Goal: Information Seeking & Learning: Learn about a topic

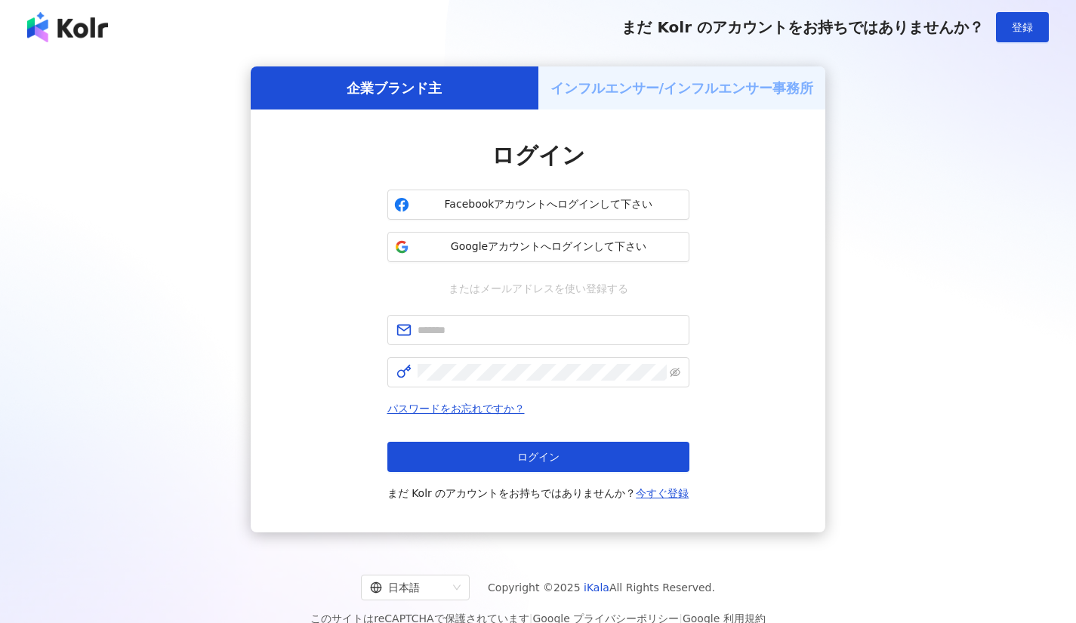
click at [590, 244] on span "Googleアカウントへログインして下さい" at bounding box center [548, 246] width 267 height 15
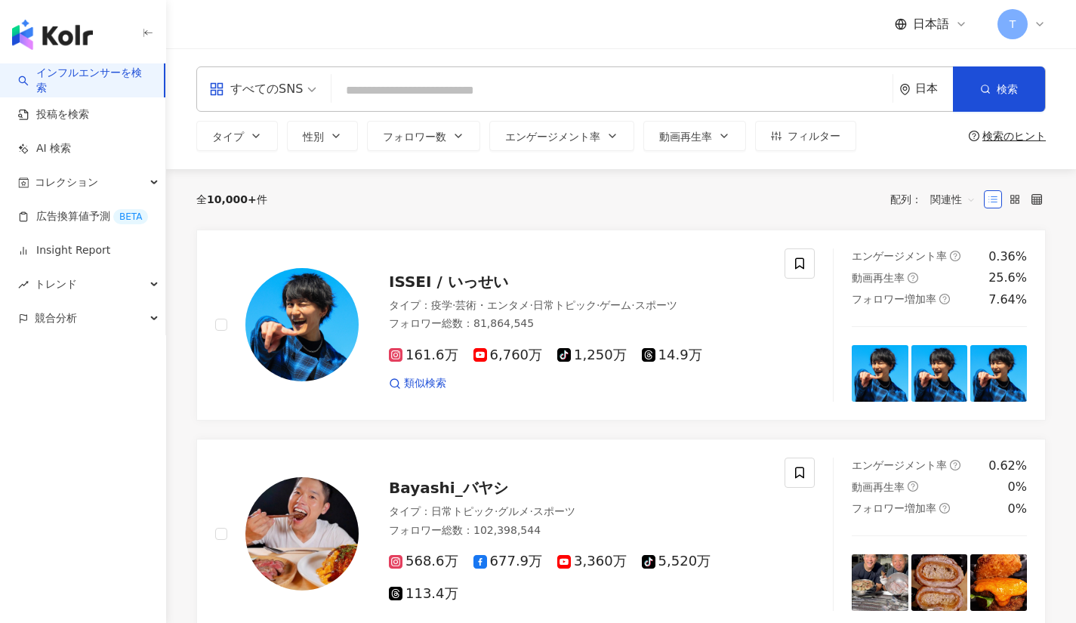
paste input "**********"
type input "**********"
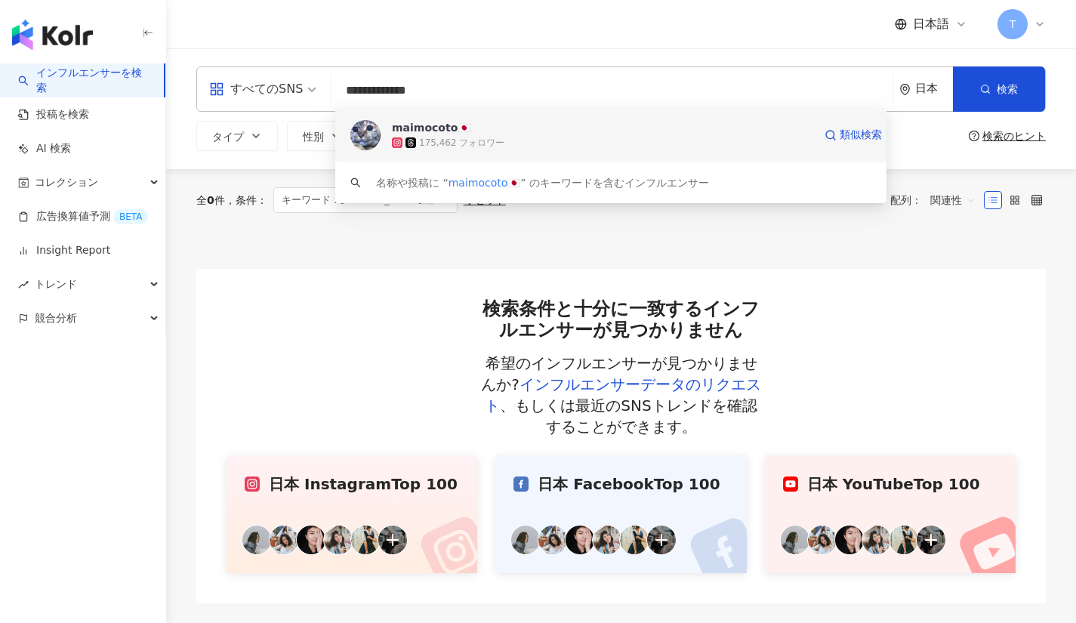
click at [368, 130] on img at bounding box center [365, 135] width 30 height 30
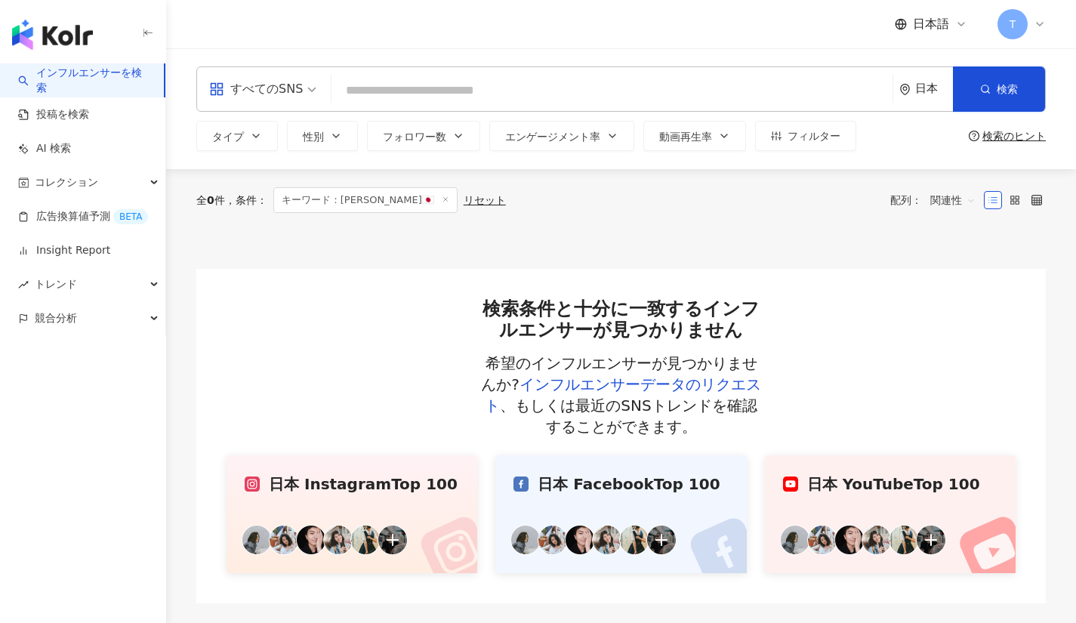
click at [298, 83] on div "すべてのSNS" at bounding box center [256, 89] width 94 height 24
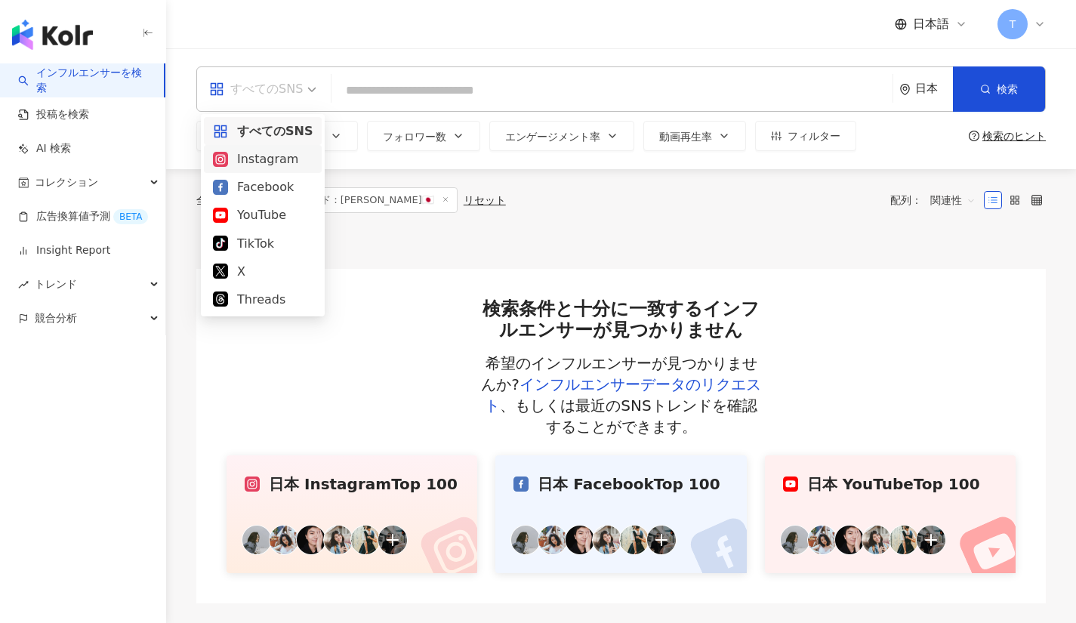
click at [284, 157] on div "Instagram" at bounding box center [263, 159] width 100 height 19
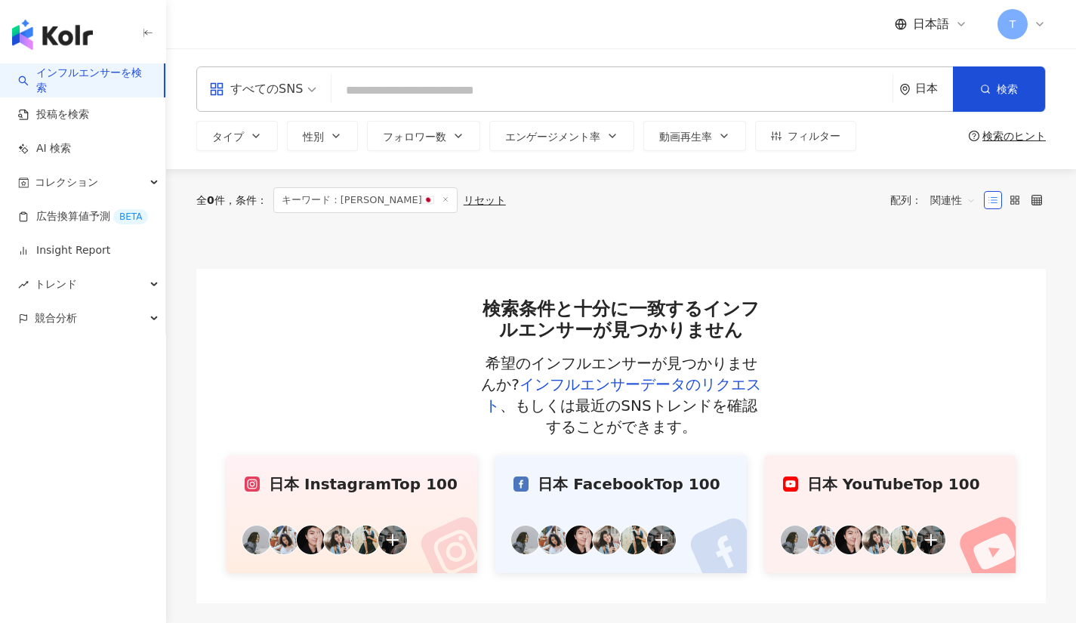
click at [260, 148] on button "タイプ" at bounding box center [237, 136] width 82 height 30
click at [259, 140] on icon "button" at bounding box center [256, 136] width 12 height 12
click at [262, 141] on button "タイプ" at bounding box center [237, 136] width 82 height 30
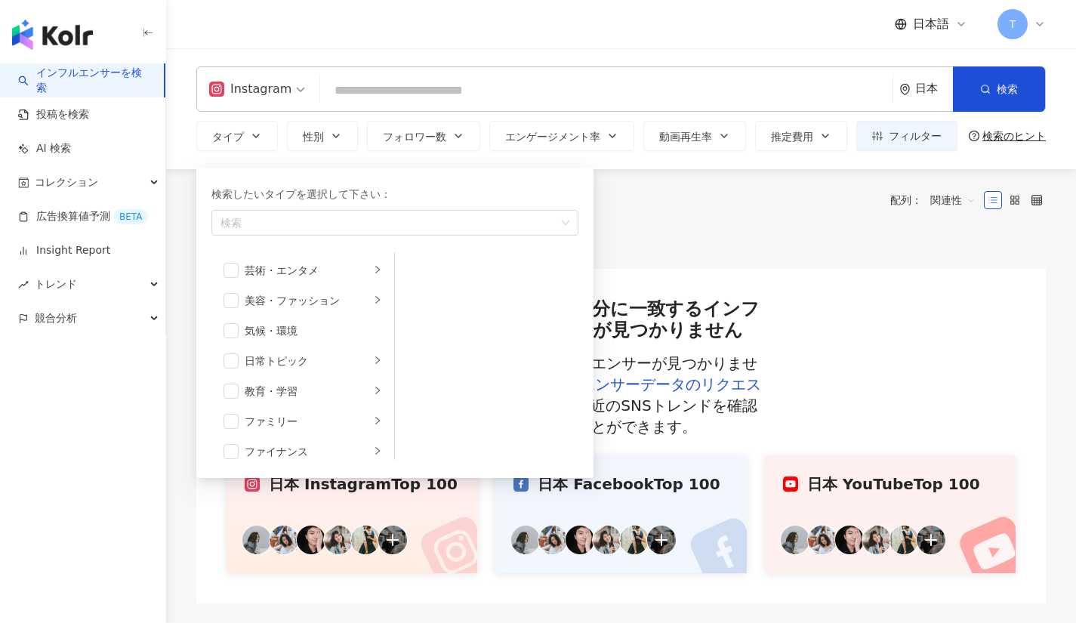
click at [295, 224] on div "button" at bounding box center [386, 222] width 345 height 11
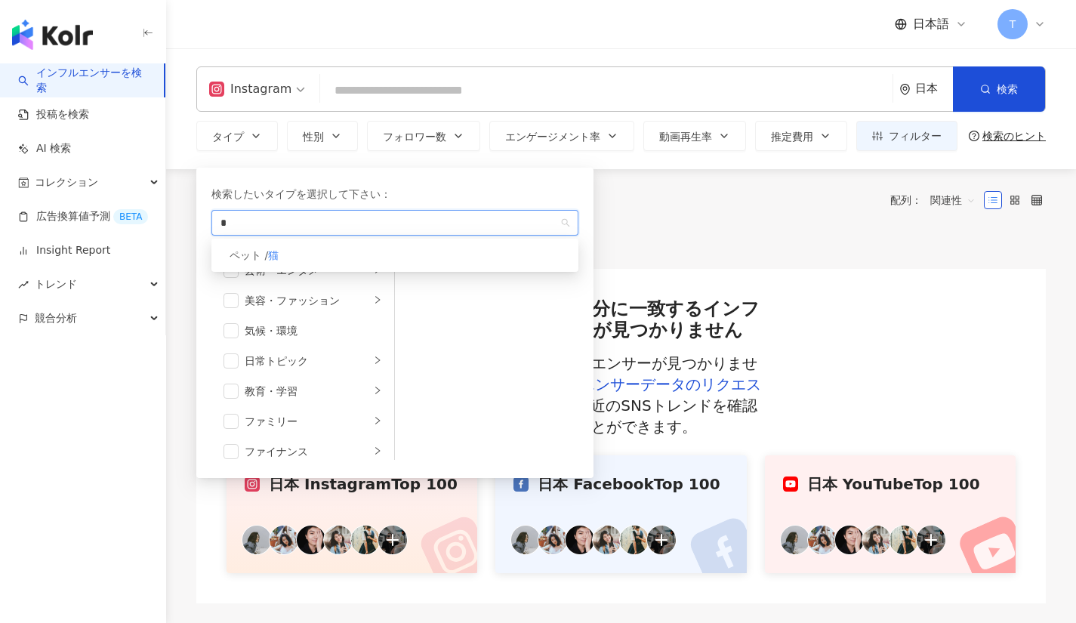
type input "*"
click at [299, 248] on div "ペット / 猫" at bounding box center [394, 255] width 361 height 27
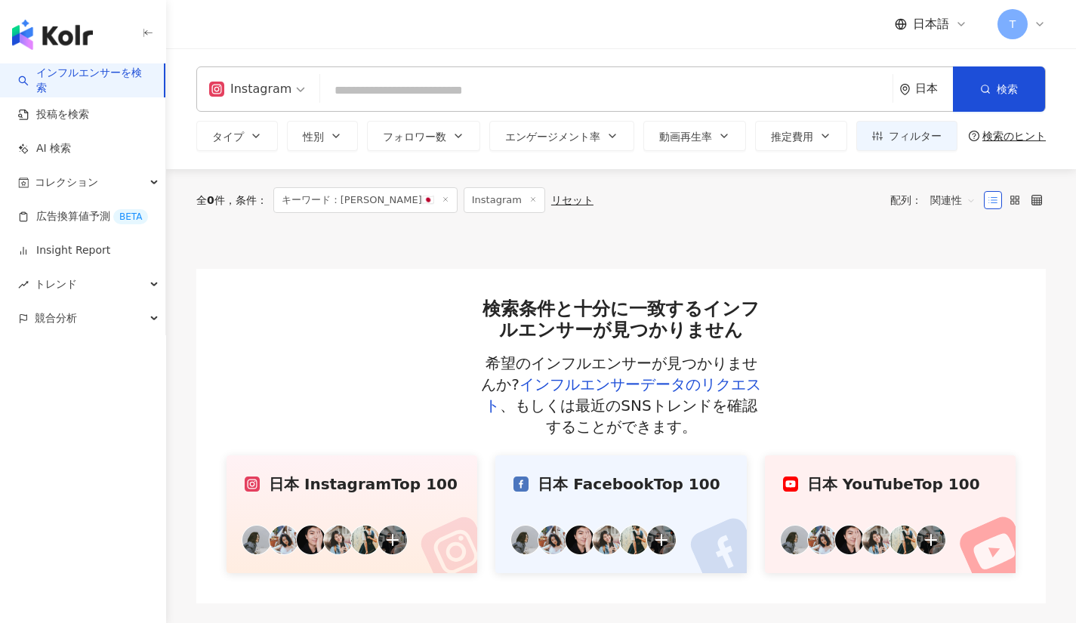
click at [403, 140] on span "フォロワー数" at bounding box center [414, 137] width 63 height 12
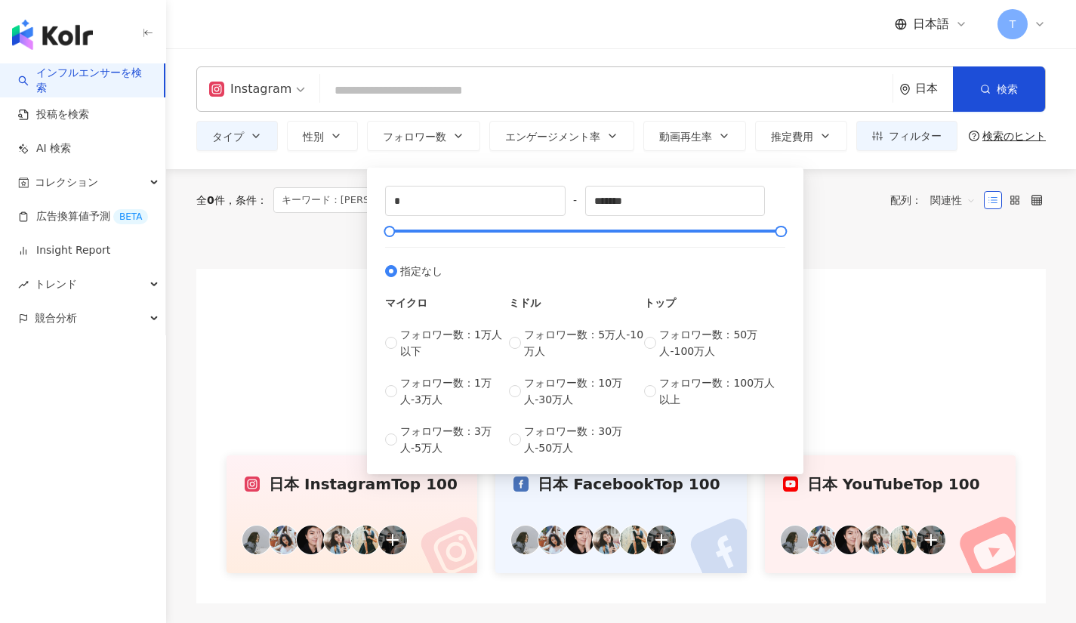
click at [424, 185] on div "* - ******* 指定なし マイクロ フォロワー数：1万人以下 フォロワー数：1万人-3万人 フォロワー数：3万人-5万人 ミドル フォロワー数：5万人…" at bounding box center [585, 321] width 418 height 288
type input "******"
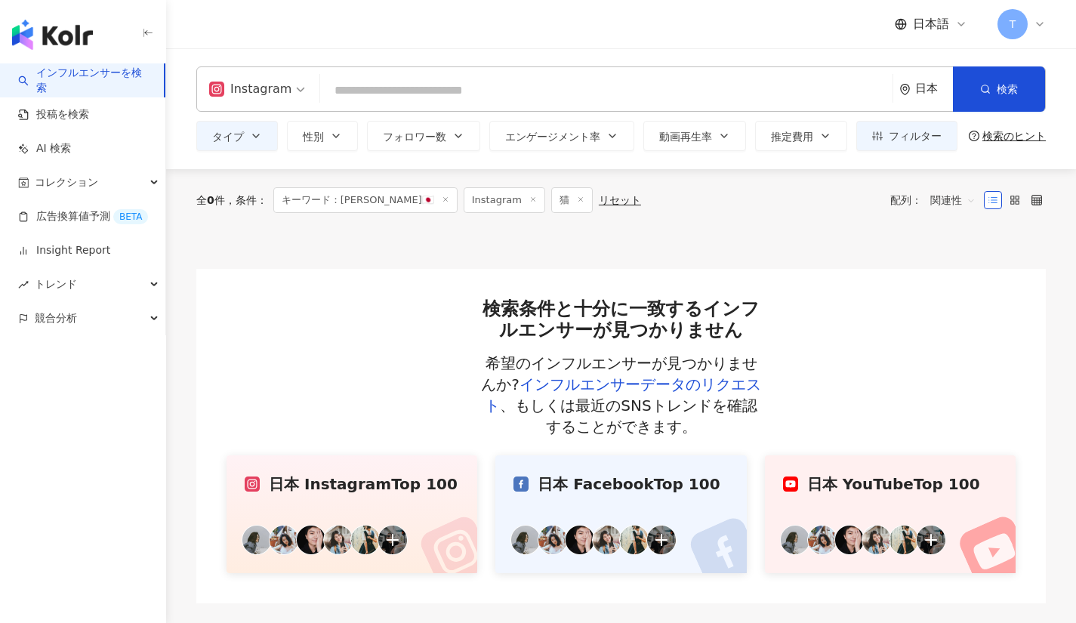
click at [806, 288] on div "検索条件と十分に一致するインフルエンサーが見つかりません 希望のインフルエンサーが見つかりませんか? インフルエンサーデータのリクエスト 、もしくは最近のSN…" at bounding box center [621, 436] width 850 height 335
click at [442, 196] on icon at bounding box center [446, 200] width 8 height 8
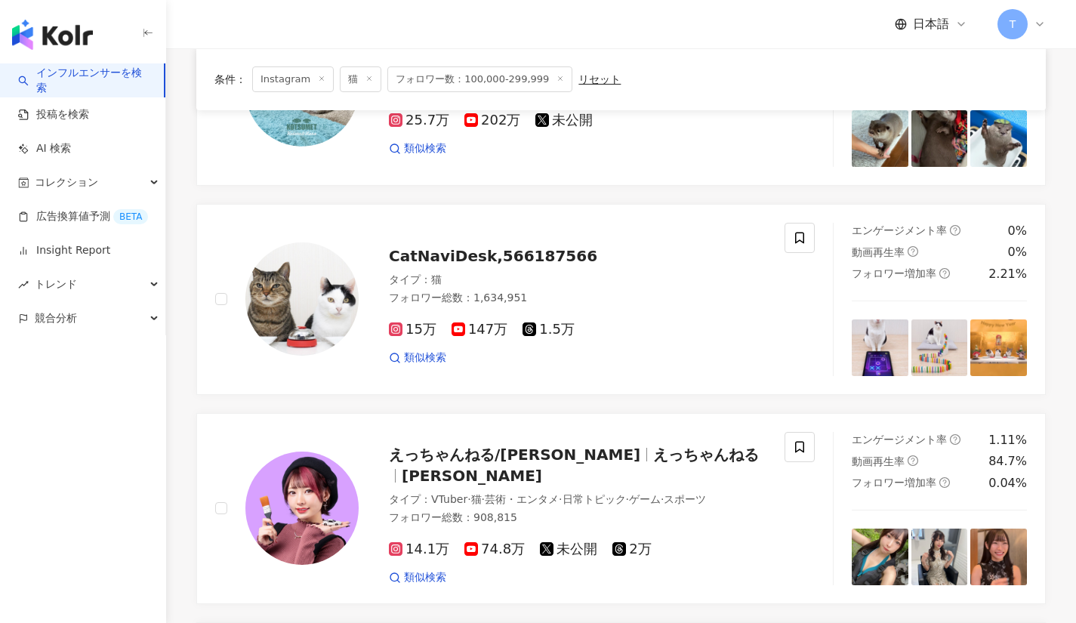
scroll to position [237, 0]
click at [427, 255] on span "CatNaviDesk,566187566" at bounding box center [493, 255] width 208 height 18
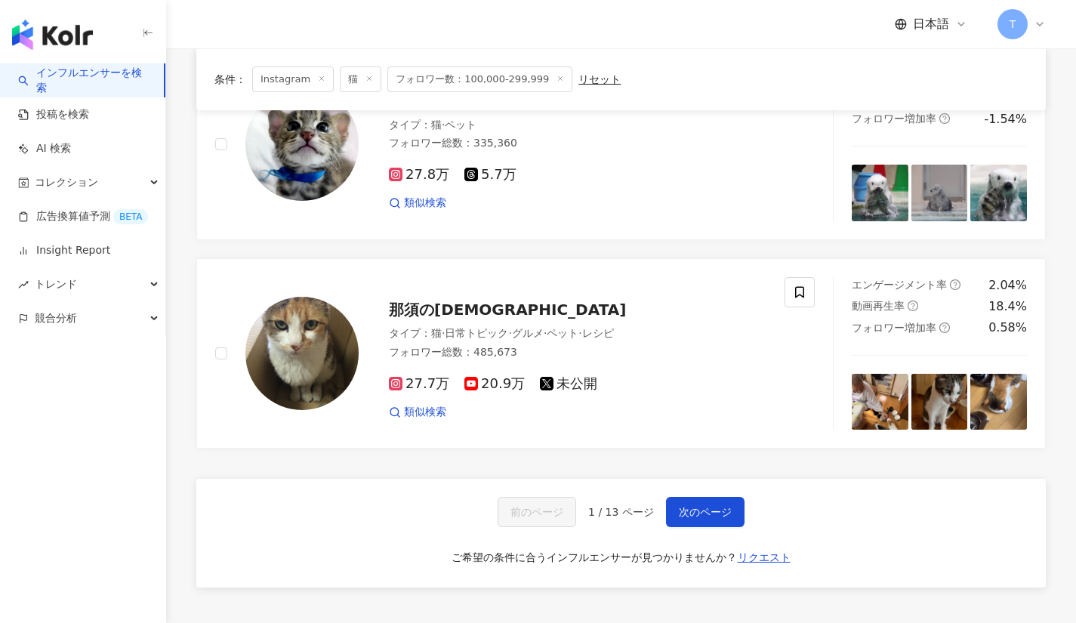
scroll to position [2295, 0]
click at [699, 505] on span "次のページ" at bounding box center [705, 511] width 53 height 12
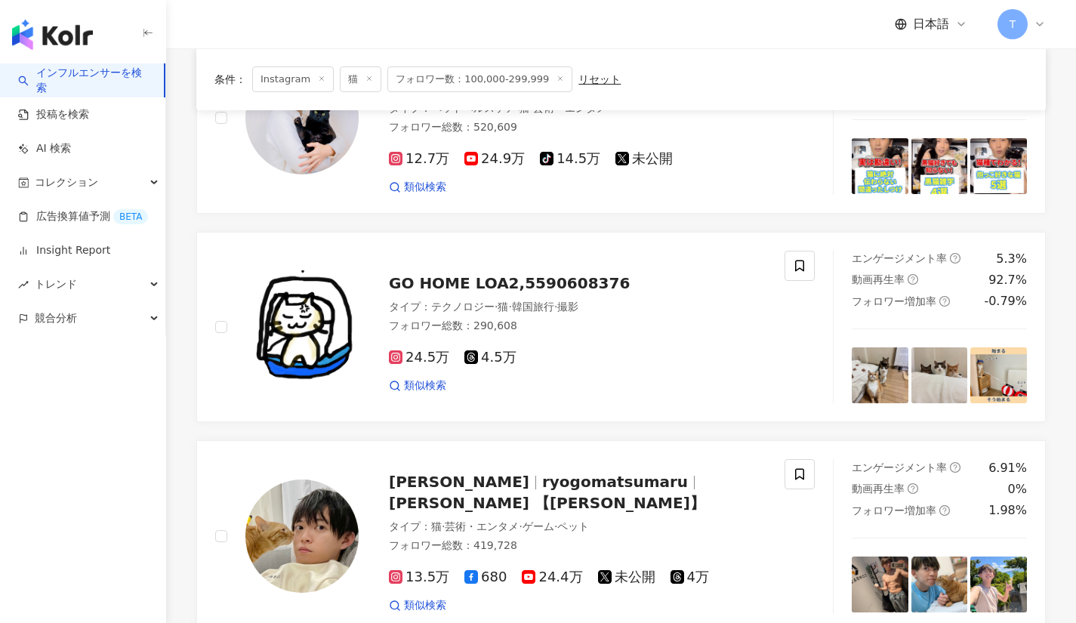
scroll to position [837, 0]
click at [464, 289] on span "GO HOME LOA2,5590608376" at bounding box center [509, 282] width 241 height 18
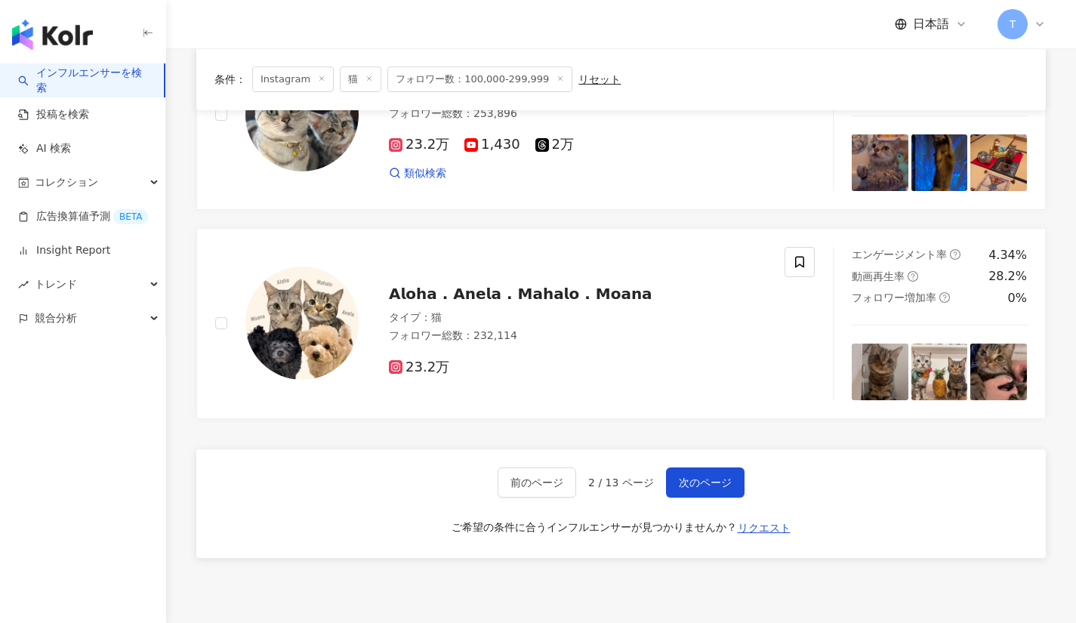
scroll to position [1886, 0]
click at [715, 478] on span "次のページ" at bounding box center [705, 482] width 53 height 12
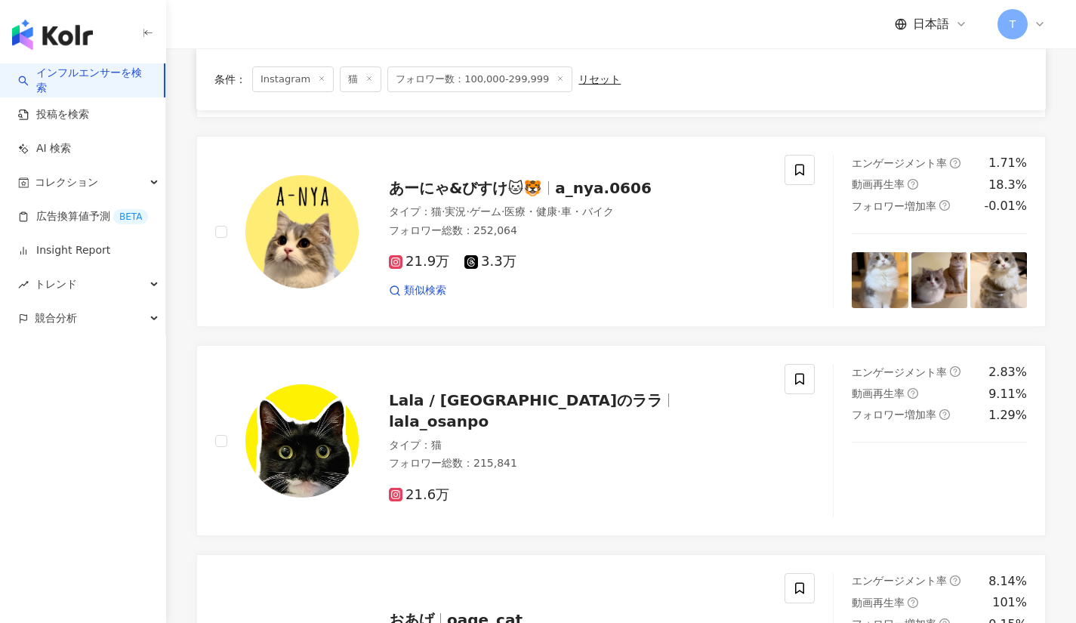
scroll to position [724, 0]
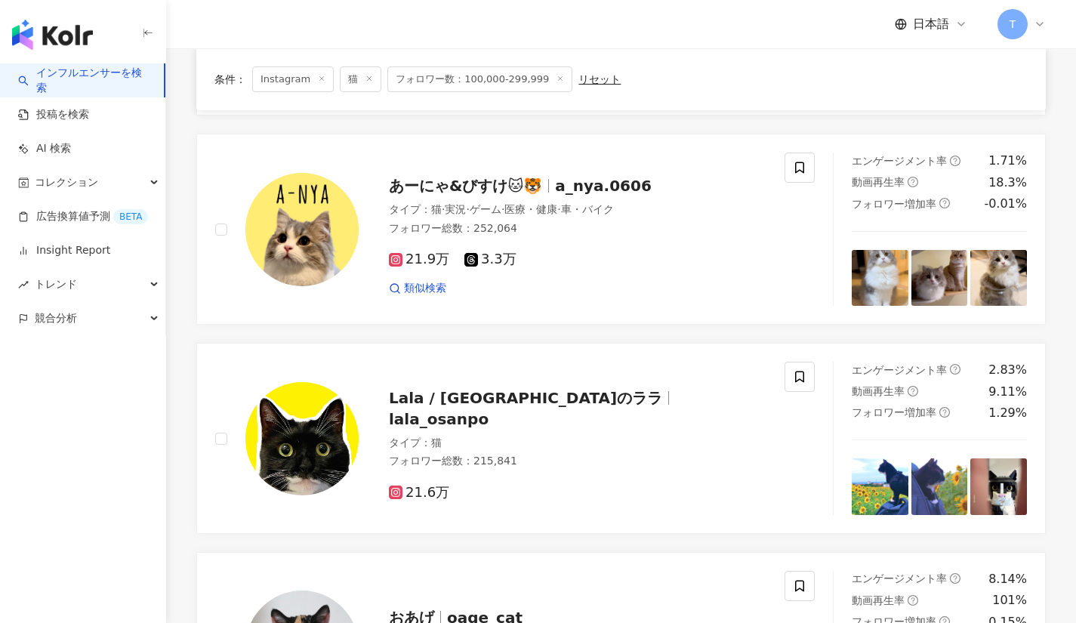
click at [475, 188] on span "あーにゃ&びすけ🐱🐯" at bounding box center [465, 186] width 153 height 18
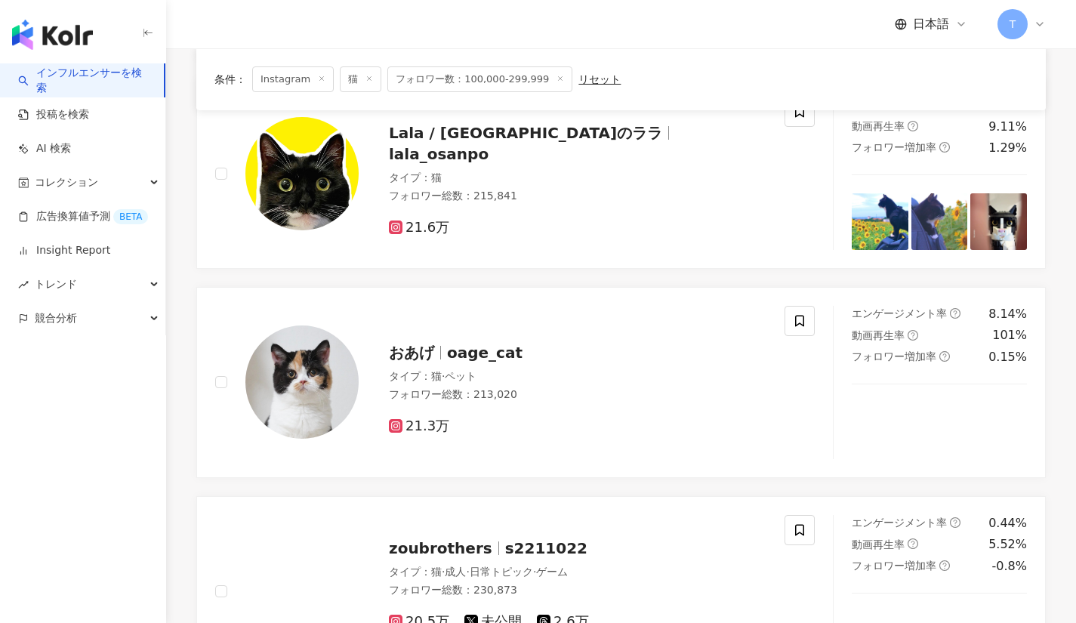
scroll to position [1083, 0]
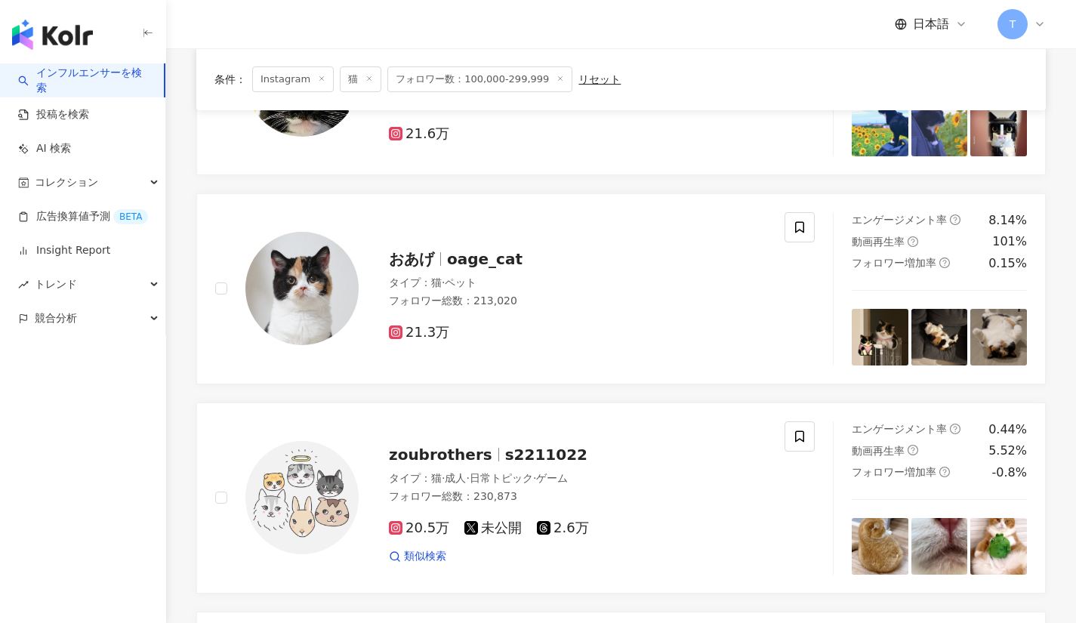
click at [412, 266] on span "おあげ" at bounding box center [411, 259] width 45 height 18
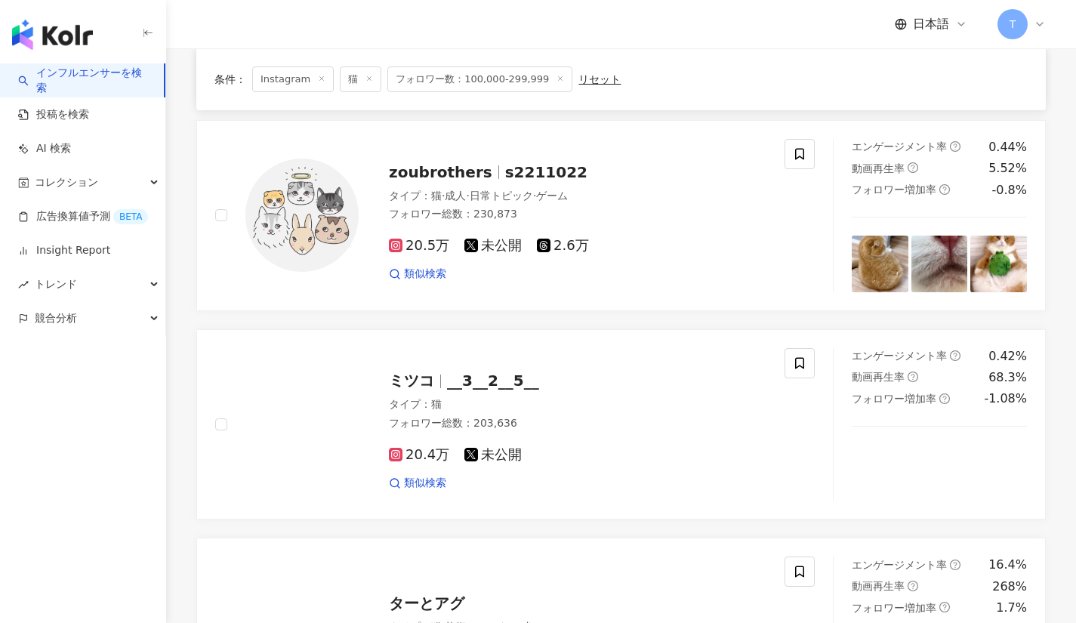
scroll to position [1363, 0]
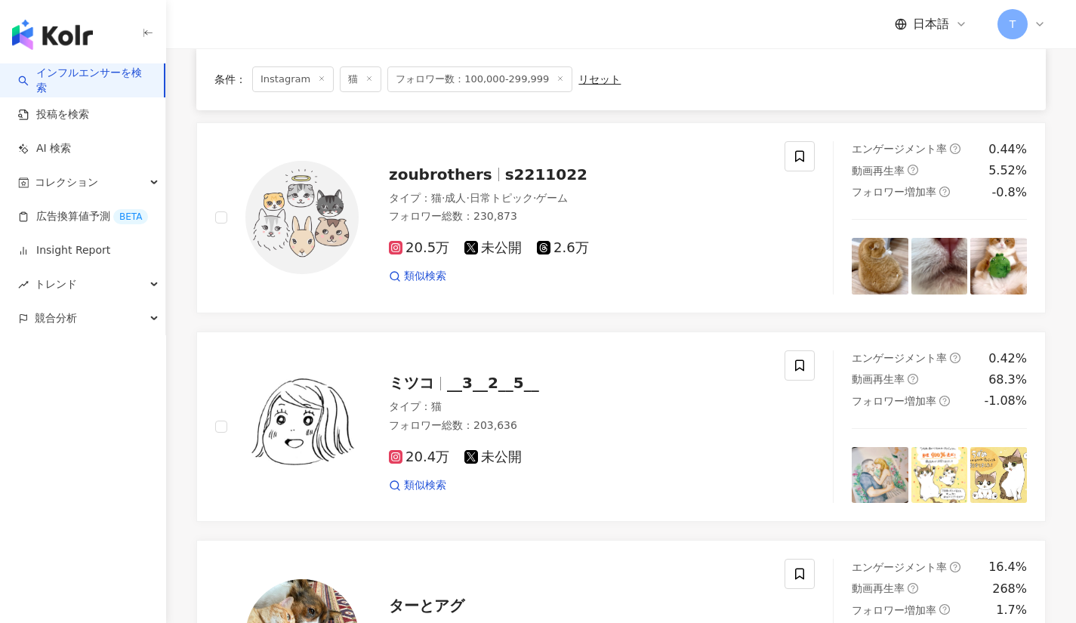
click at [449, 174] on span "zoubrothers" at bounding box center [440, 174] width 103 height 18
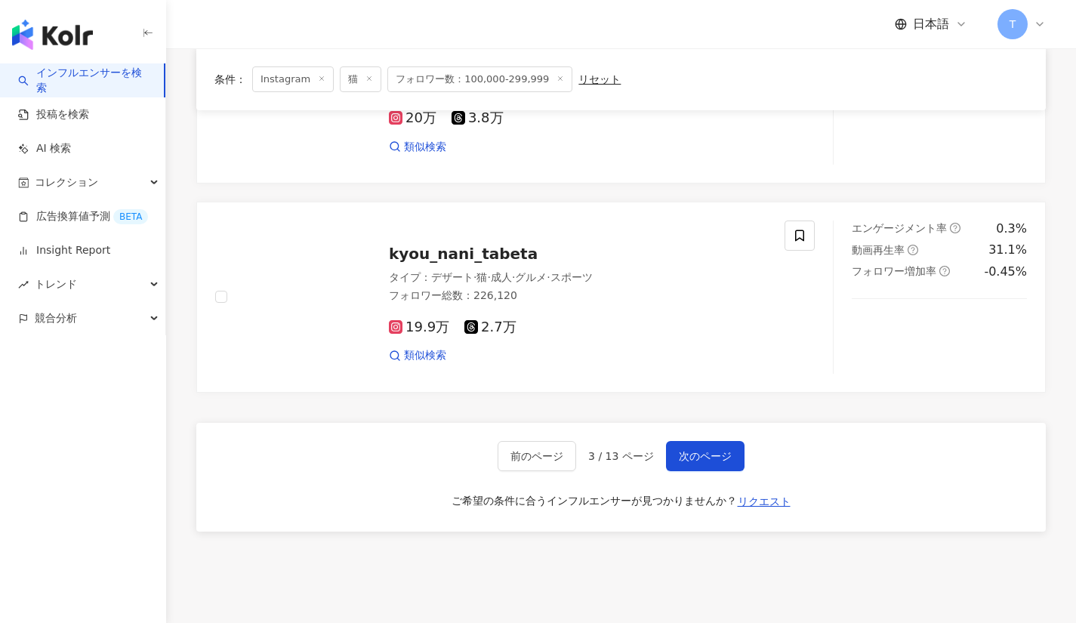
scroll to position [2129, 0]
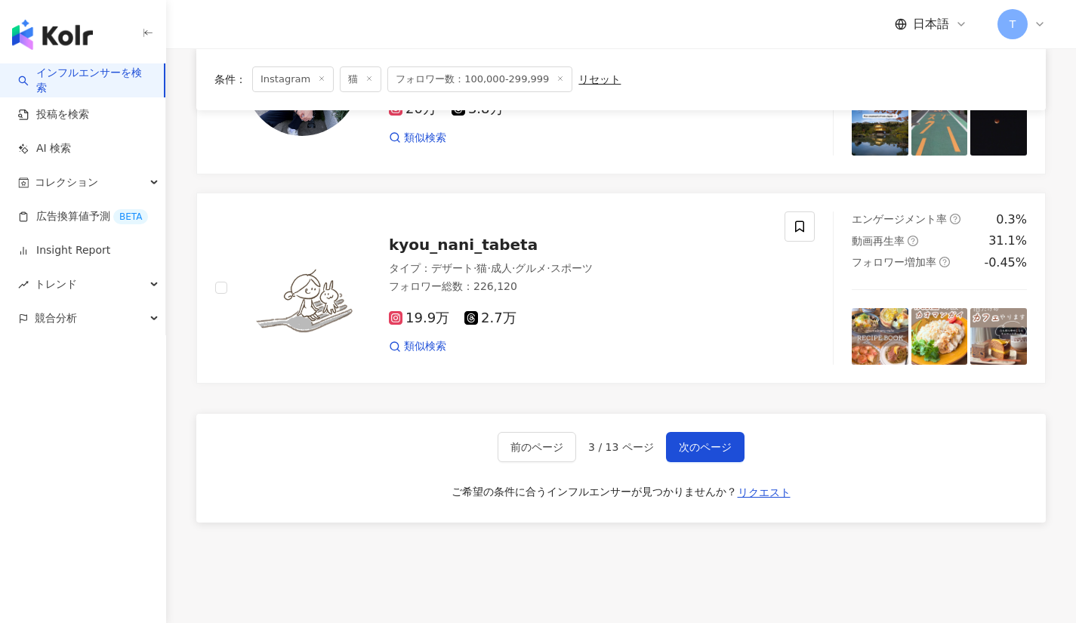
click at [703, 446] on span "次のページ" at bounding box center [705, 447] width 53 height 12
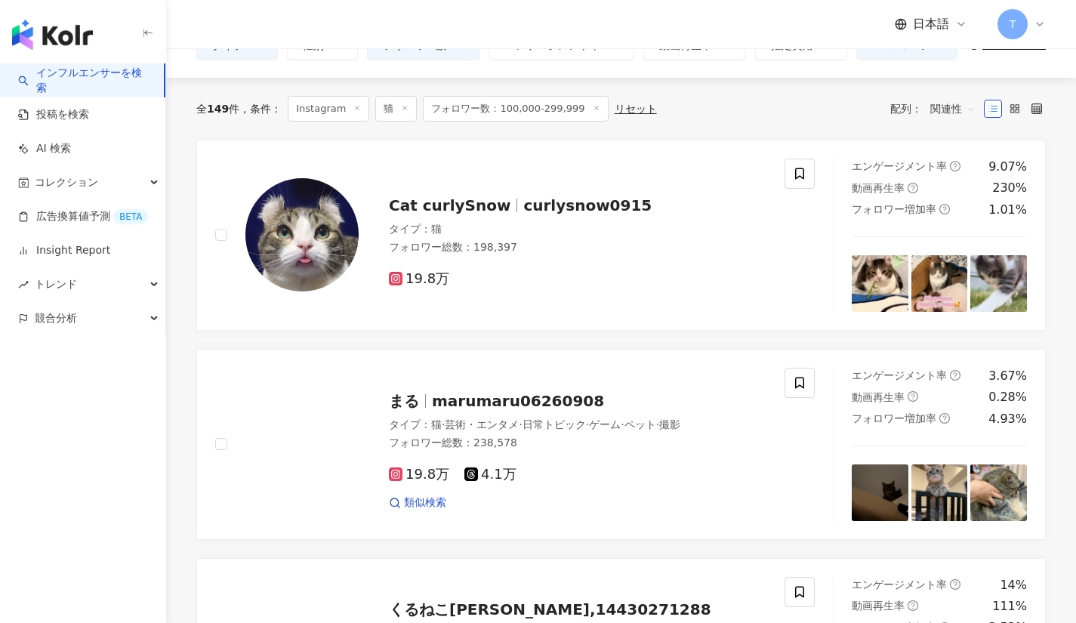
scroll to position [0, 0]
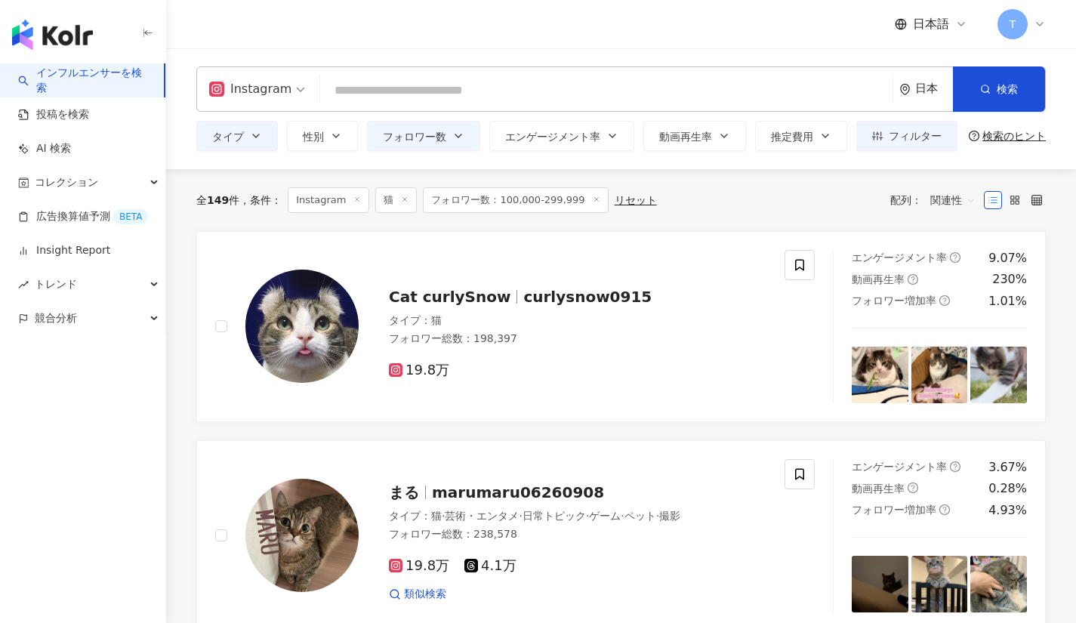
click at [557, 298] on span "curlysnow0915" at bounding box center [587, 297] width 128 height 18
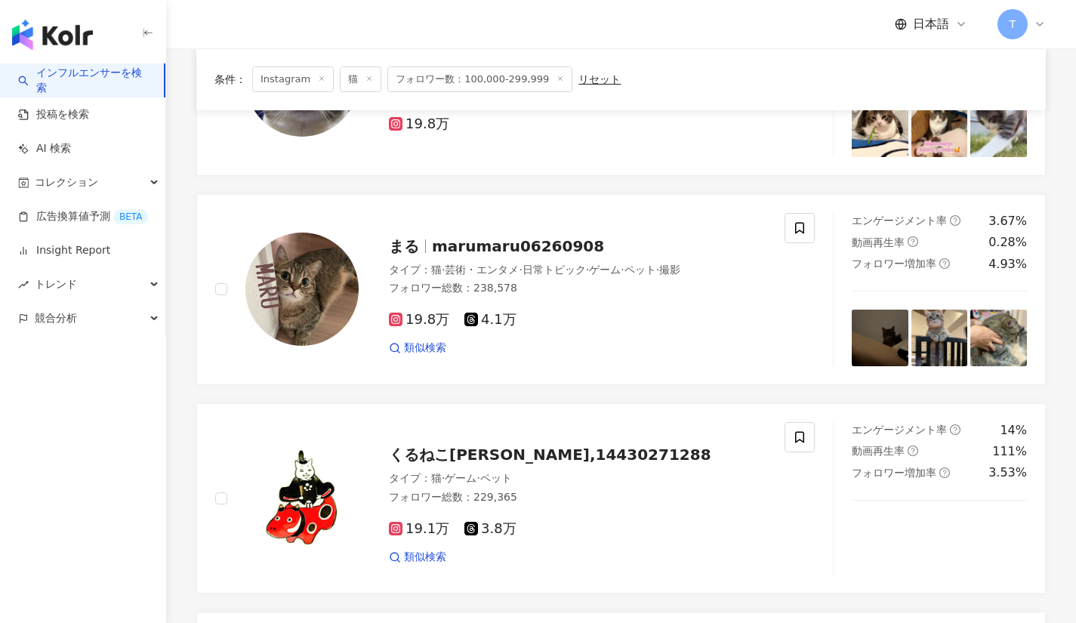
scroll to position [252, 0]
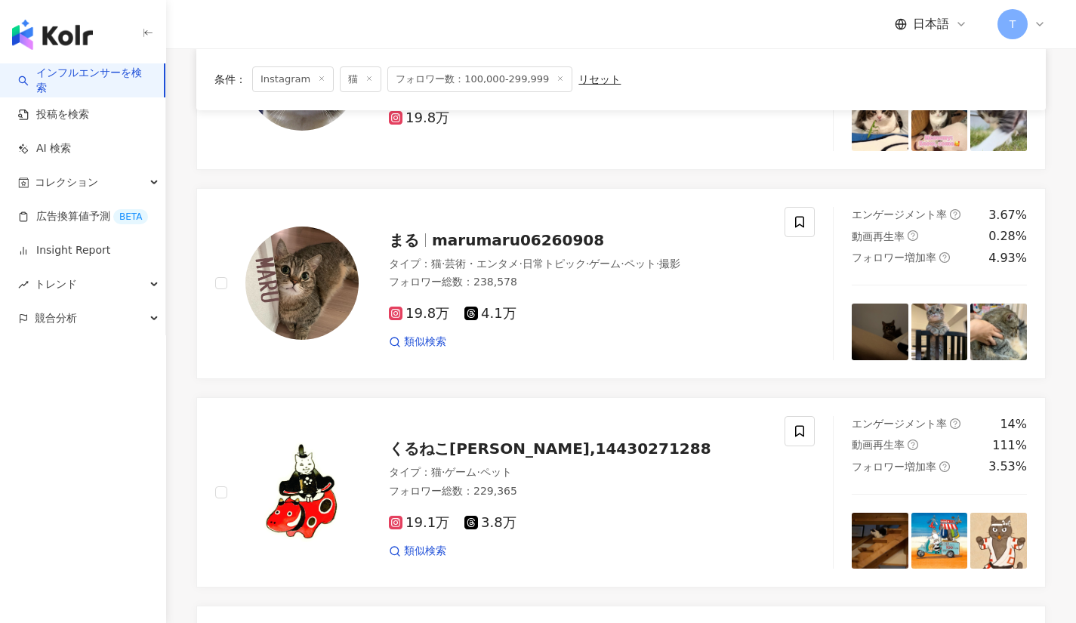
click at [414, 231] on span "まる" at bounding box center [404, 240] width 30 height 18
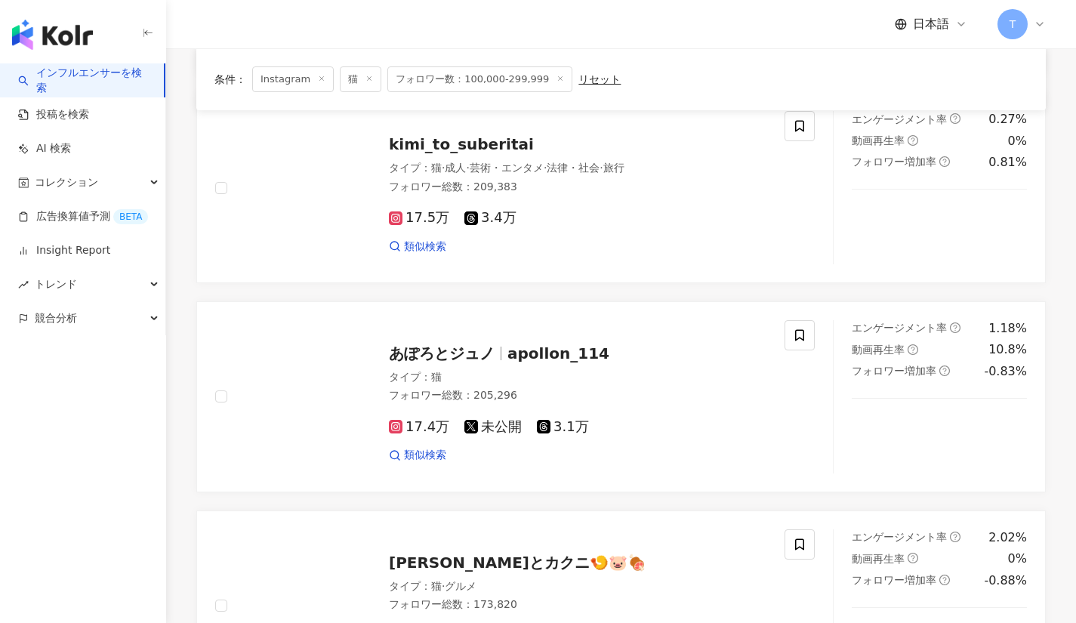
scroll to position [1849, 0]
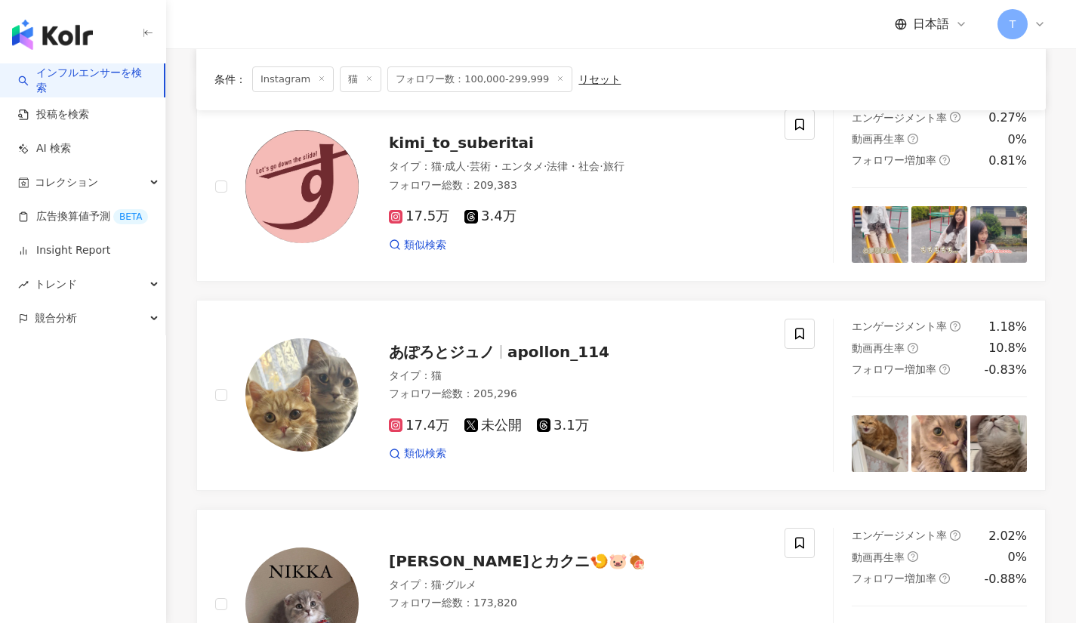
click at [466, 343] on span "あぽろとジュノ" at bounding box center [442, 352] width 106 height 18
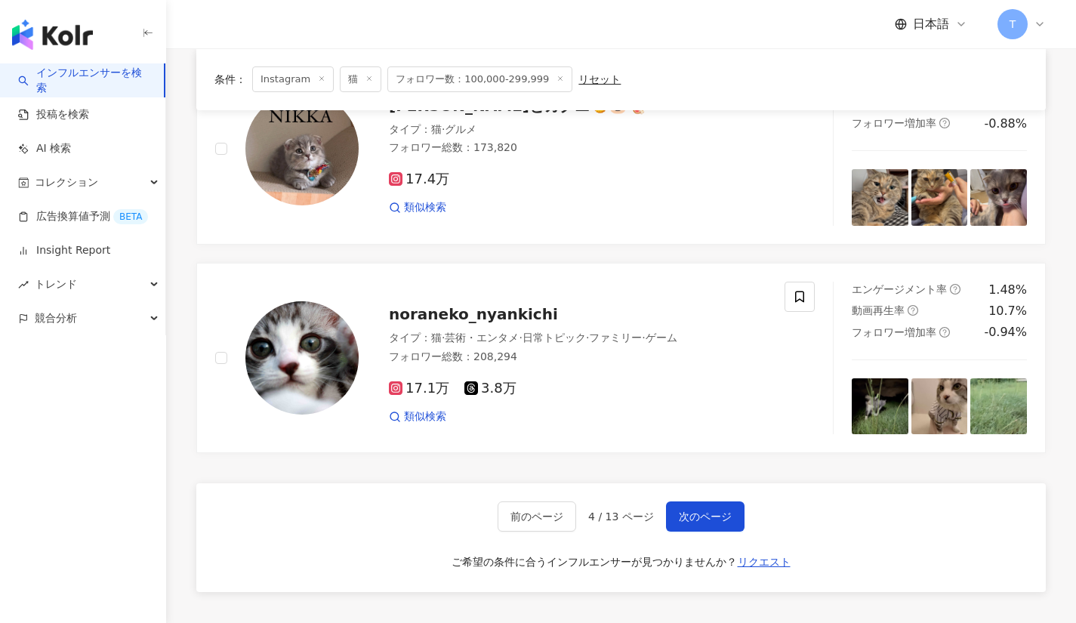
scroll to position [2309, 0]
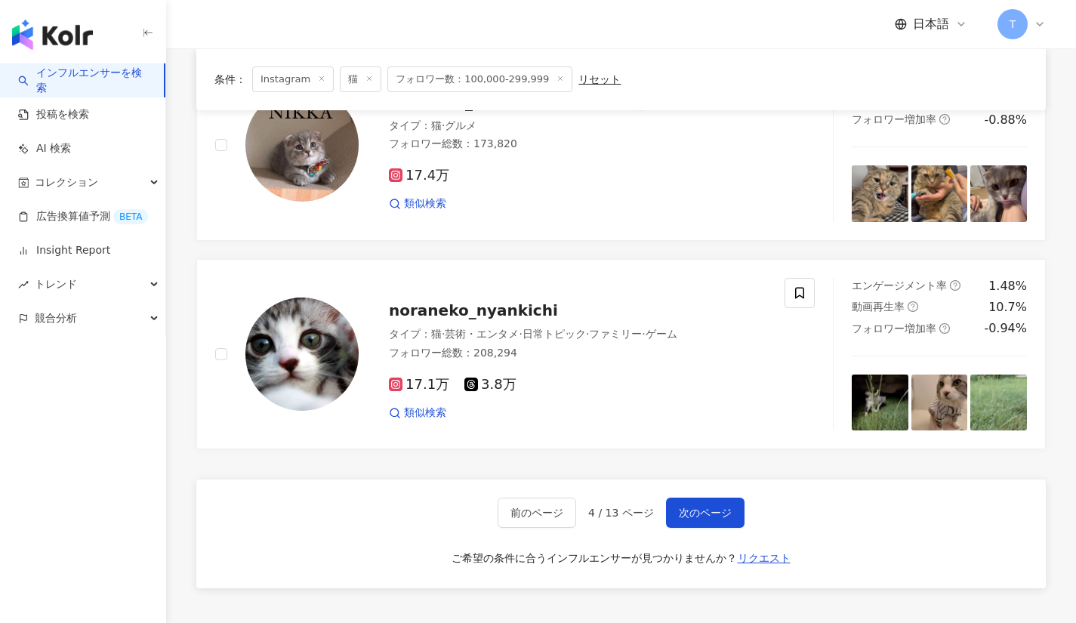
click at [726, 507] on span "次のページ" at bounding box center [705, 513] width 53 height 12
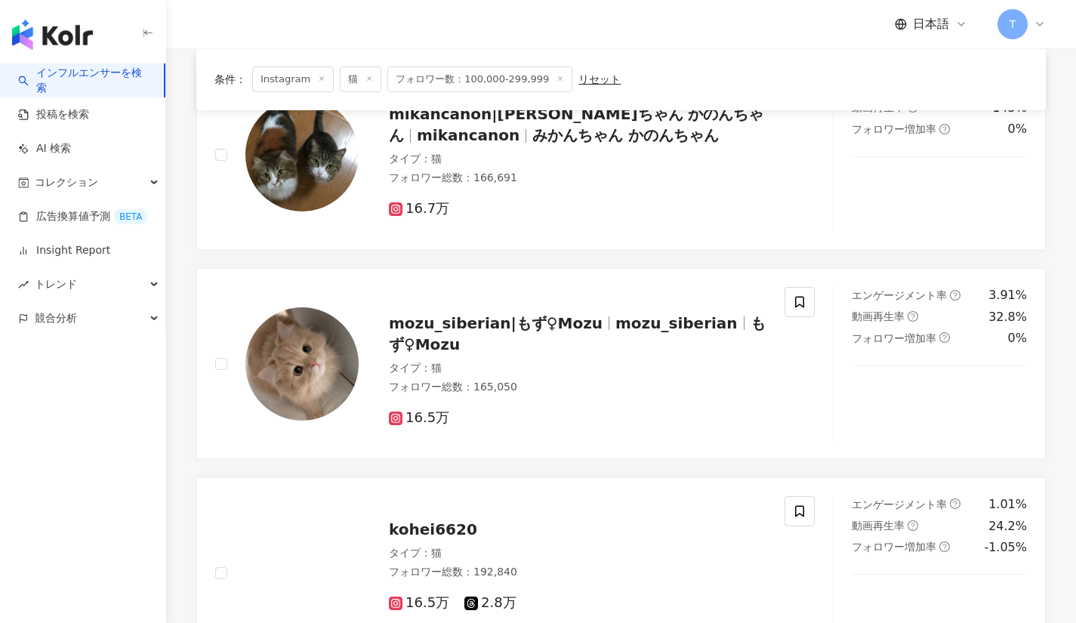
scroll to position [1010, 0]
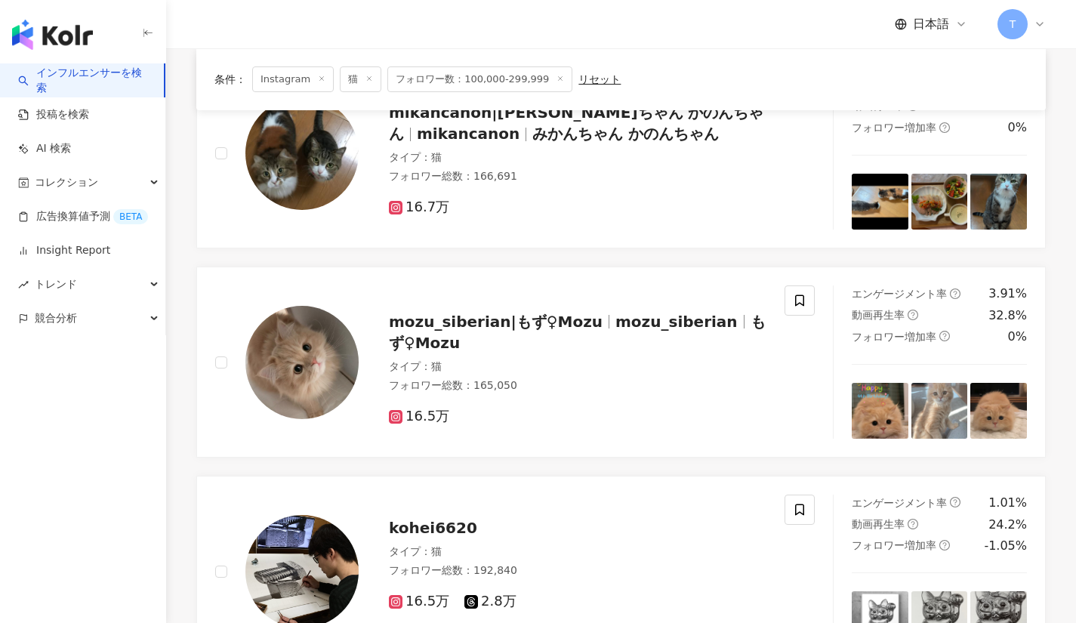
click at [643, 318] on span "mozu_siberian" at bounding box center [676, 322] width 122 height 18
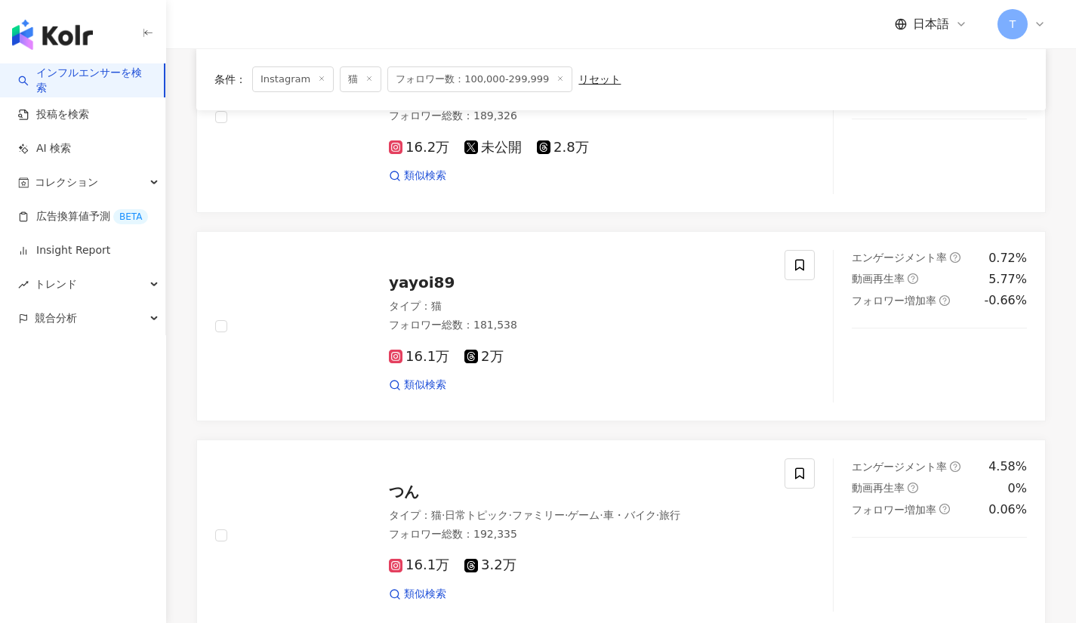
scroll to position [1879, 0]
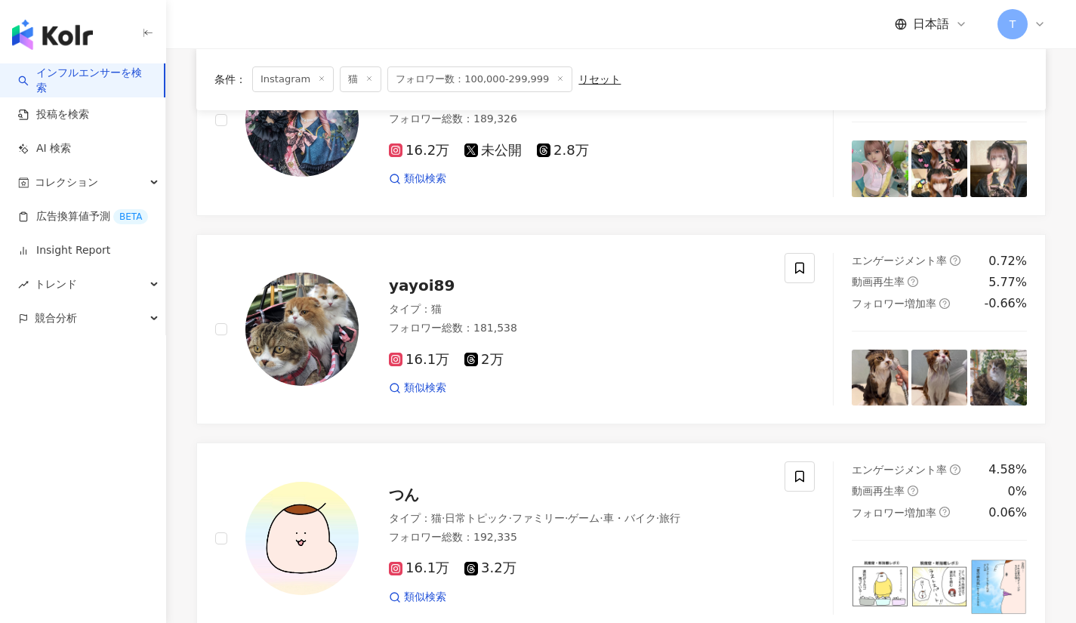
click at [430, 274] on div "yayoi89 タイプ ： 猫 フォロワー総数 ： 181,538 16.1万 2万 類似検索" at bounding box center [563, 329] width 408 height 132
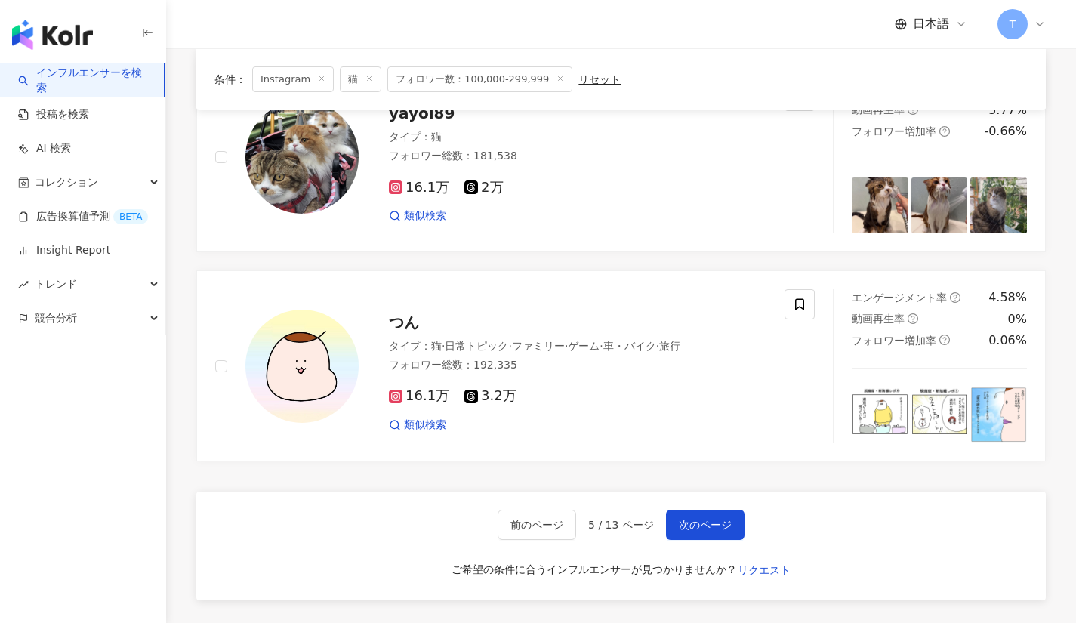
scroll to position [2094, 0]
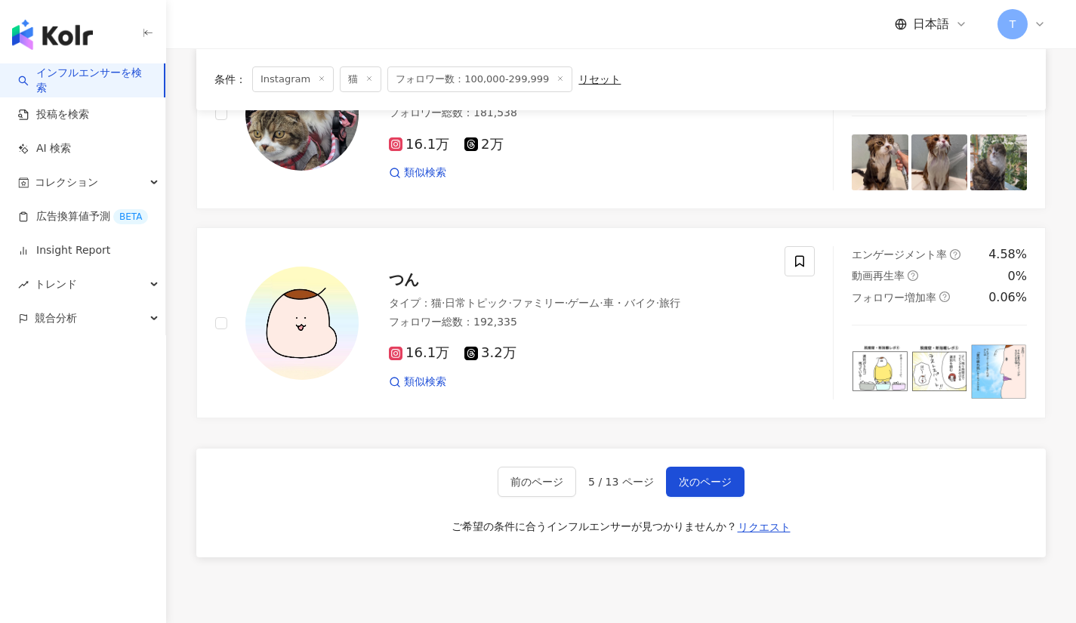
click at [718, 491] on button "次のページ" at bounding box center [705, 482] width 79 height 30
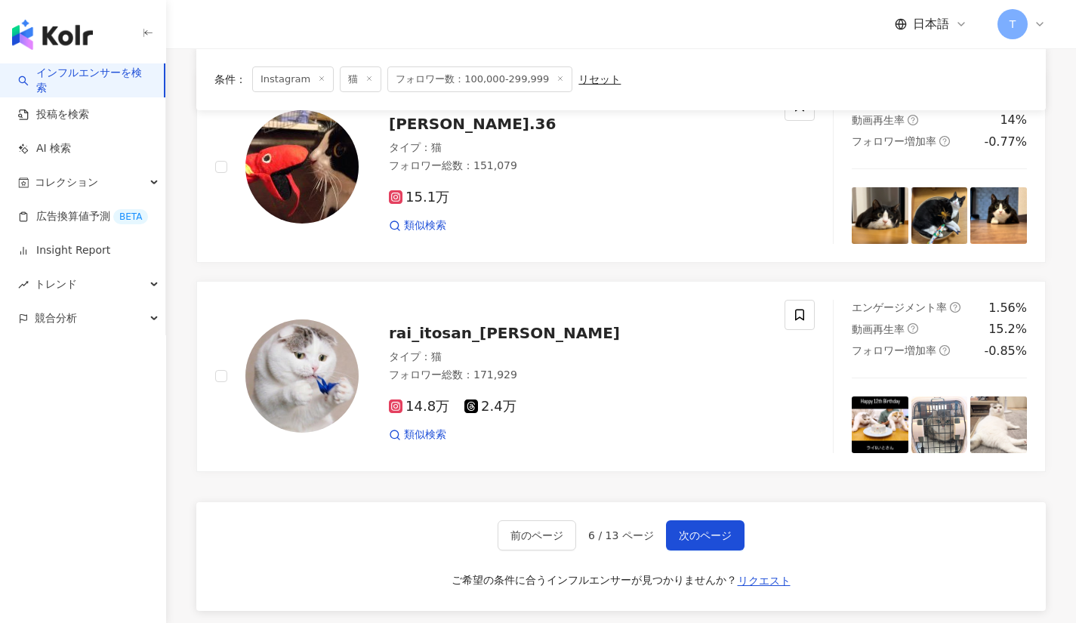
scroll to position [1624, 0]
click at [709, 530] on span "次のページ" at bounding box center [705, 535] width 53 height 12
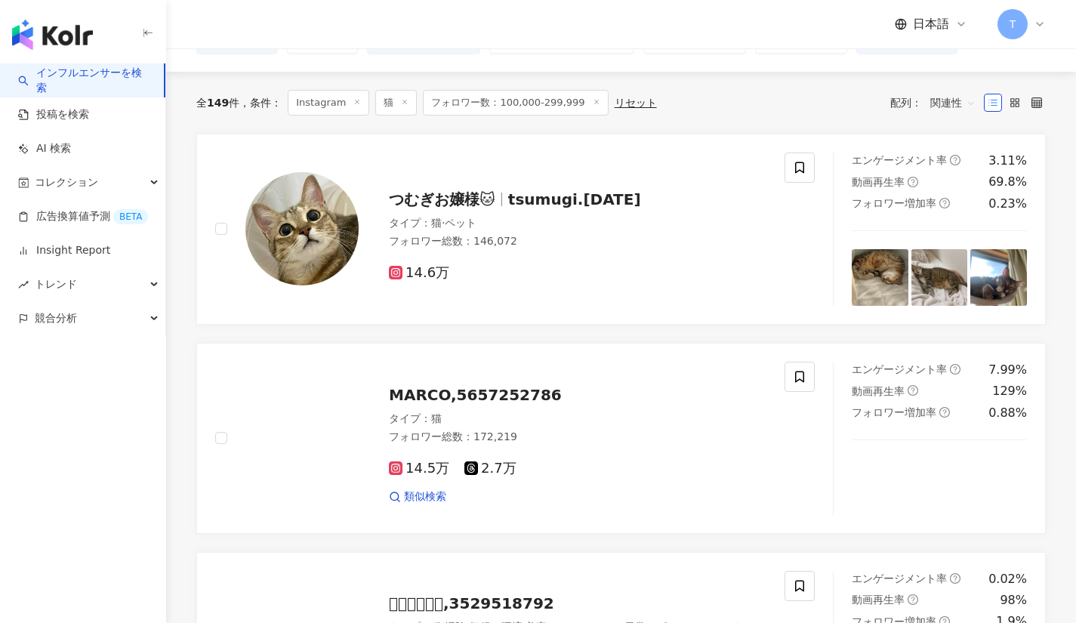
scroll to position [0, 0]
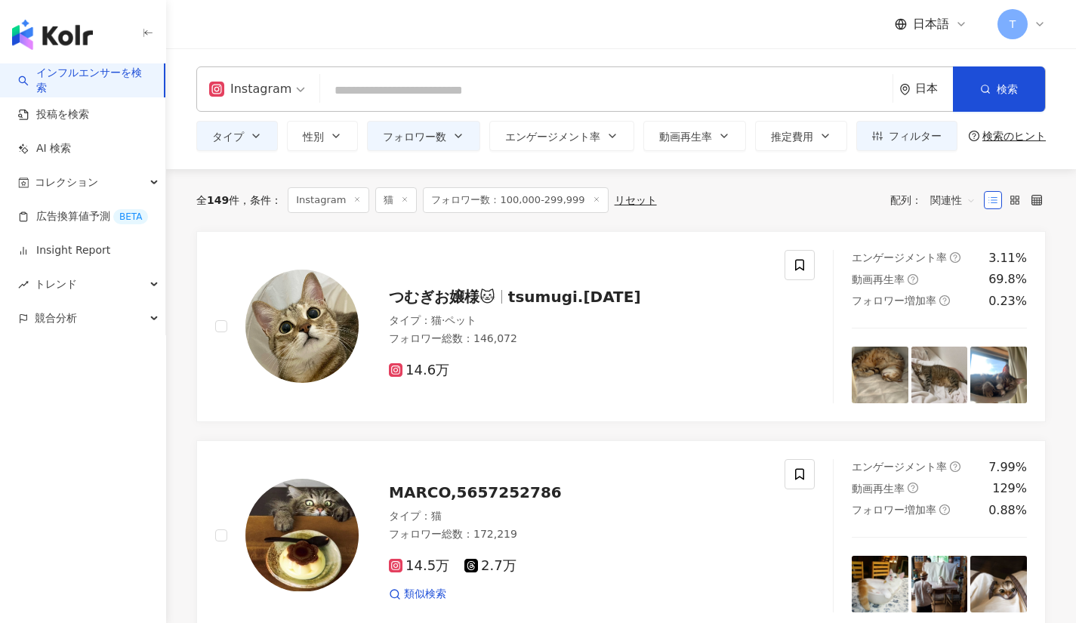
click at [449, 293] on span "つむぎお嬢様🐱" at bounding box center [442, 297] width 106 height 18
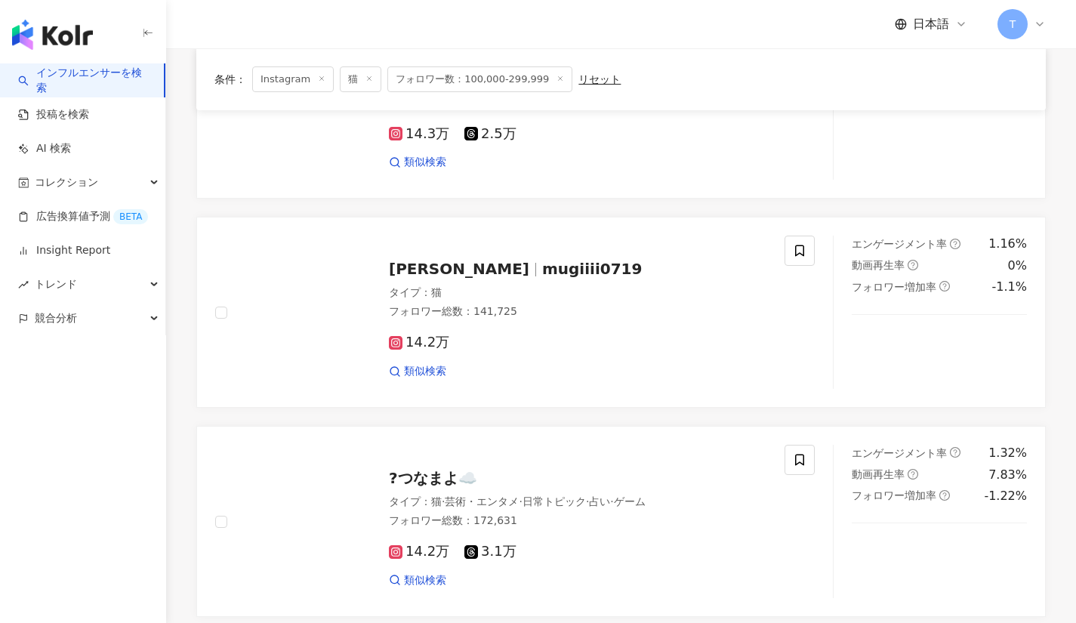
scroll to position [1060, 0]
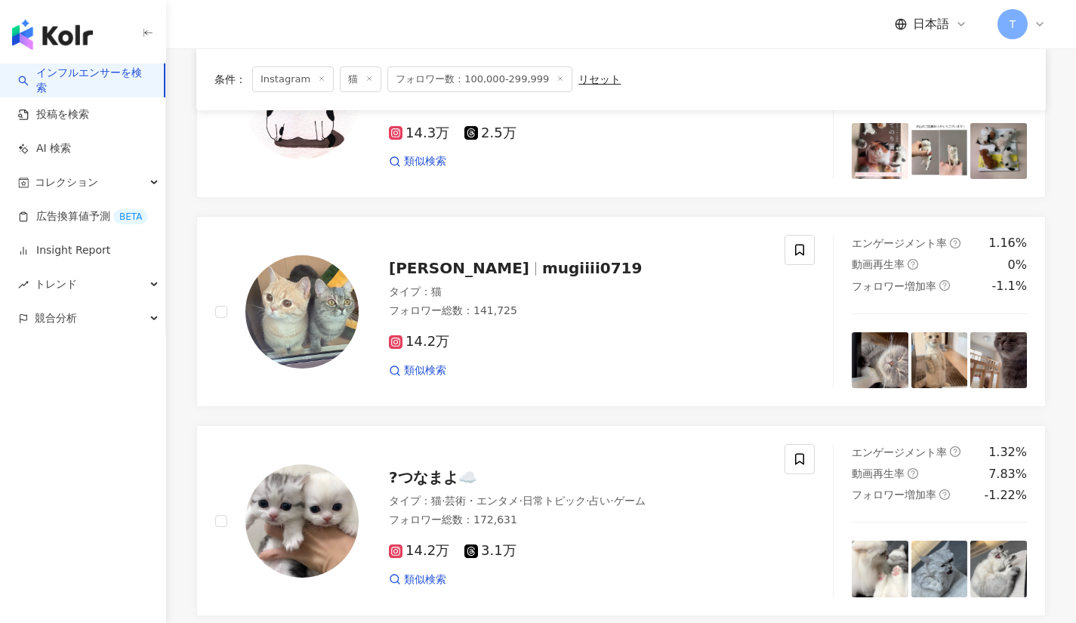
click at [411, 274] on span "むぎあお" at bounding box center [459, 268] width 140 height 18
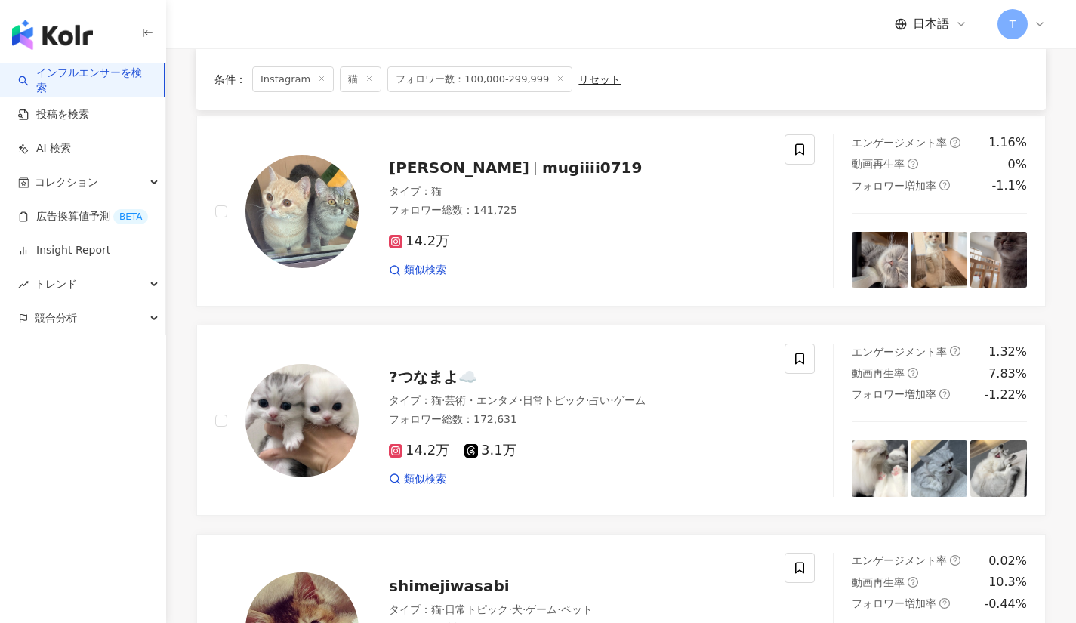
click at [430, 375] on span "?つなまよ☁️" at bounding box center [433, 377] width 88 height 18
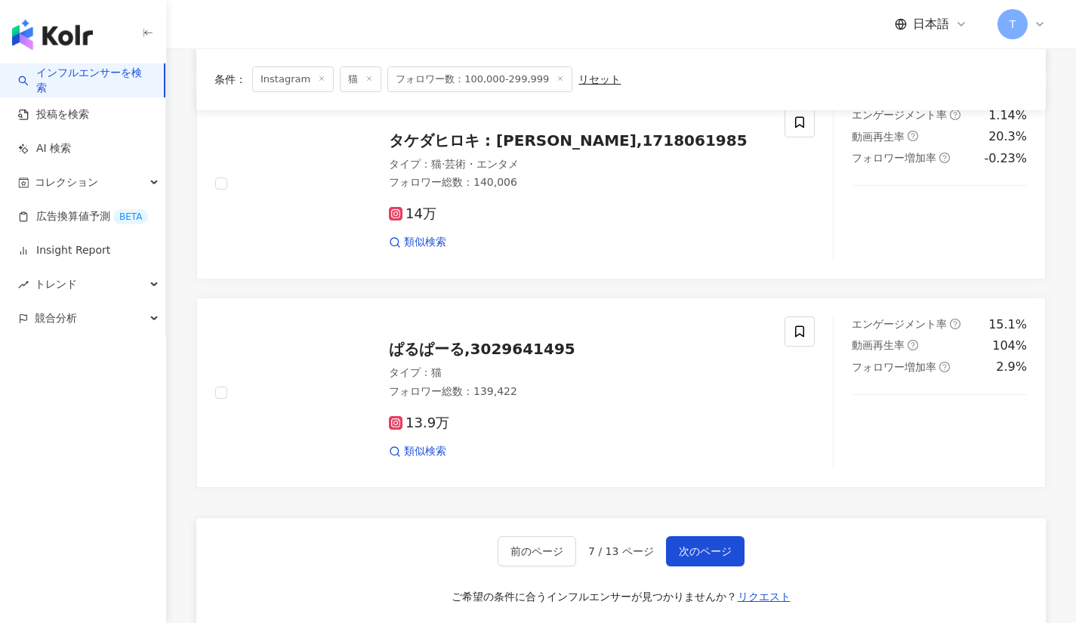
scroll to position [2308, 0]
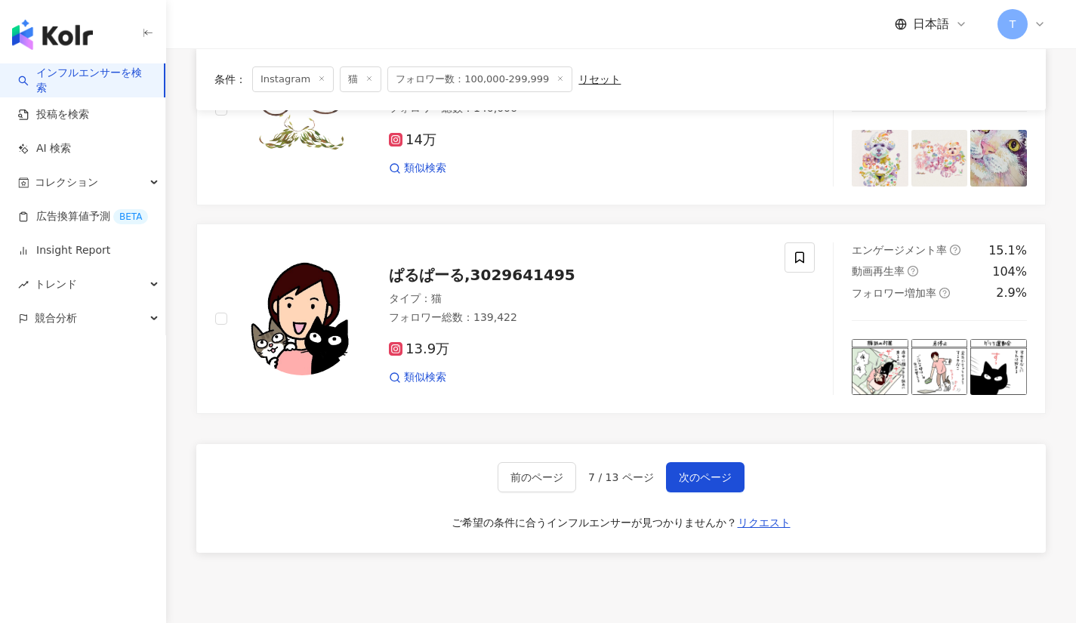
click at [714, 471] on span "次のページ" at bounding box center [705, 477] width 53 height 12
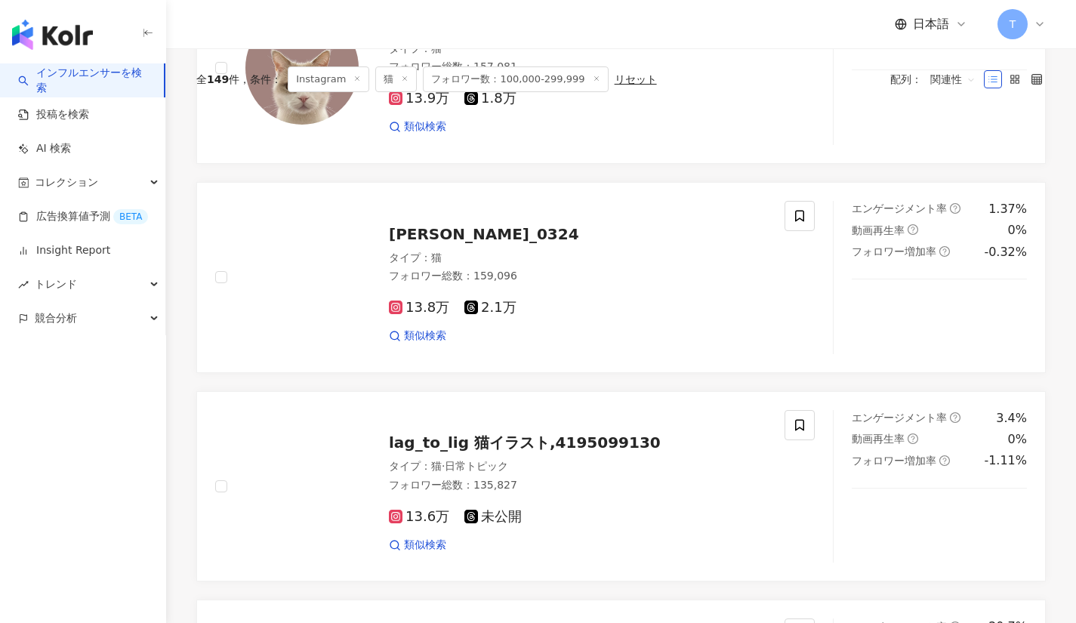
scroll to position [0, 0]
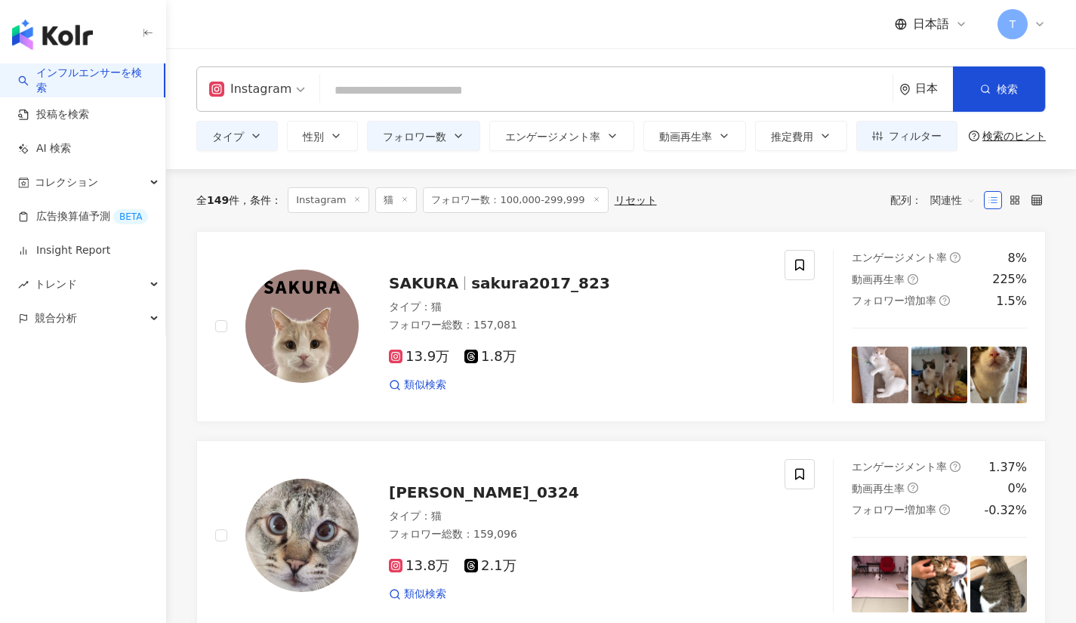
click at [514, 295] on div "SAKURA sakura2017_823 タイプ ： 猫 フォロワー総数 ： 157,081 13.9万 1.8万 類似検索" at bounding box center [563, 327] width 408 height 132
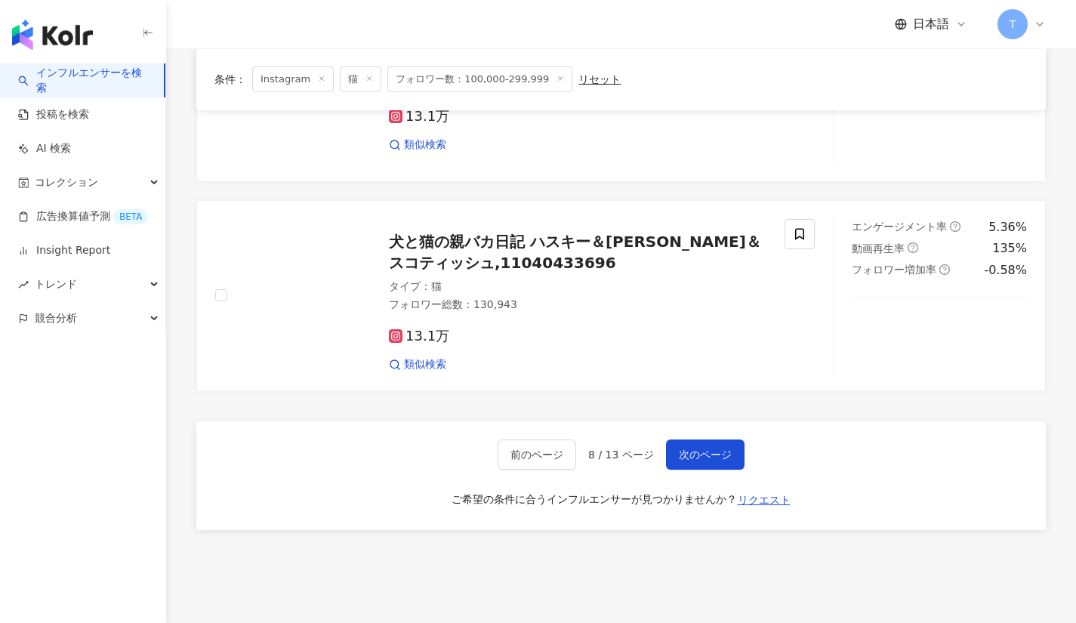
scroll to position [2383, 0]
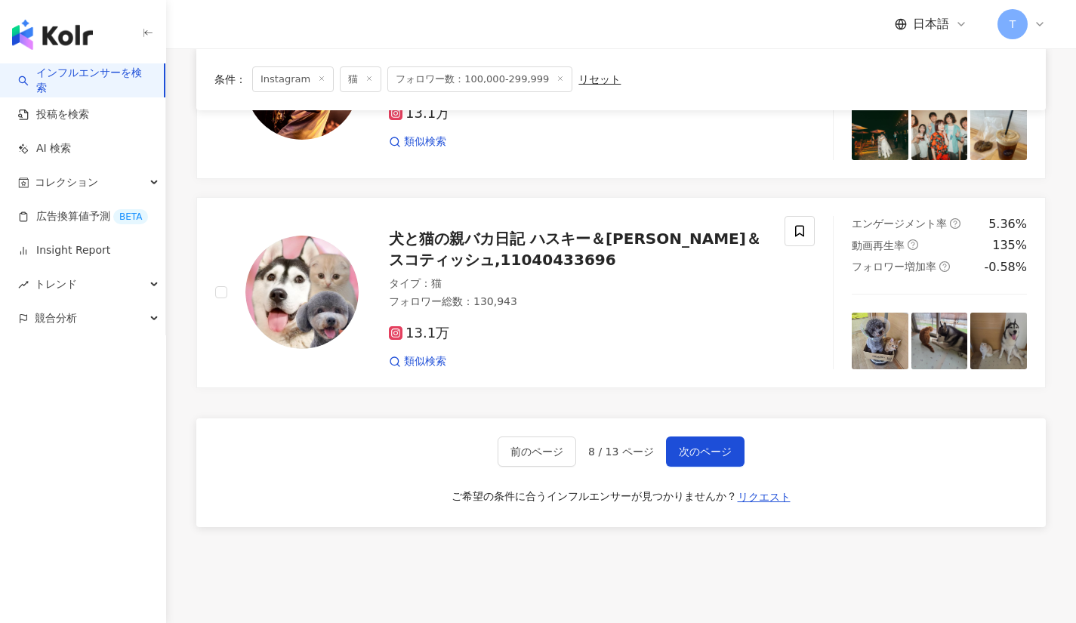
click at [713, 449] on span "次のページ" at bounding box center [705, 452] width 53 height 12
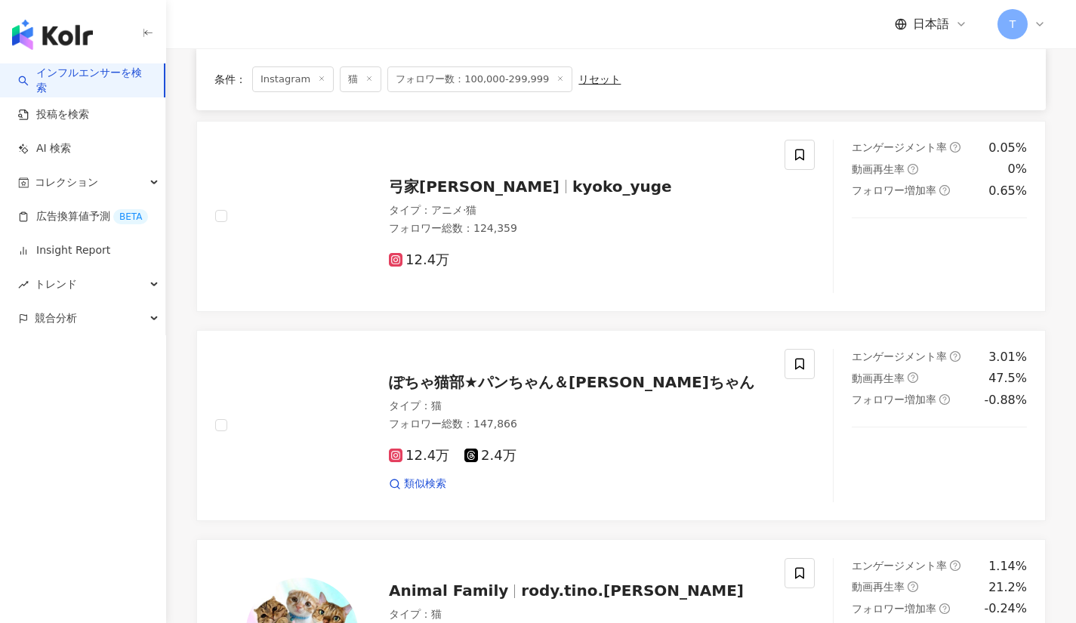
scroll to position [1189, 0]
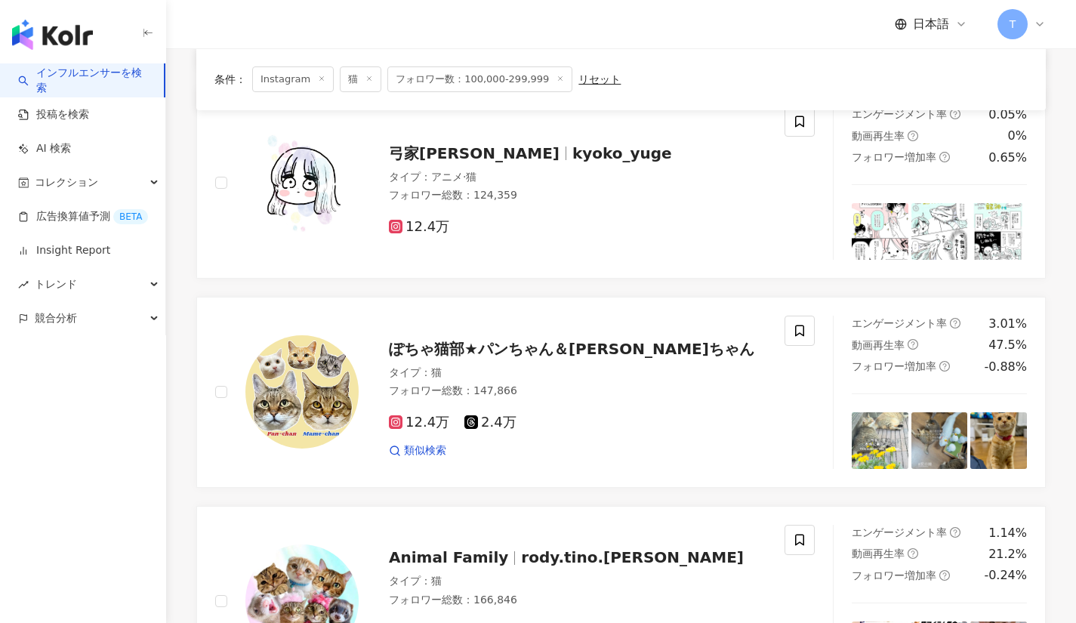
click at [511, 343] on span "ぽちゃ猫部★パンちゃん＆まめちゃん" at bounding box center [572, 349] width 366 height 18
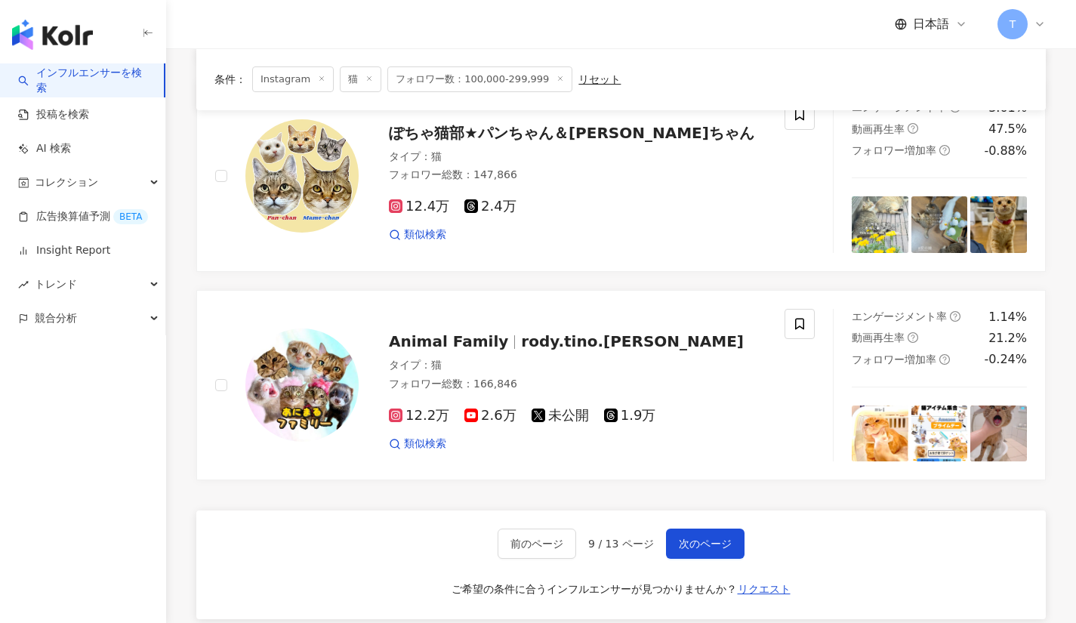
scroll to position [1419, 0]
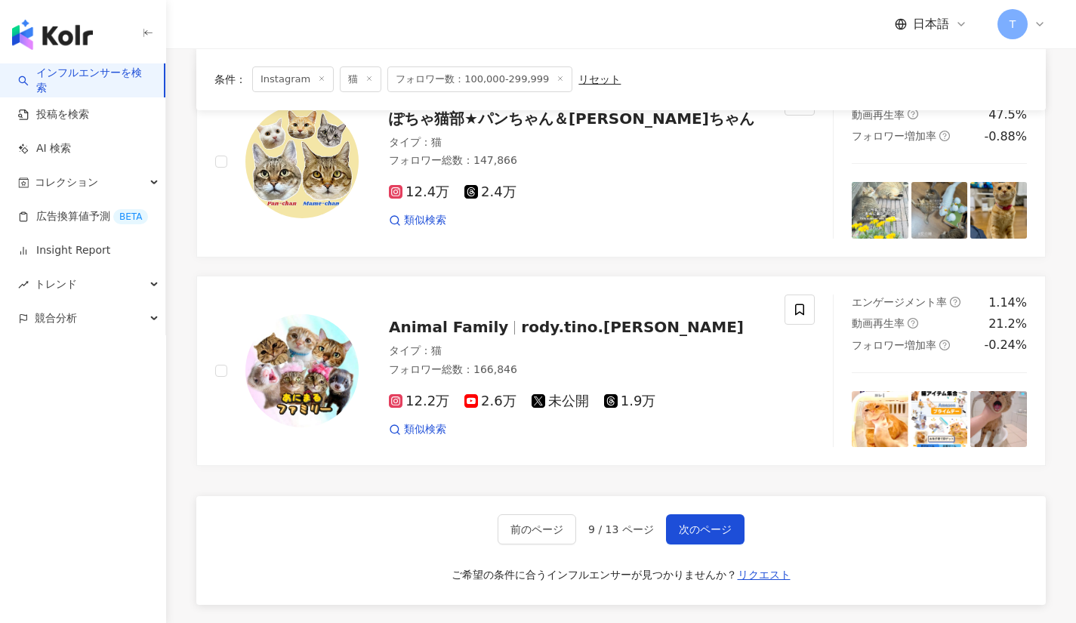
click at [712, 524] on span "次のページ" at bounding box center [705, 529] width 53 height 12
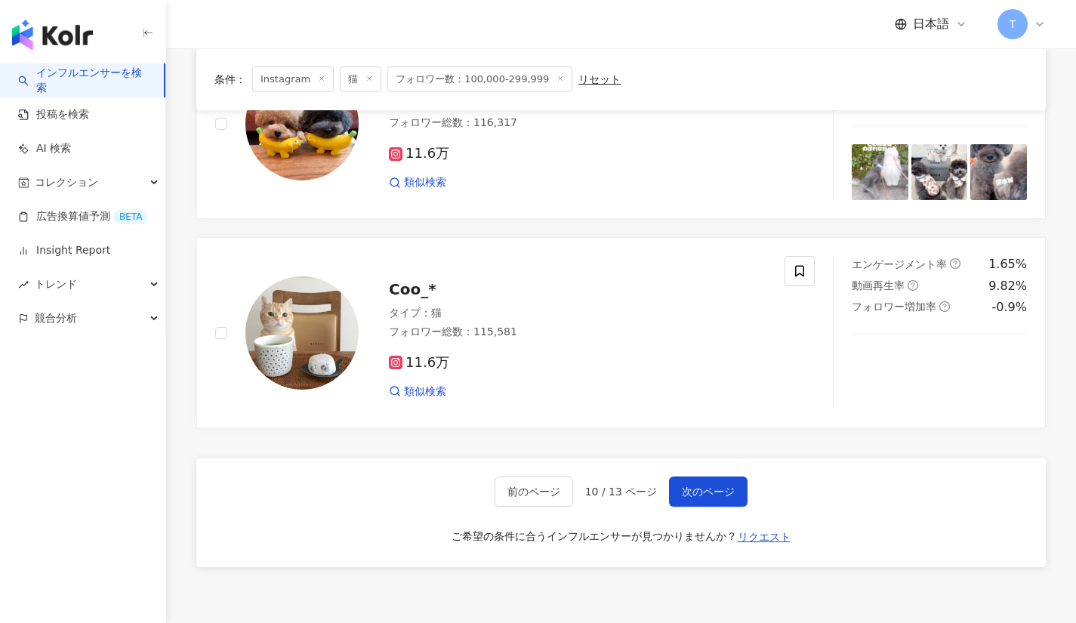
scroll to position [1880, 0]
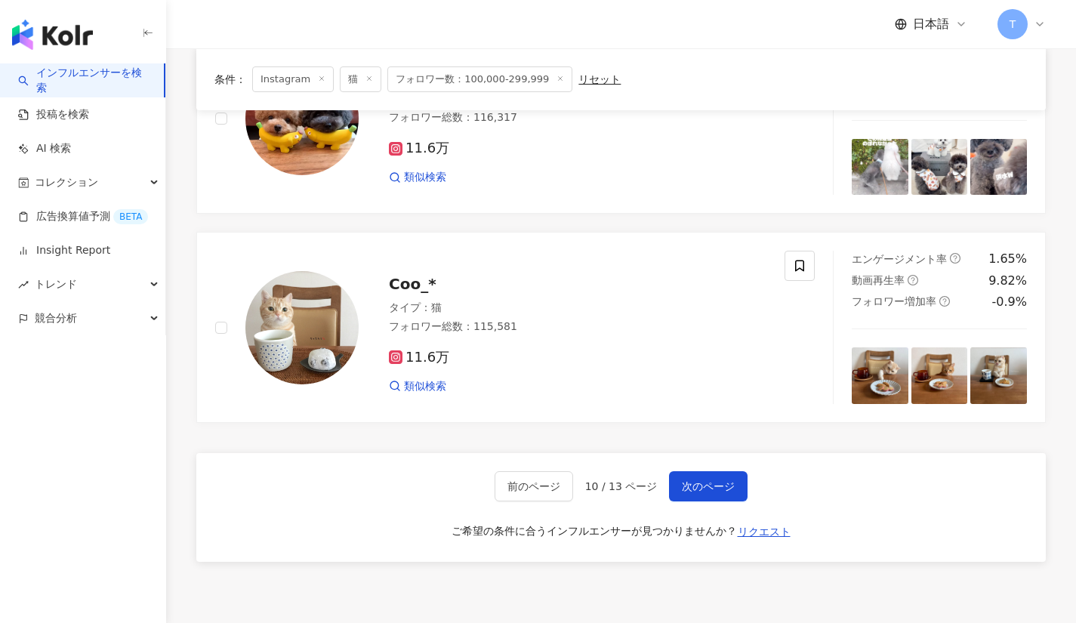
click at [706, 480] on span "次のページ" at bounding box center [708, 486] width 53 height 12
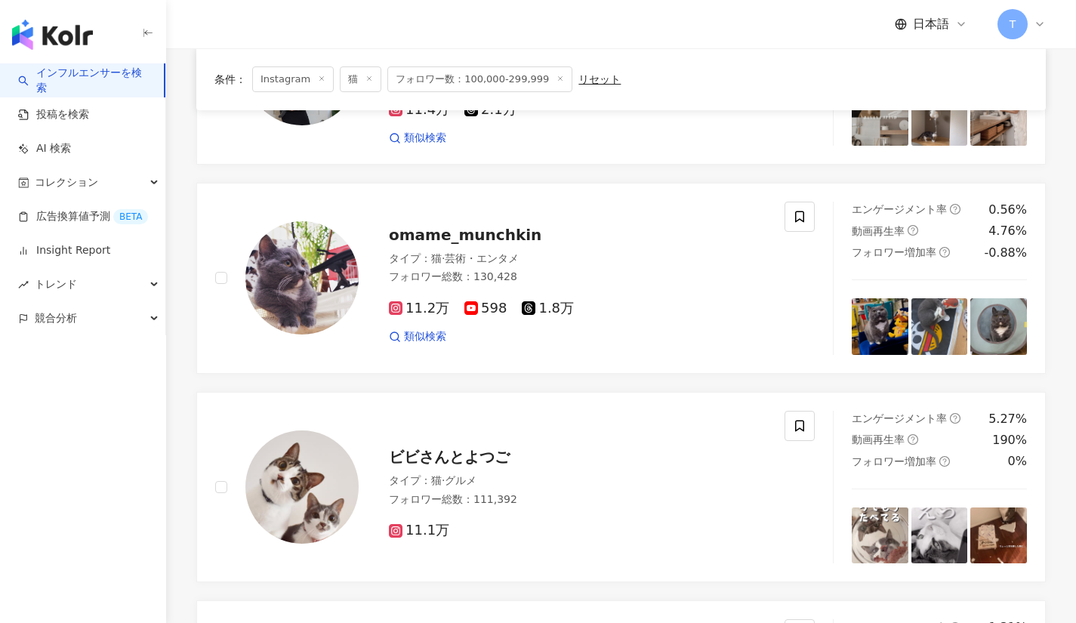
scroll to position [673, 0]
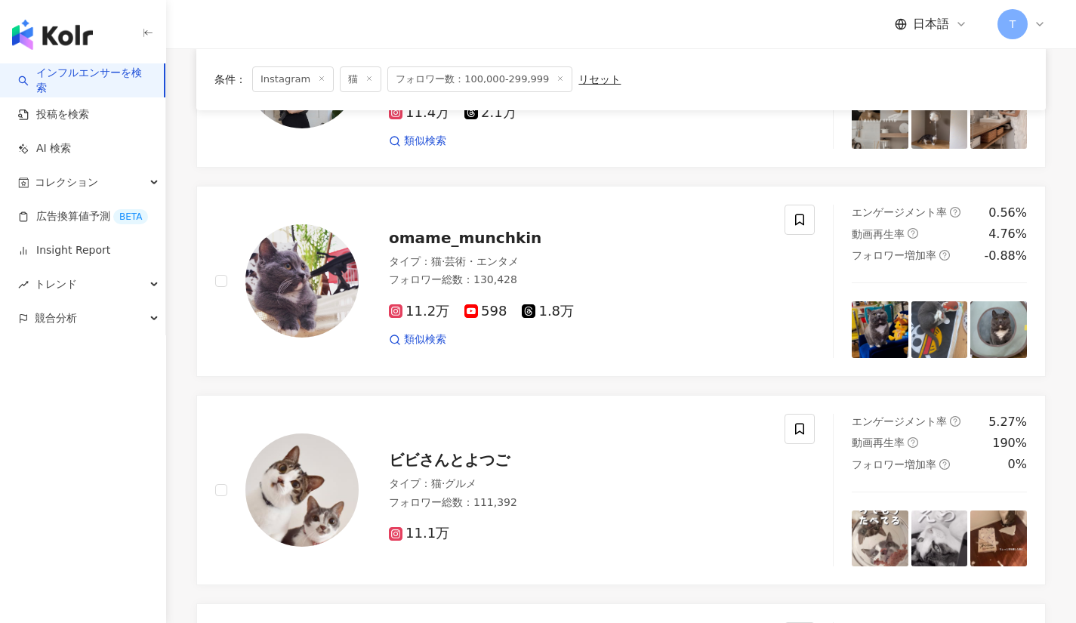
click at [454, 469] on span "ビビさんとよつご" at bounding box center [449, 460] width 121 height 18
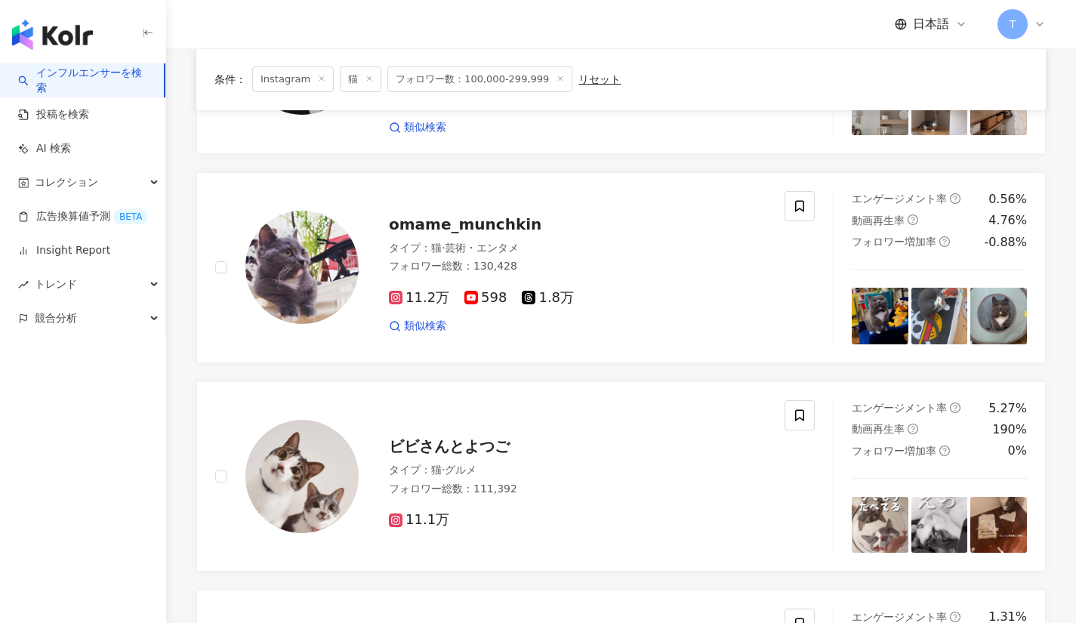
scroll to position [1312, 0]
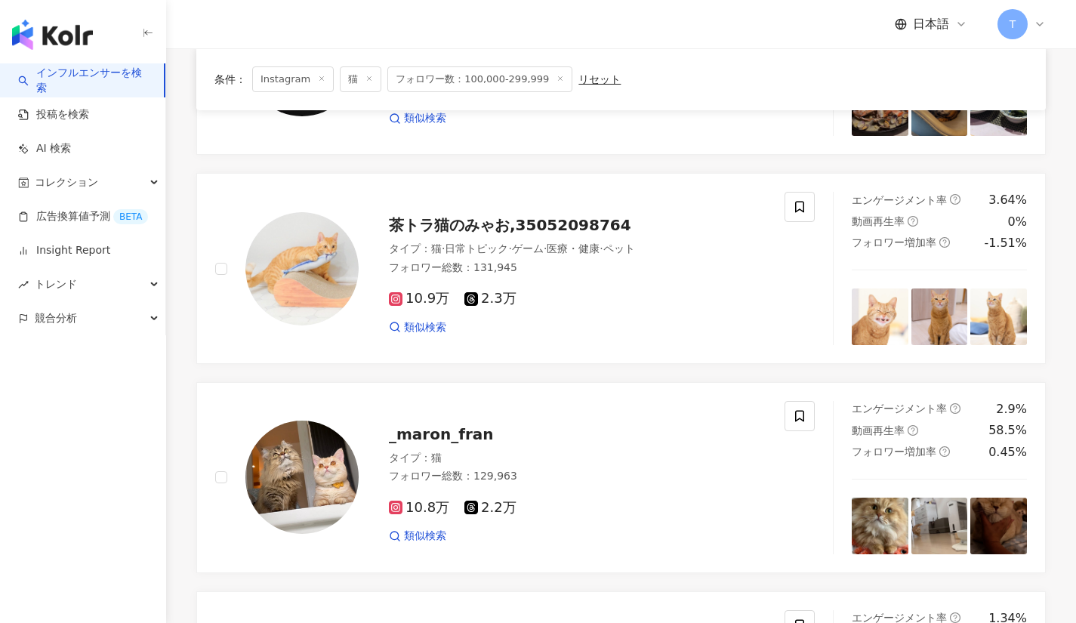
click at [423, 234] on span "茶トラ猫のみゃお,35052098764" at bounding box center [510, 225] width 242 height 18
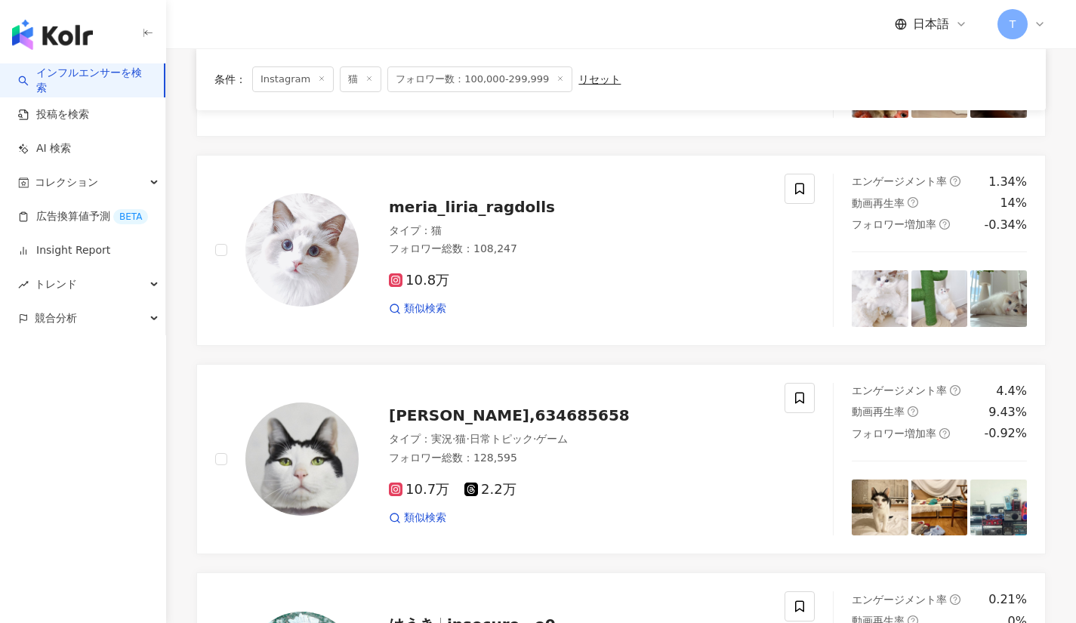
scroll to position [1750, 0]
click at [516, 215] on span "meria_liria_ragdolls" at bounding box center [472, 206] width 166 height 18
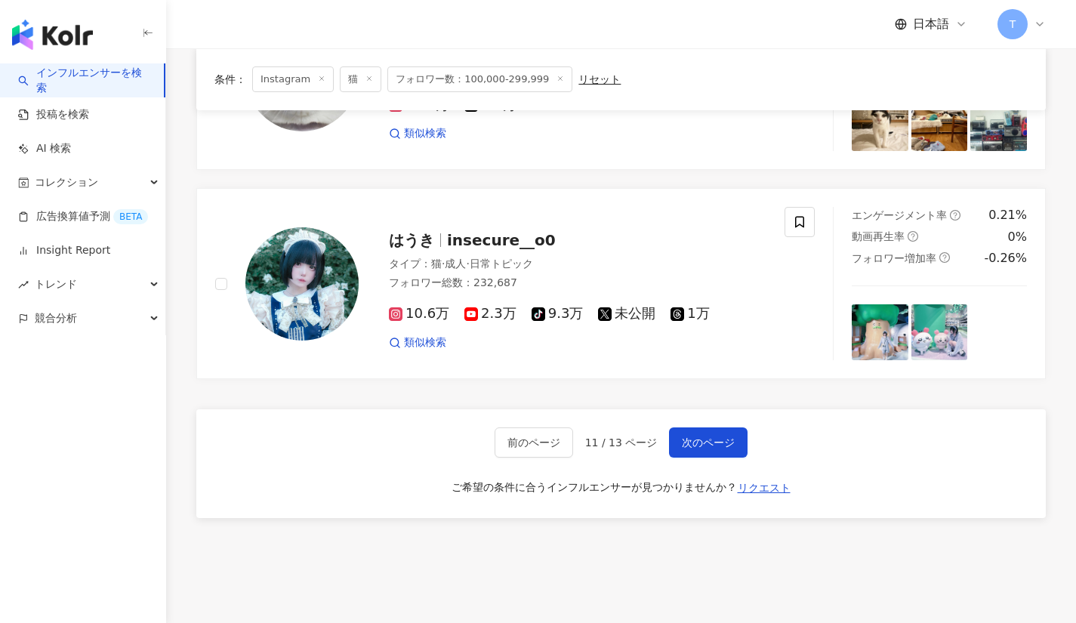
scroll to position [2136, 0]
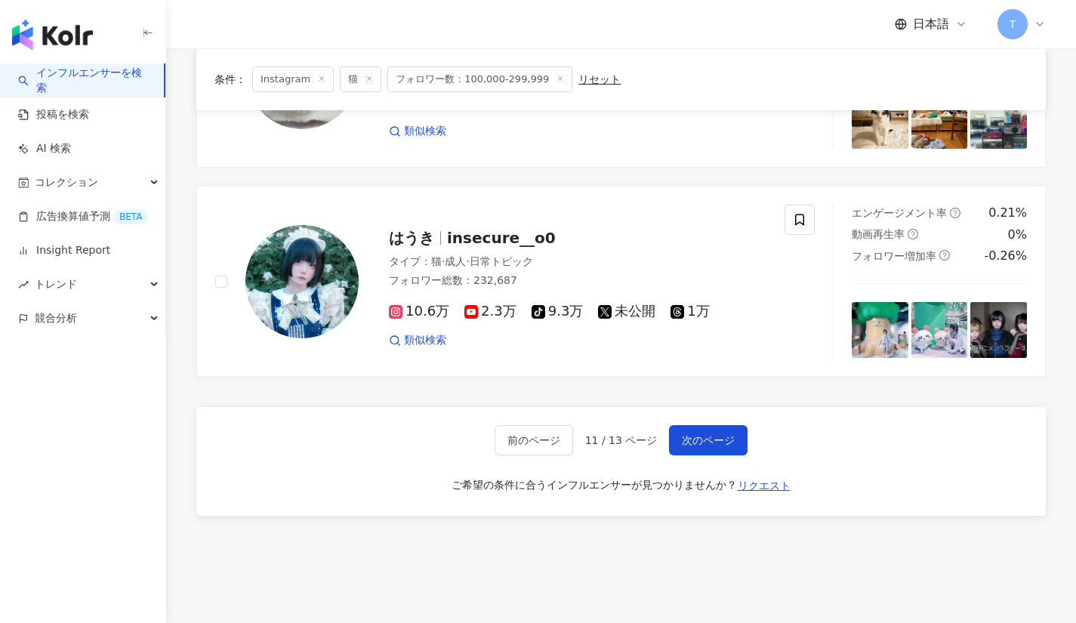
click at [731, 446] on span "次のページ" at bounding box center [708, 440] width 53 height 12
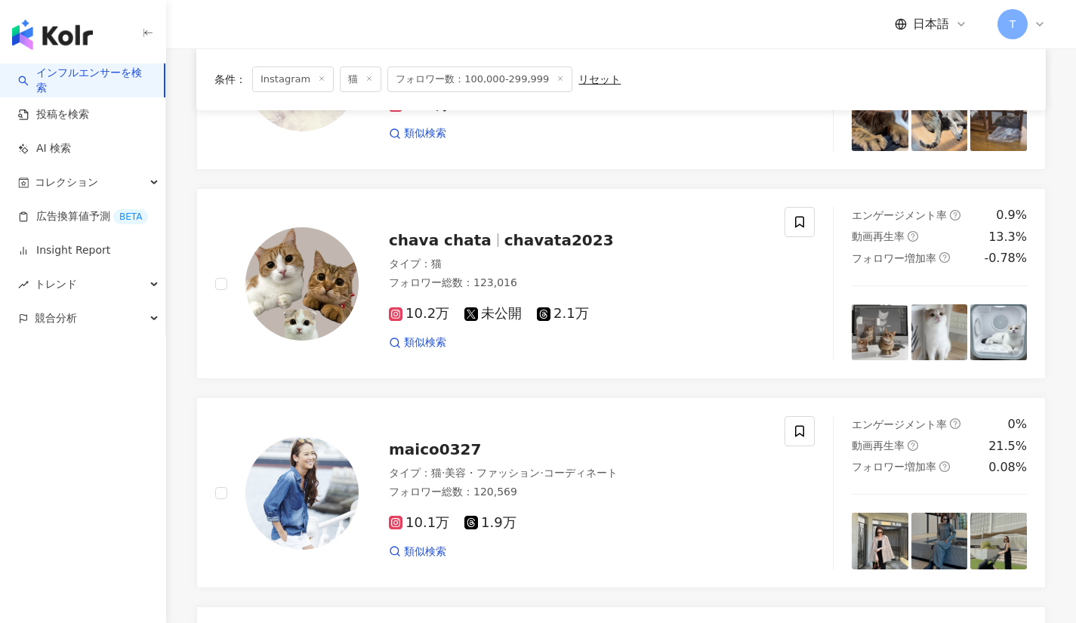
scroll to position [1717, 0]
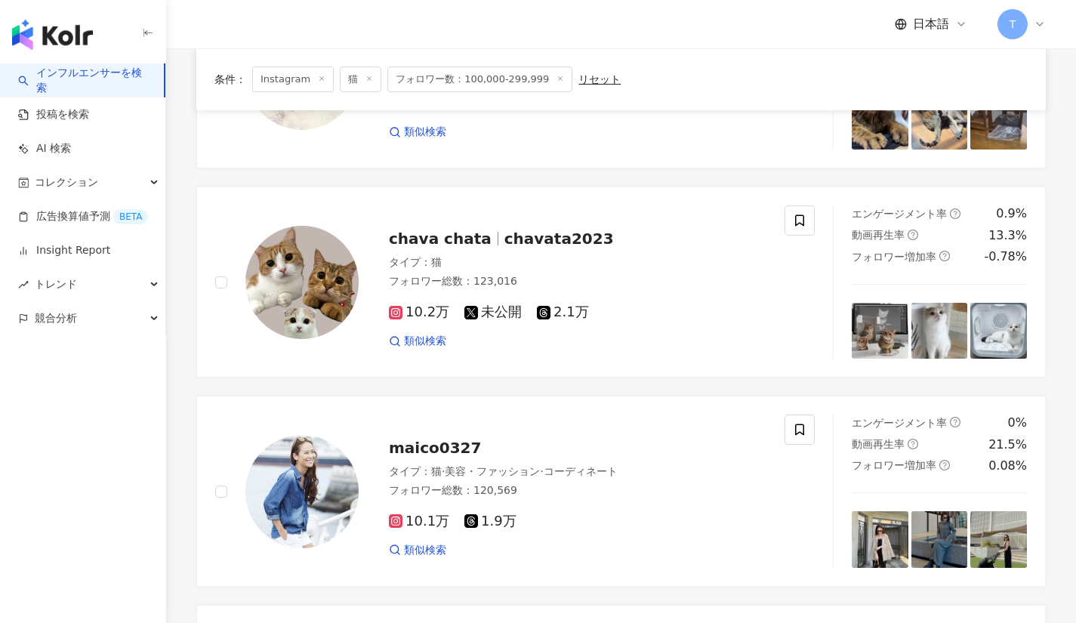
click at [504, 233] on span "chavata2023" at bounding box center [558, 239] width 109 height 18
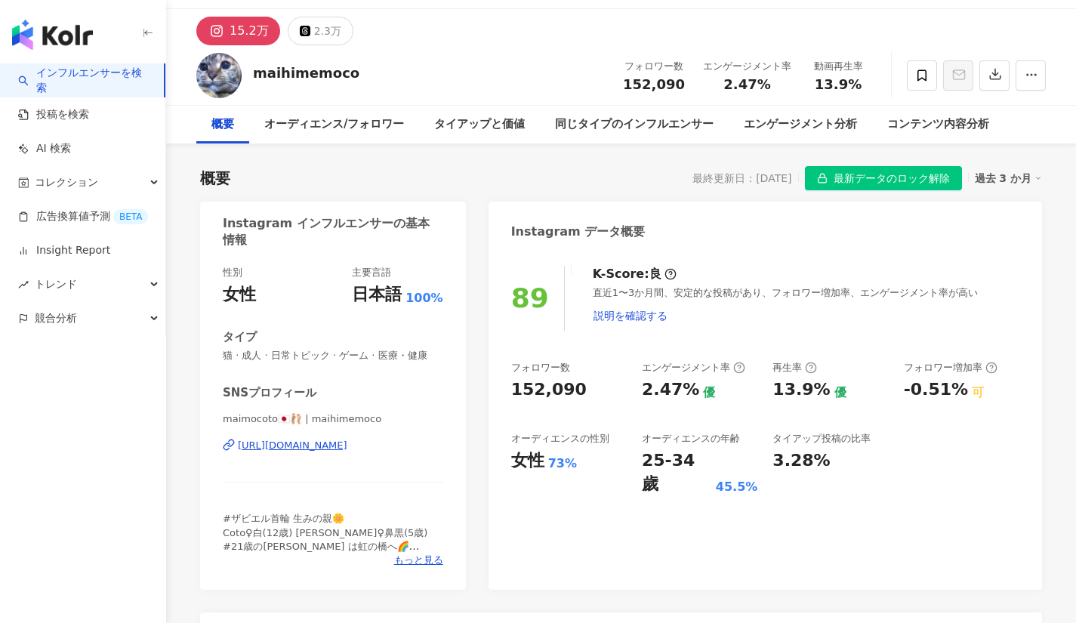
scroll to position [35, 0]
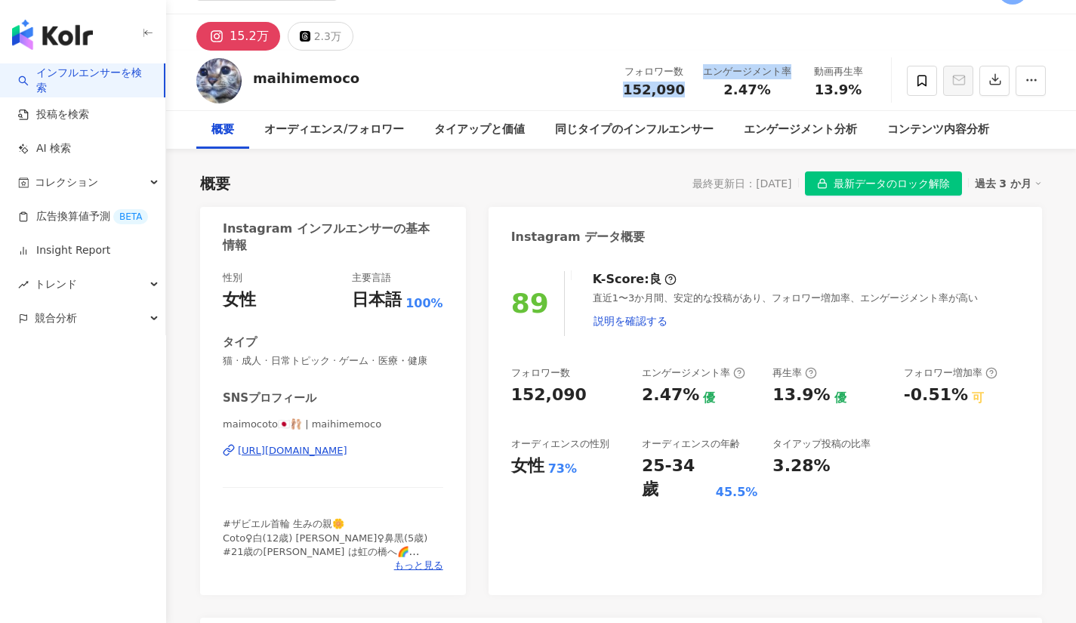
drag, startPoint x: 630, startPoint y: 90, endPoint x: 695, endPoint y: 87, distance: 65.0
click at [695, 87] on div "フォロワー数 152,090 エンゲージメント率 2.47% 動画再生率 13.9%" at bounding box center [745, 80] width 262 height 45
click at [694, 87] on div "エンゲージメント率 2.47%" at bounding box center [747, 80] width 106 height 32
drag, startPoint x: 689, startPoint y: 87, endPoint x: 625, endPoint y: 92, distance: 63.7
click at [625, 92] on div "フォロワー数 152,090" at bounding box center [654, 80] width 80 height 32
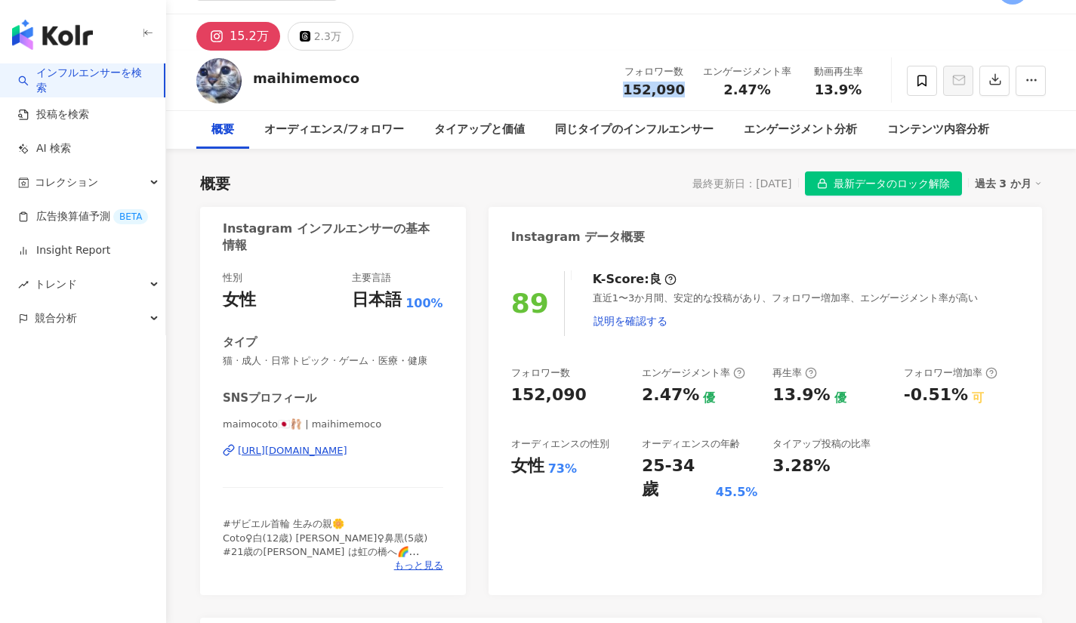
copy span "152,090"
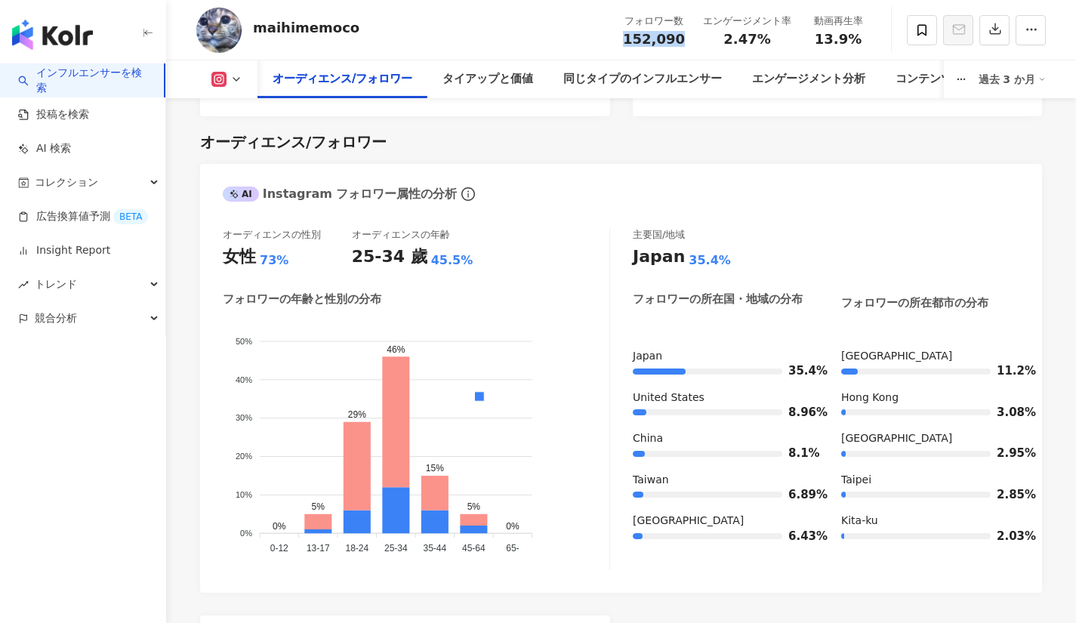
scroll to position [1298, 0]
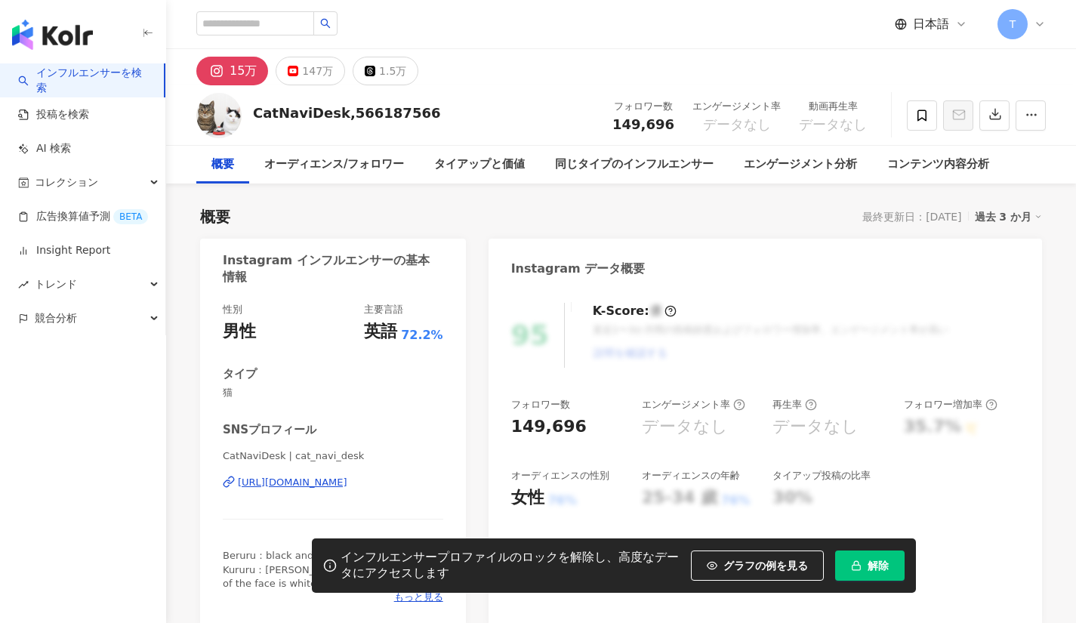
click at [347, 480] on div "https://www.instagram.com/cat_navi_desk/" at bounding box center [292, 483] width 109 height 14
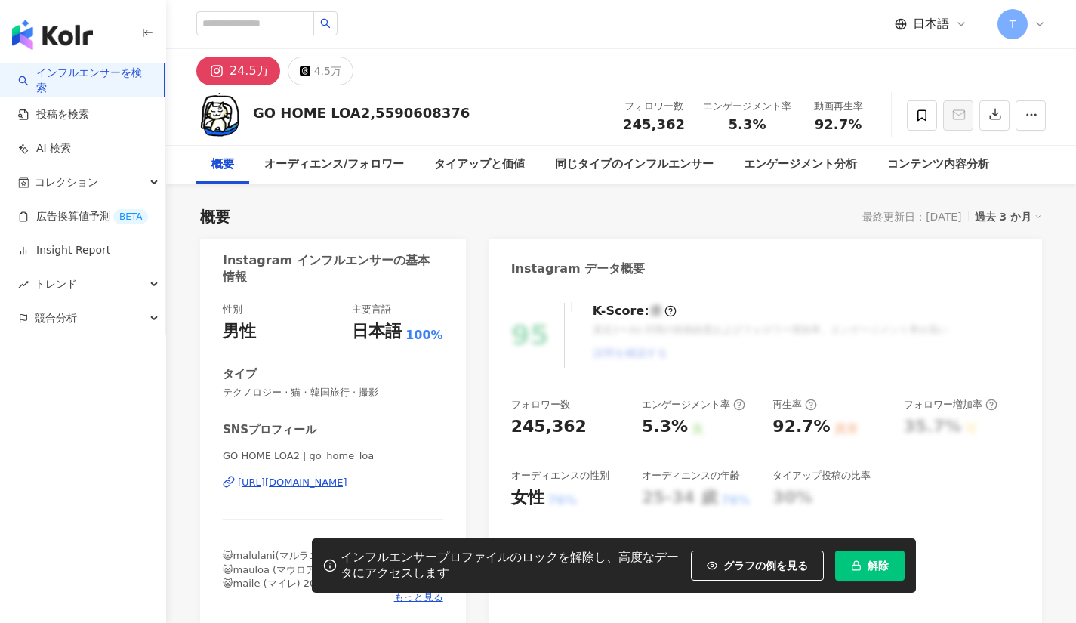
click at [347, 483] on div "https://www.instagram.com/go_home_loa/" at bounding box center [292, 483] width 109 height 14
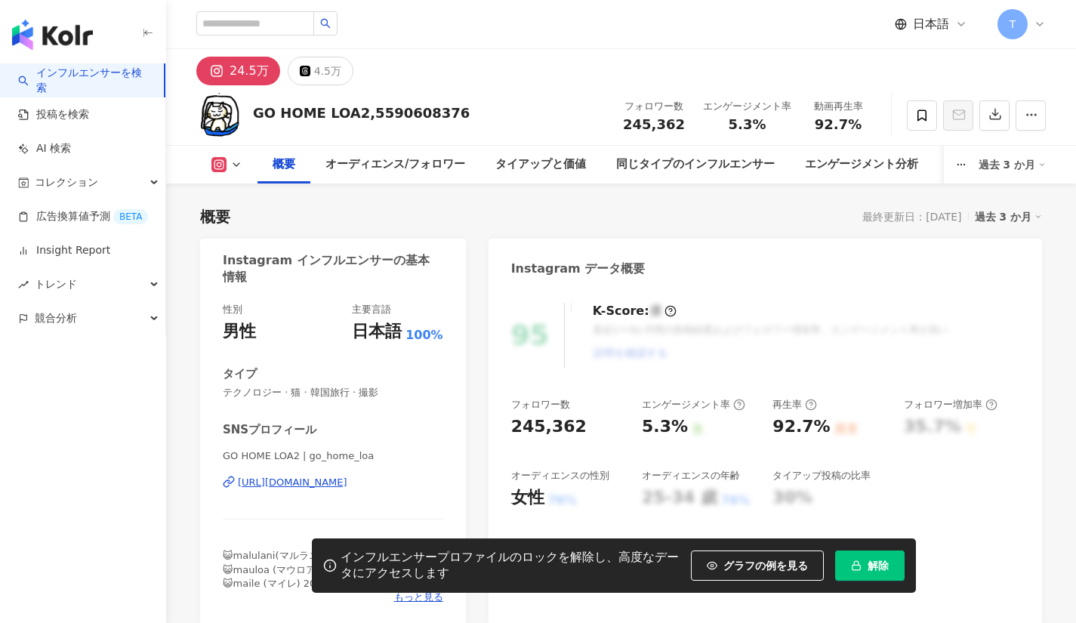
scroll to position [93, 0]
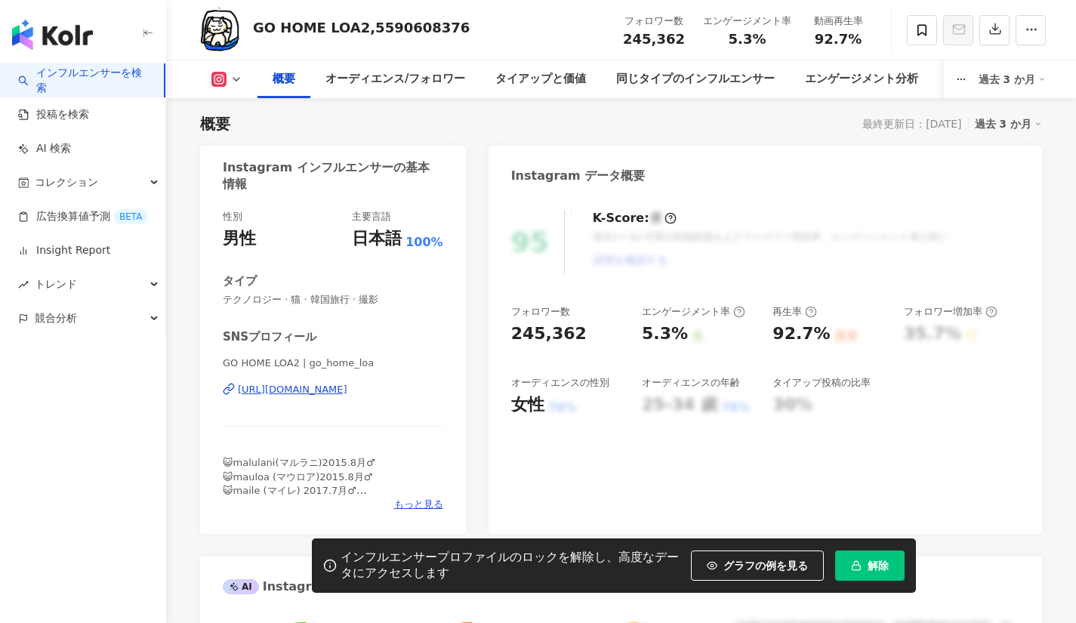
click at [868, 565] on span "解除" at bounding box center [878, 566] width 21 height 12
drag, startPoint x: 627, startPoint y: 47, endPoint x: 686, endPoint y: 48, distance: 59.7
click at [686, 48] on div "フォロワー数 245,362 エンゲージメント率 5.3% 動画再生率 92.7%" at bounding box center [745, 30] width 262 height 45
copy span "245,362"
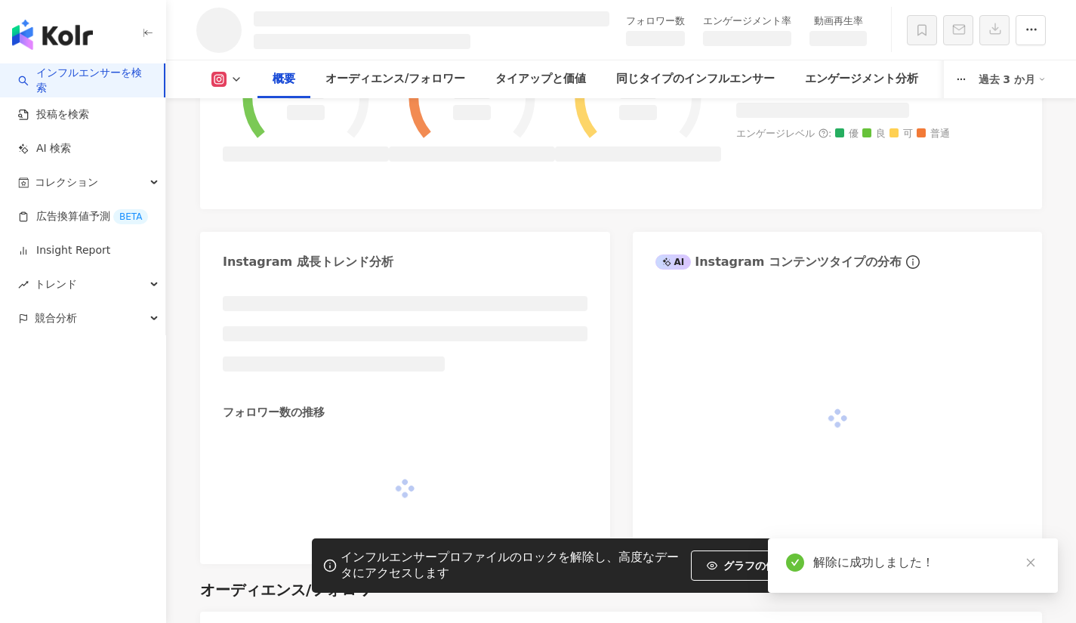
scroll to position [741, 0]
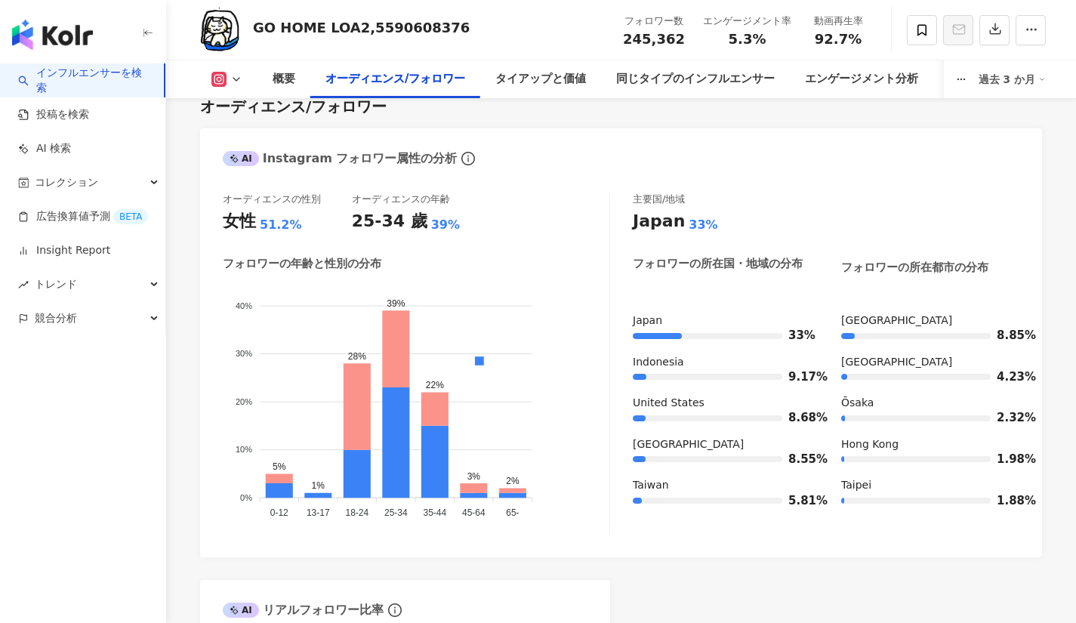
scroll to position [1317, 0]
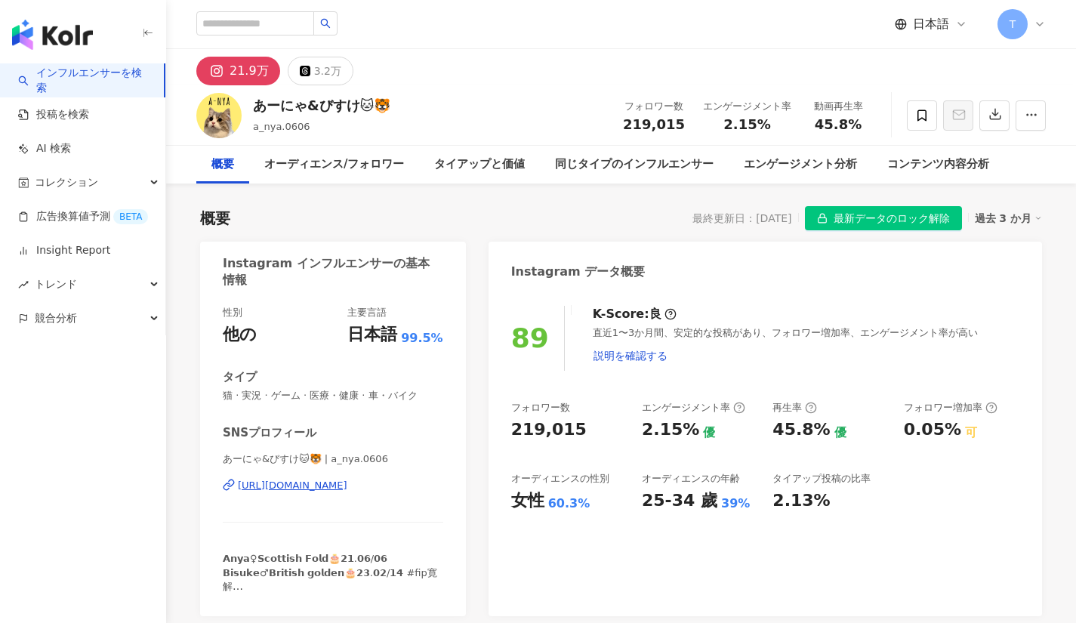
click at [360, 493] on div "あーにゃ&びすけ🐱🐯 | a_nya.0606 [URL][DOMAIN_NAME]" at bounding box center [333, 496] width 221 height 88
click at [347, 486] on div "[URL][DOMAIN_NAME]" at bounding box center [292, 486] width 109 height 14
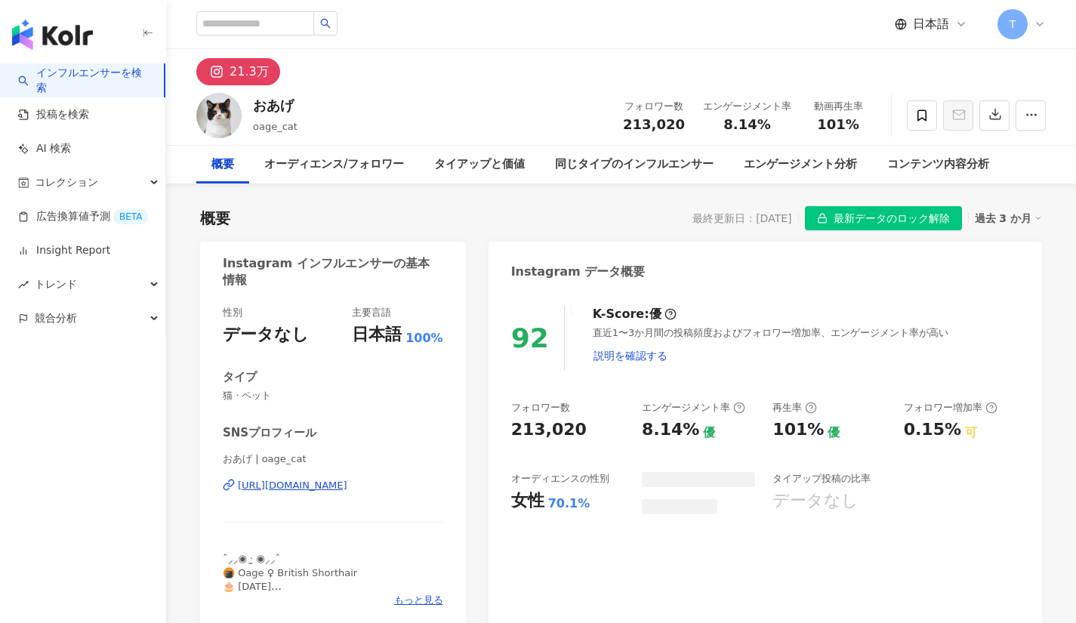
click at [328, 487] on div "https://www.instagram.com/oage_cat/" at bounding box center [292, 486] width 109 height 14
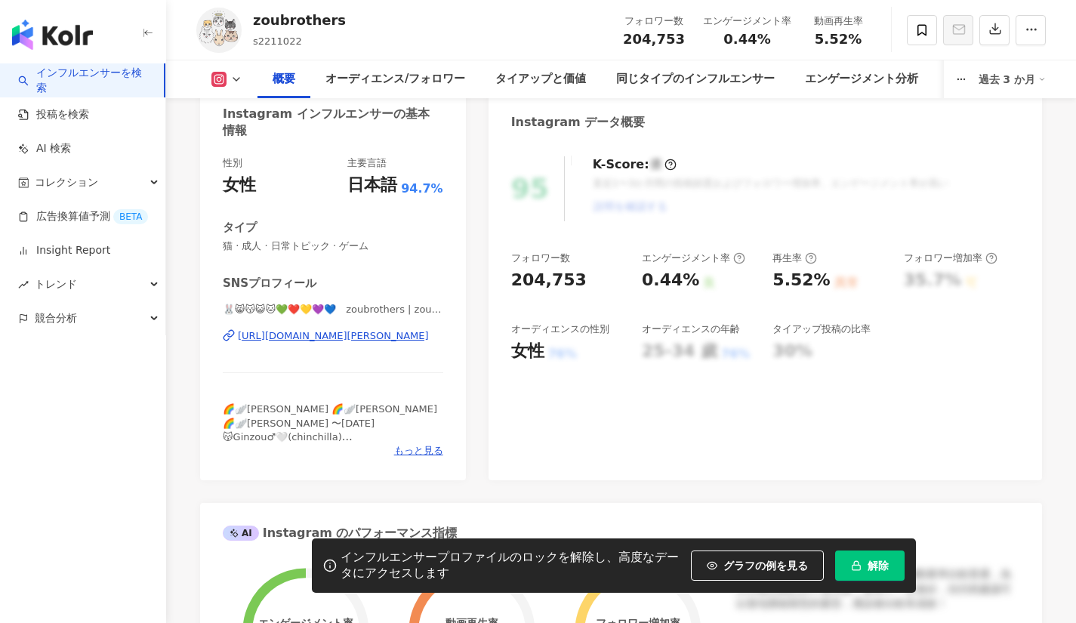
scroll to position [126, 0]
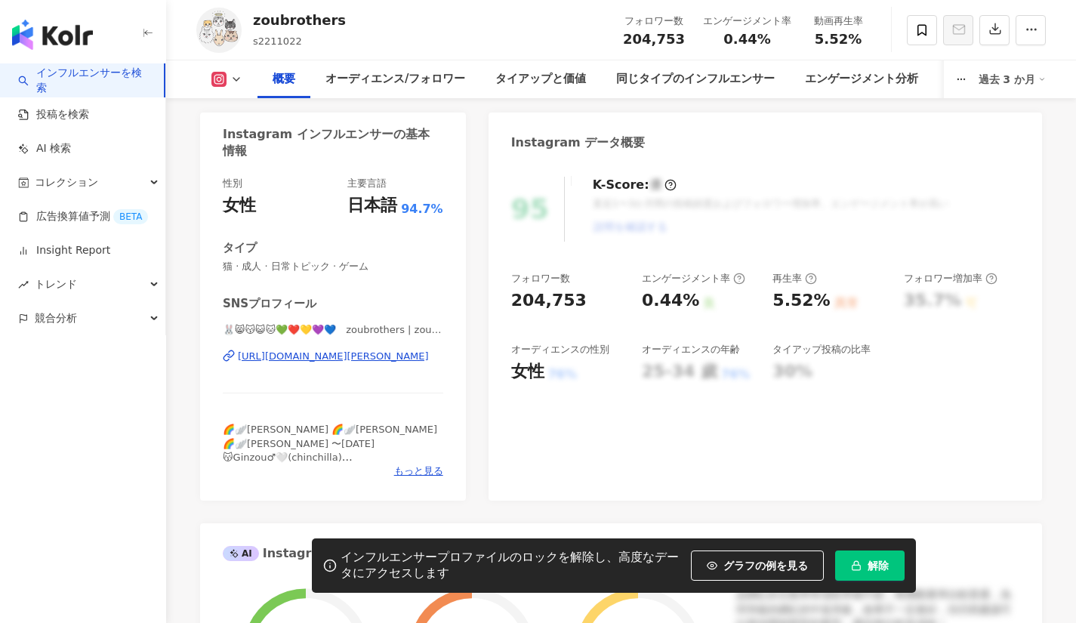
click at [315, 361] on div "[URL][DOMAIN_NAME][PERSON_NAME]" at bounding box center [333, 357] width 191 height 14
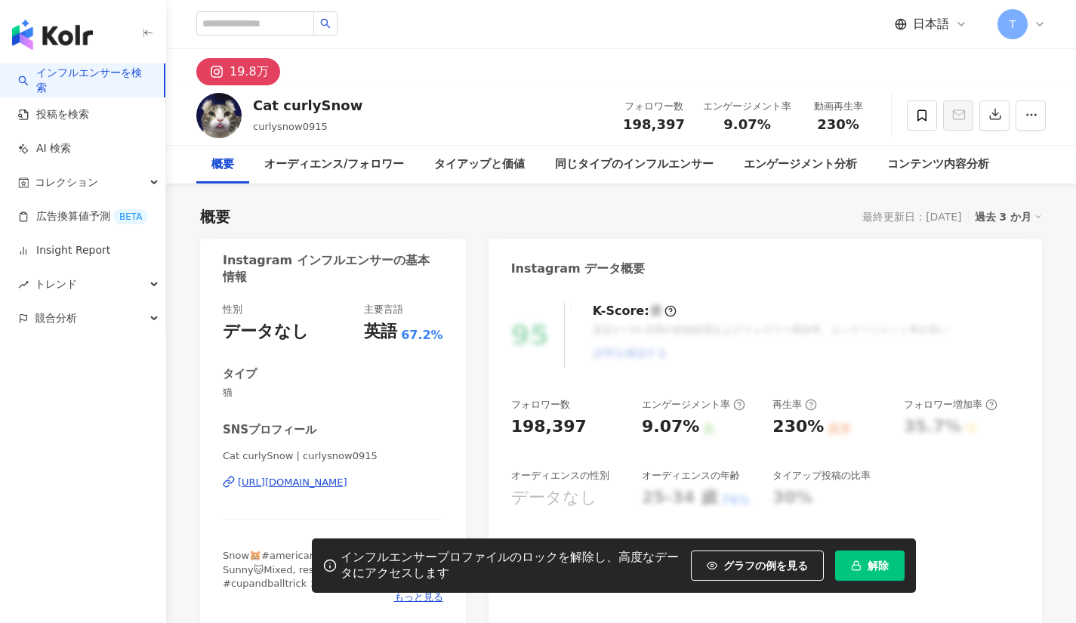
click at [346, 484] on div "https://www.instagram.com/curlysnow0915/" at bounding box center [292, 483] width 109 height 14
click at [279, 486] on div "https://www.instagram.com/curlysnow0915/" at bounding box center [292, 483] width 109 height 14
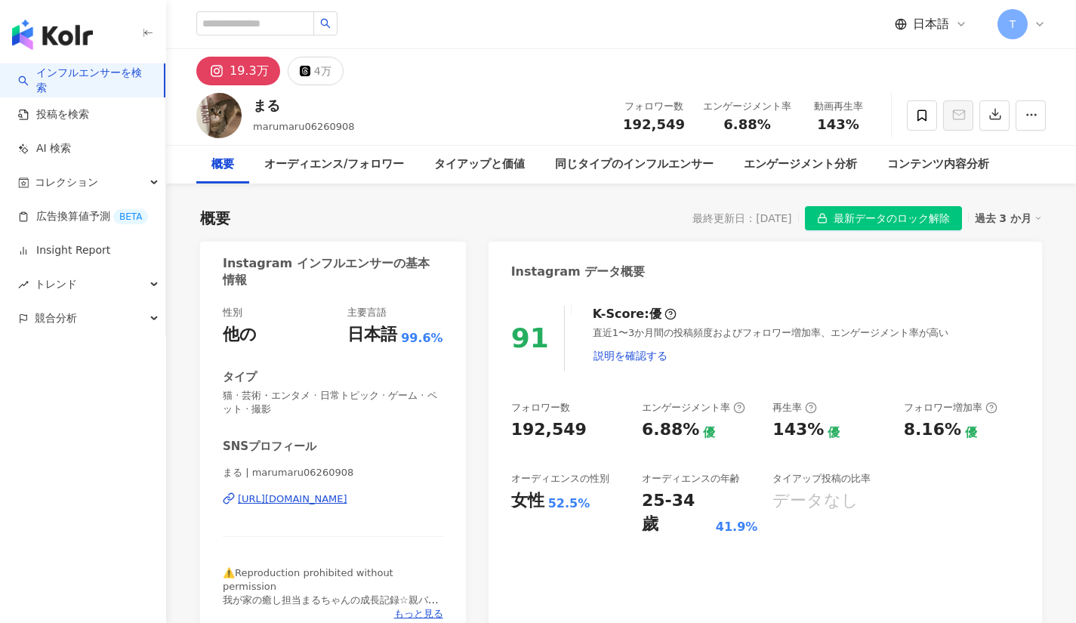
click at [326, 497] on div "[URL][DOMAIN_NAME]" at bounding box center [292, 499] width 109 height 14
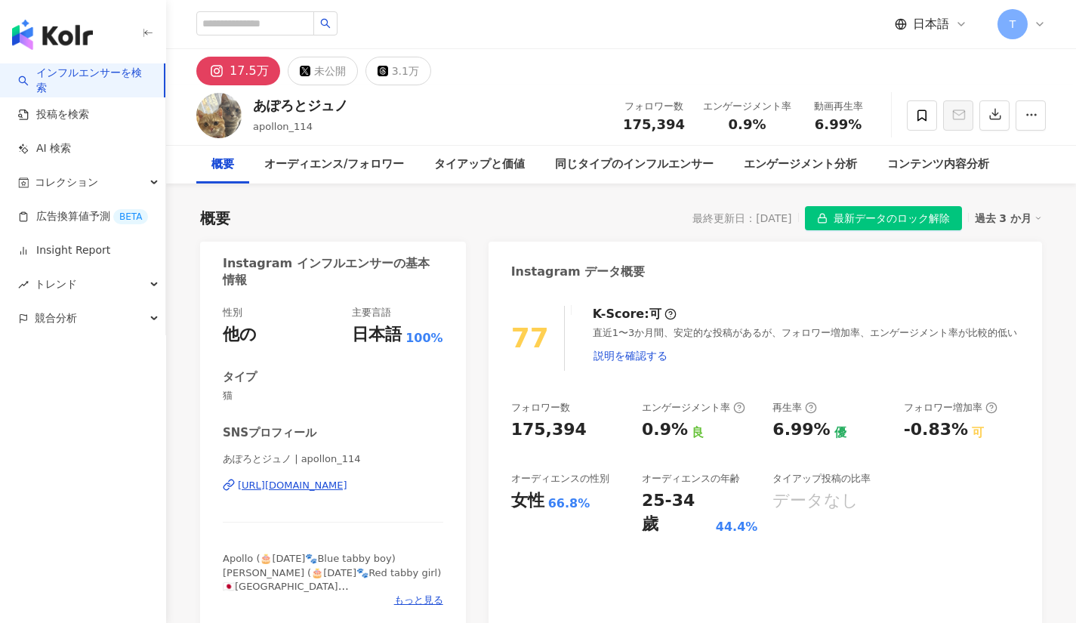
scroll to position [40, 0]
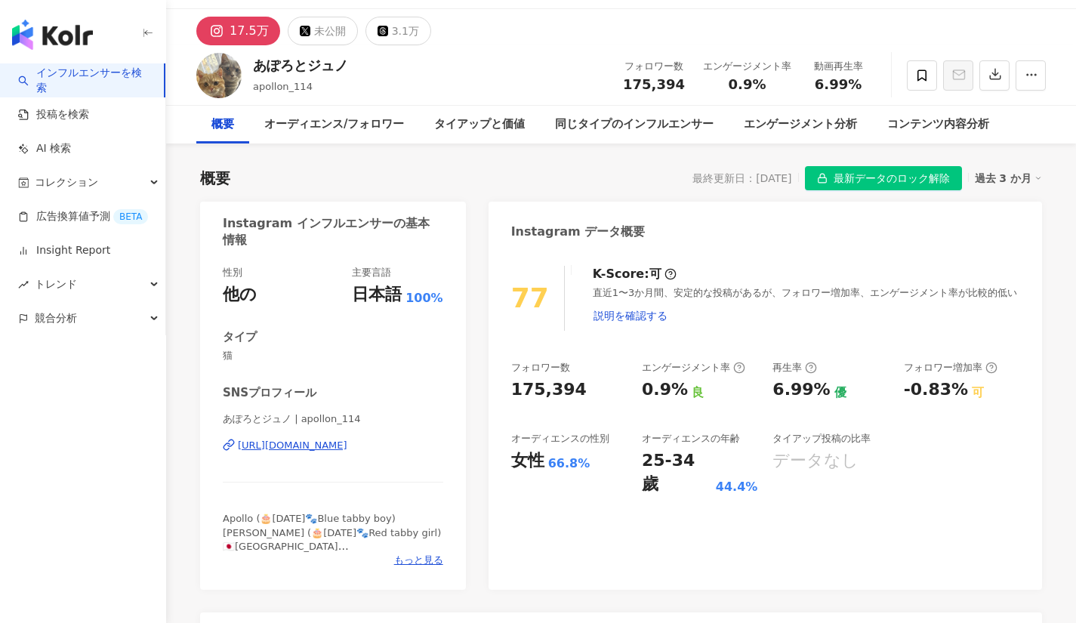
click at [347, 445] on div "[URL][DOMAIN_NAME]" at bounding box center [292, 446] width 109 height 14
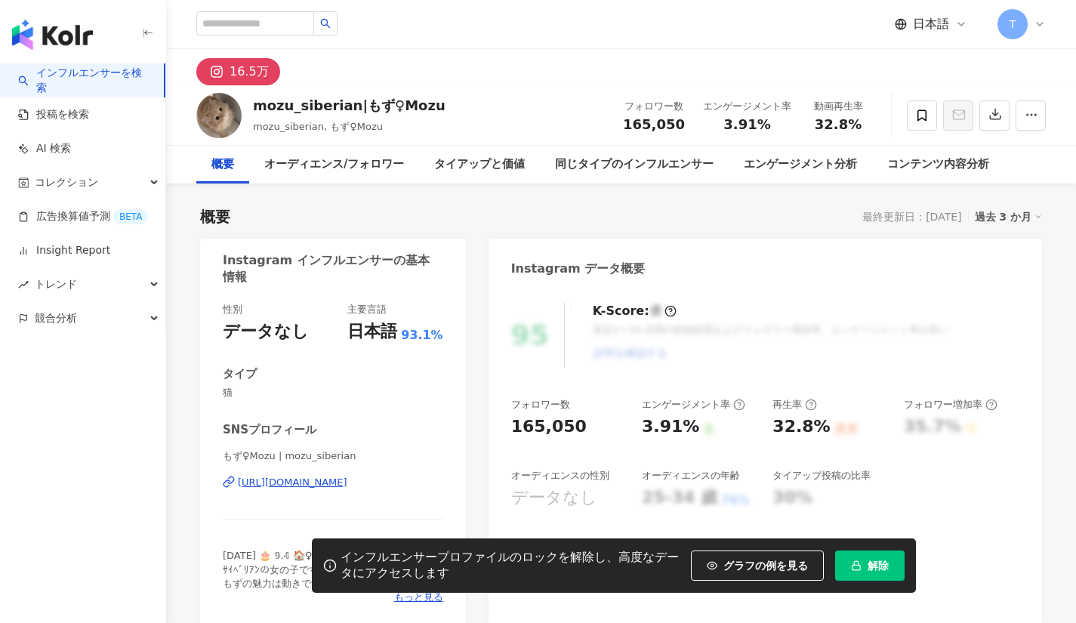
drag, startPoint x: 409, startPoint y: 434, endPoint x: 387, endPoint y: 477, distance: 47.6
click at [347, 477] on div "[URL][DOMAIN_NAME]" at bounding box center [292, 483] width 109 height 14
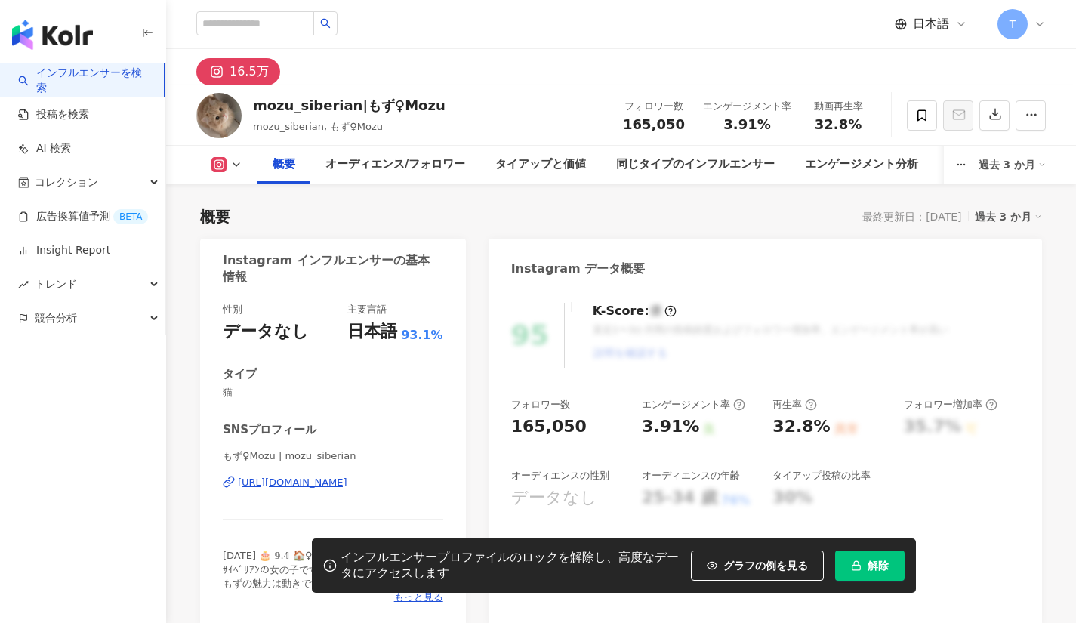
scroll to position [93, 0]
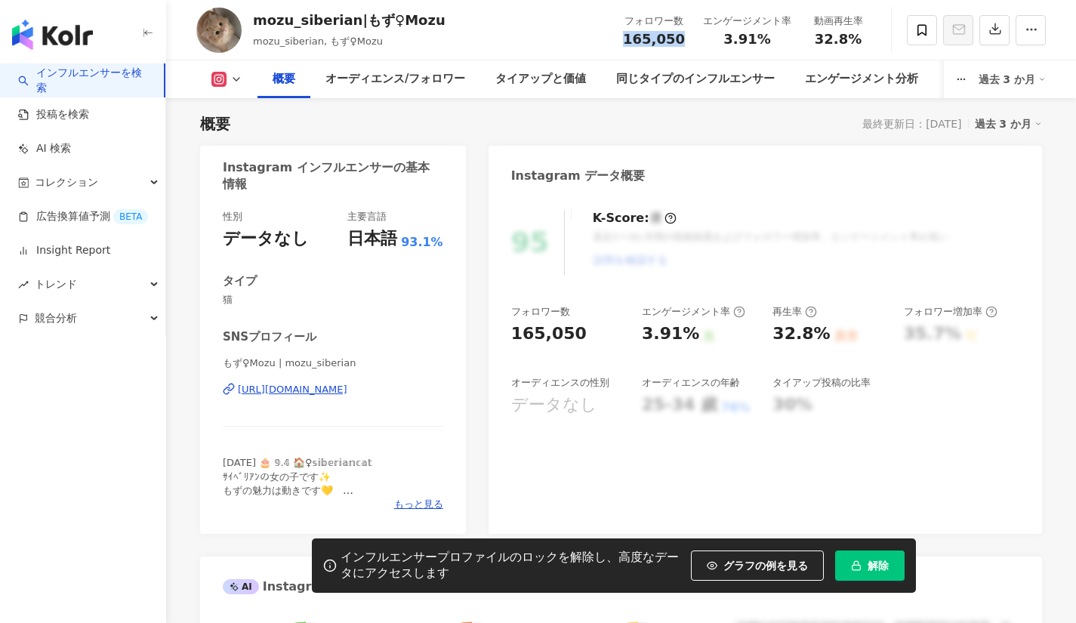
drag, startPoint x: 617, startPoint y: 39, endPoint x: 678, endPoint y: 39, distance: 61.2
click at [678, 39] on div "フォロワー数 165,050" at bounding box center [654, 30] width 80 height 32
copy span "165,050"
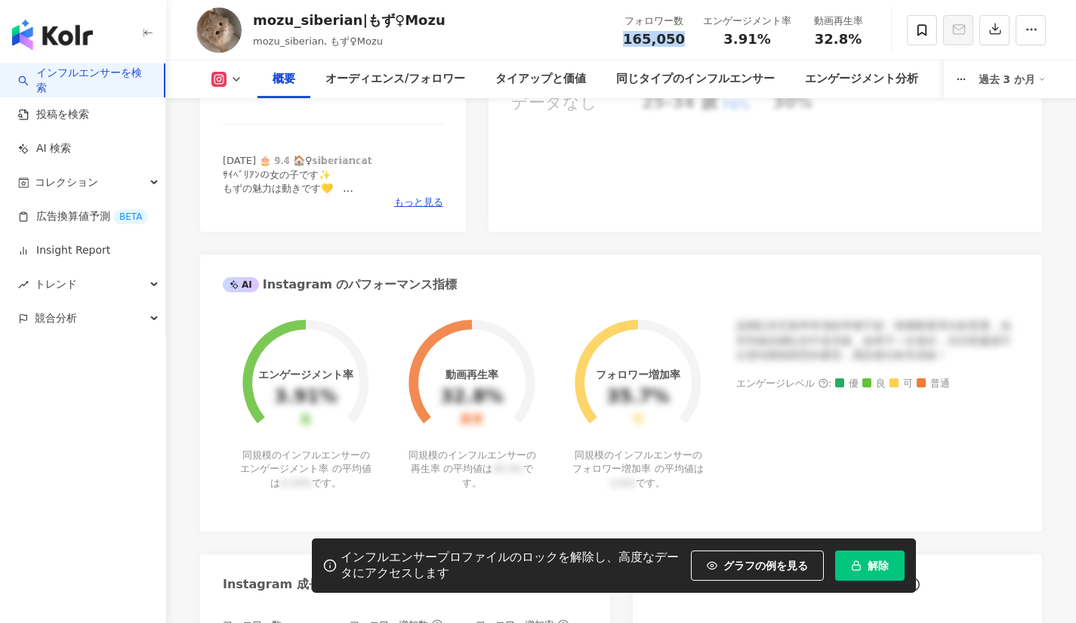
scroll to position [406, 0]
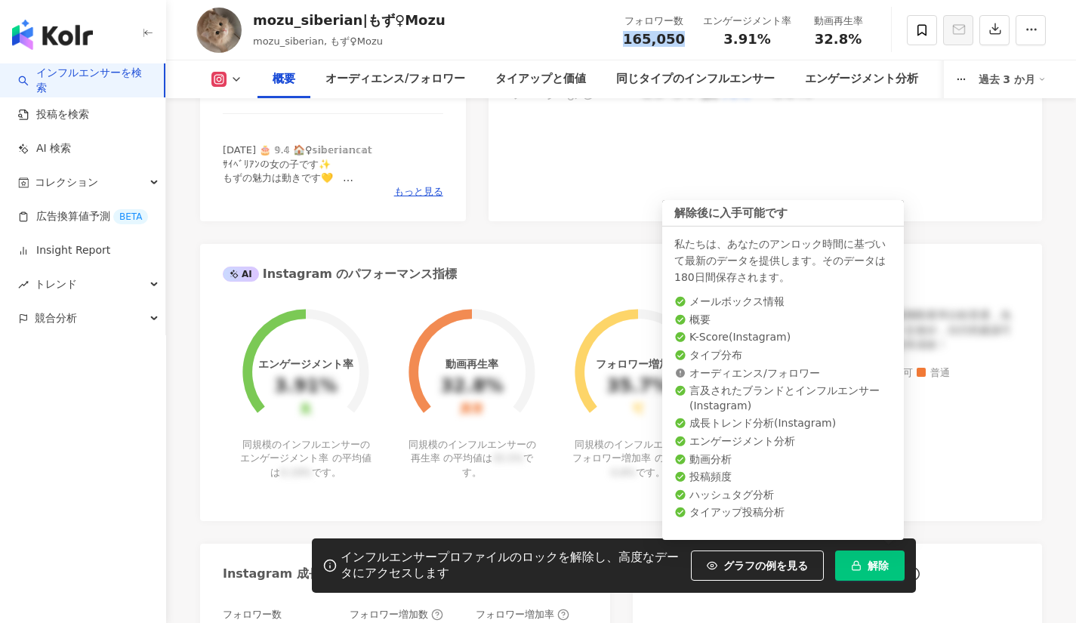
click at [865, 558] on button "解除" at bounding box center [869, 566] width 69 height 30
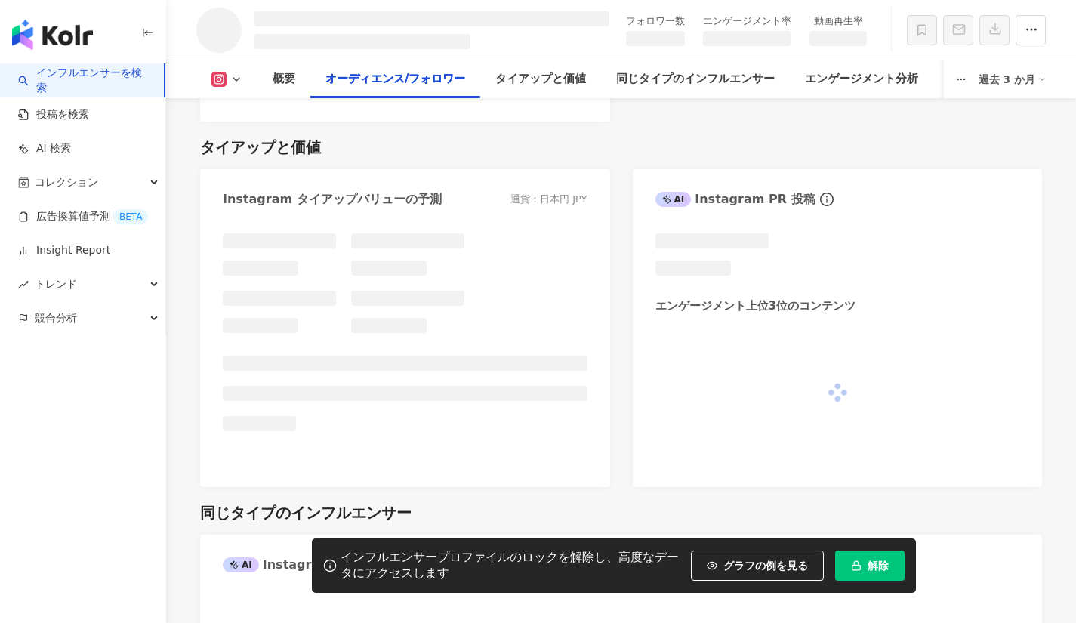
scroll to position [1522, 0]
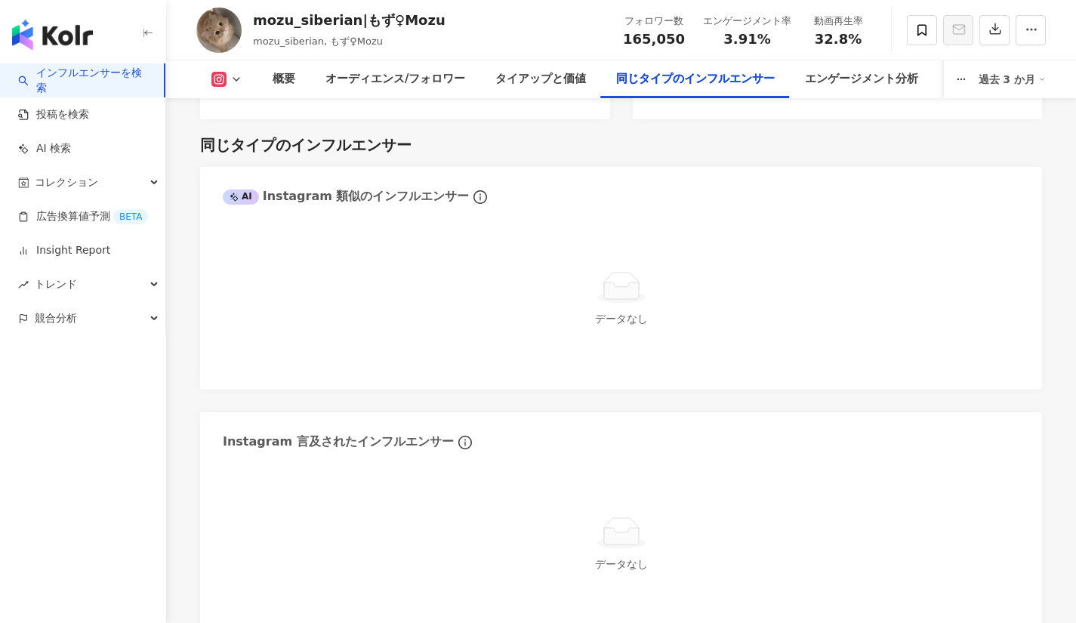
scroll to position [2306, 0]
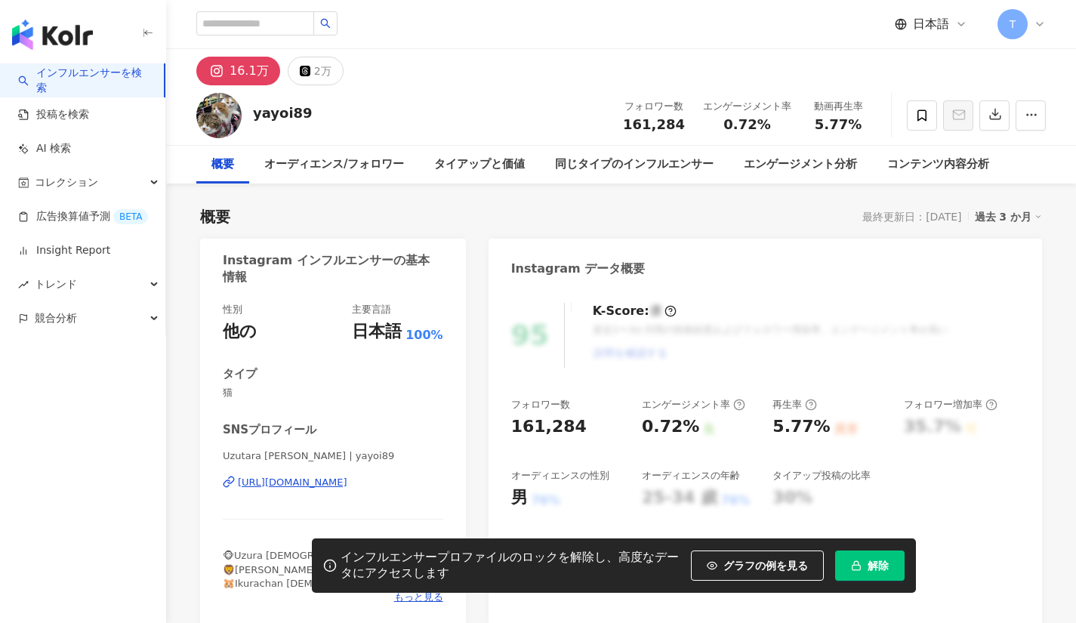
drag, startPoint x: 0, startPoint y: 0, endPoint x: 349, endPoint y: 484, distance: 596.7
click at [347, 484] on div "https://www.instagram.com/yayoi89/" at bounding box center [292, 483] width 109 height 14
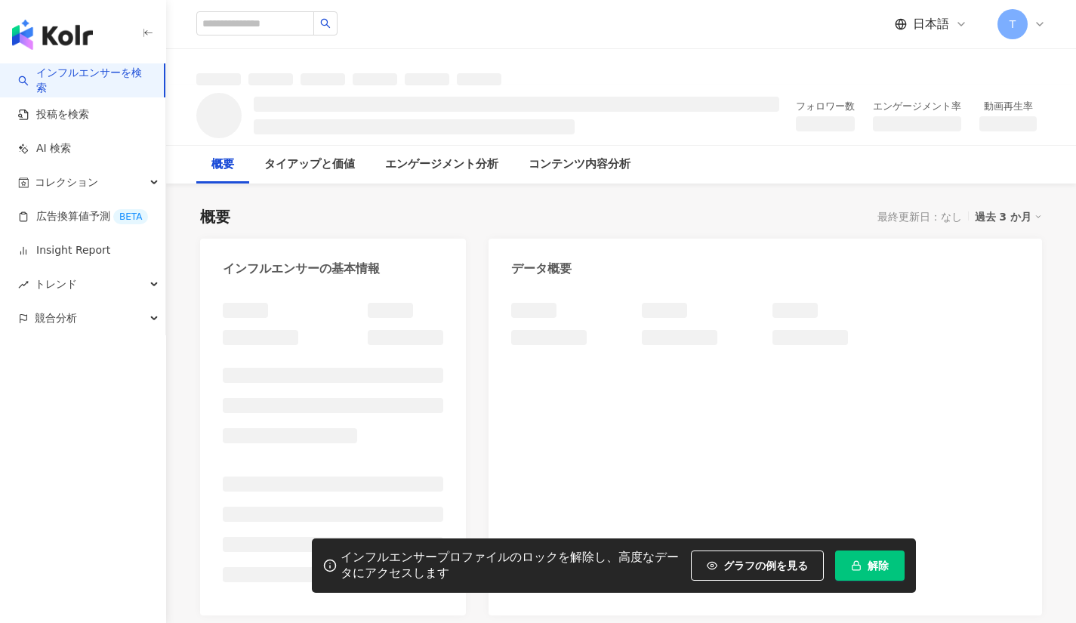
click at [856, 561] on icon "button" at bounding box center [856, 565] width 11 height 11
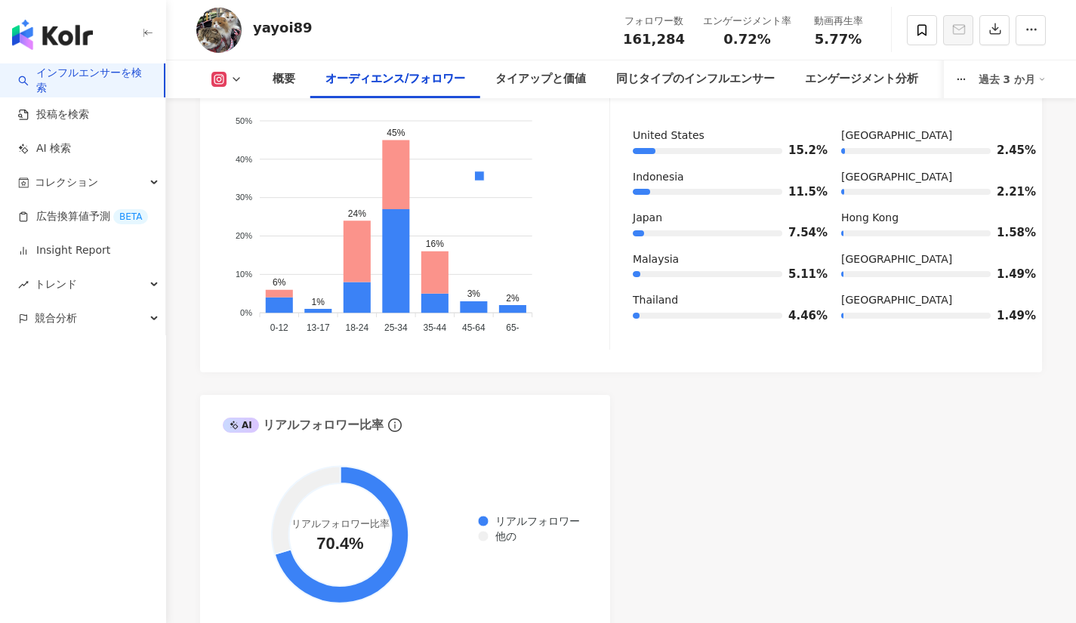
scroll to position [1520, 0]
drag, startPoint x: 628, startPoint y: 42, endPoint x: 682, endPoint y: 41, distance: 54.4
click at [682, 41] on div "161,284" at bounding box center [654, 39] width 62 height 15
copy span "161,284"
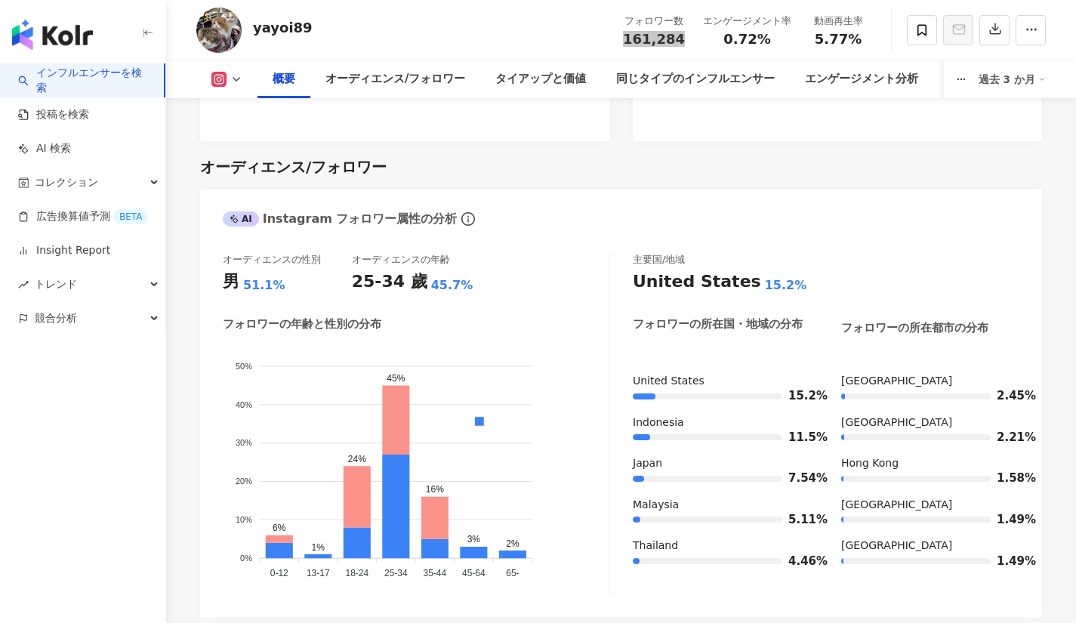
scroll to position [1279, 0]
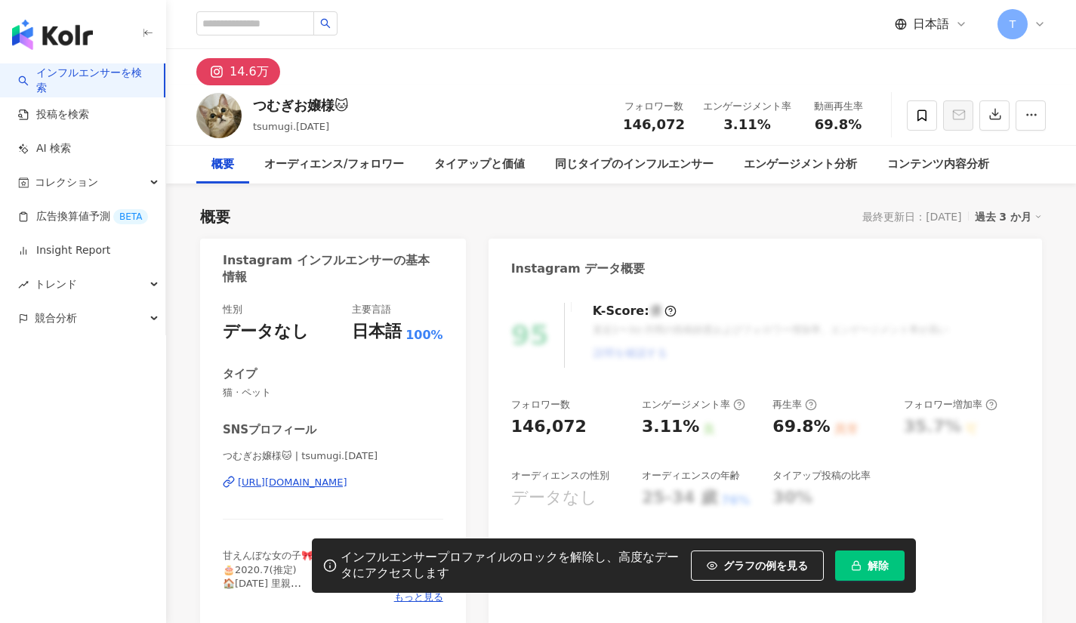
click at [347, 486] on div "[URL][DOMAIN_NAME]" at bounding box center [292, 483] width 109 height 14
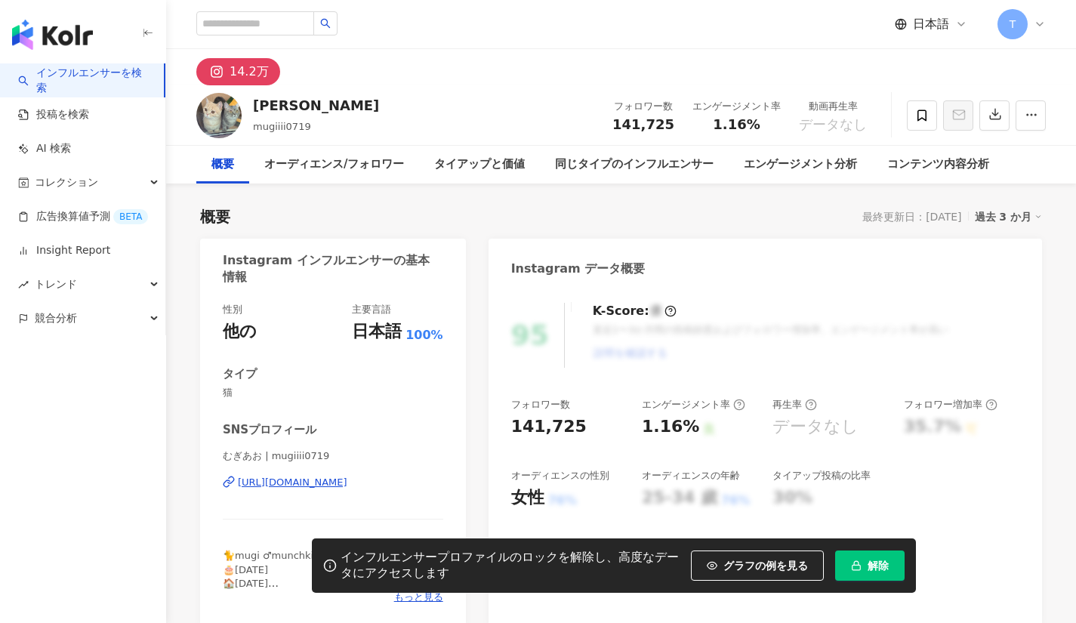
drag, startPoint x: 0, startPoint y: 0, endPoint x: 310, endPoint y: 483, distance: 573.3
click at [310, 483] on div "[URL][DOMAIN_NAME]" at bounding box center [292, 483] width 109 height 14
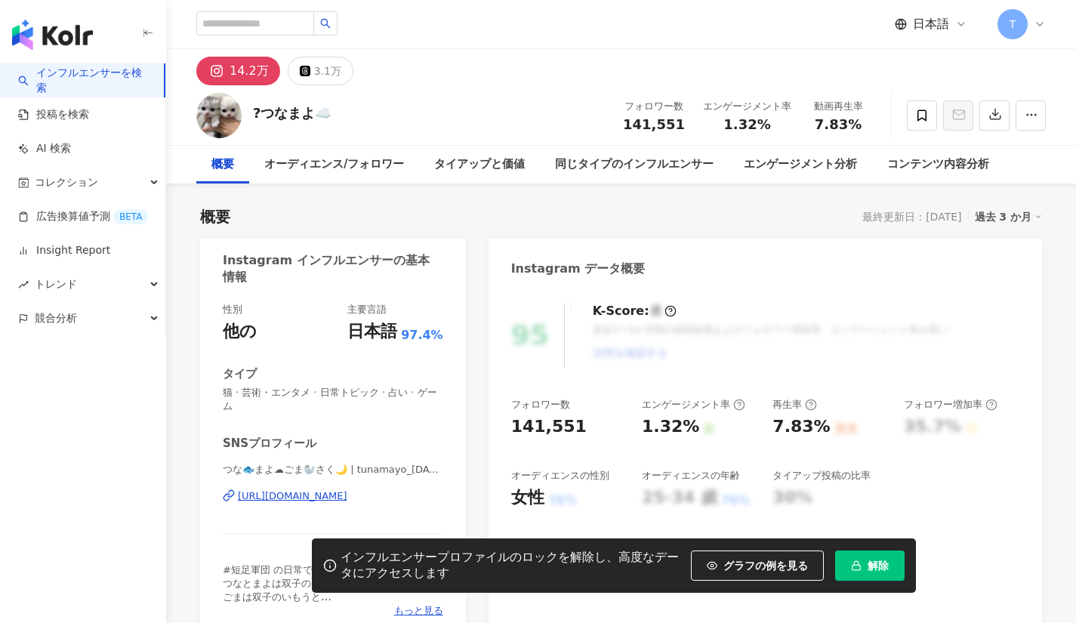
click at [322, 503] on div "https://www.instagram.com/tunamayo_1124/" at bounding box center [292, 496] width 109 height 14
click at [858, 572] on button "解除" at bounding box center [869, 566] width 69 height 30
click at [862, 565] on button "解除" at bounding box center [869, 566] width 69 height 30
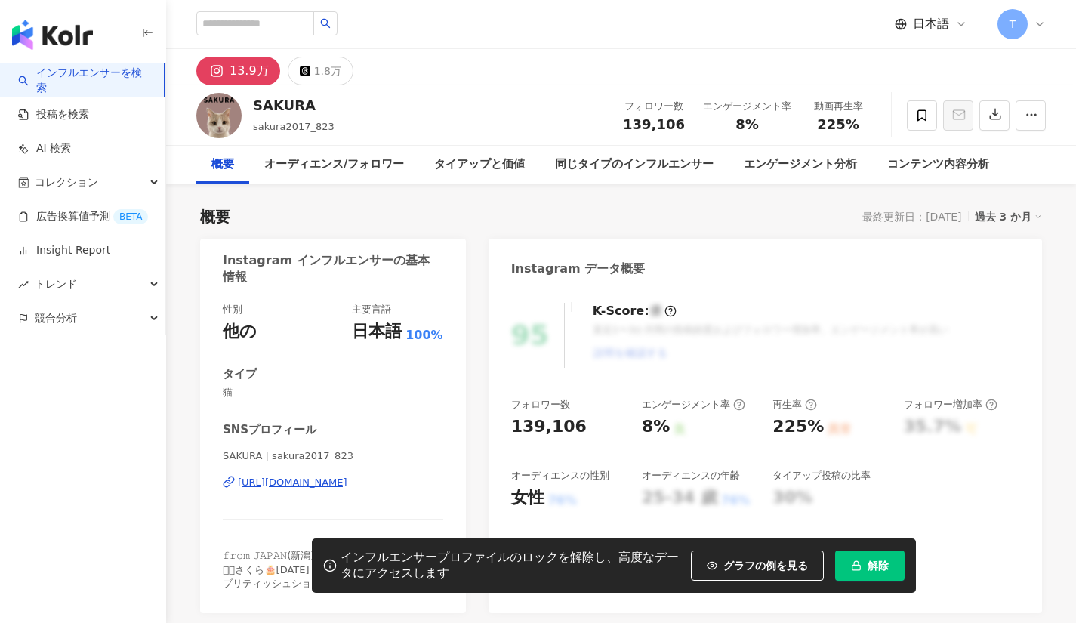
click at [300, 403] on div "性別 他の 主要言語 日本語 100% タイプ 猫 SNSプロフィール SAKURA | sakura2017_823 [URL][DOMAIN_NAME] …" at bounding box center [333, 447] width 221 height 288
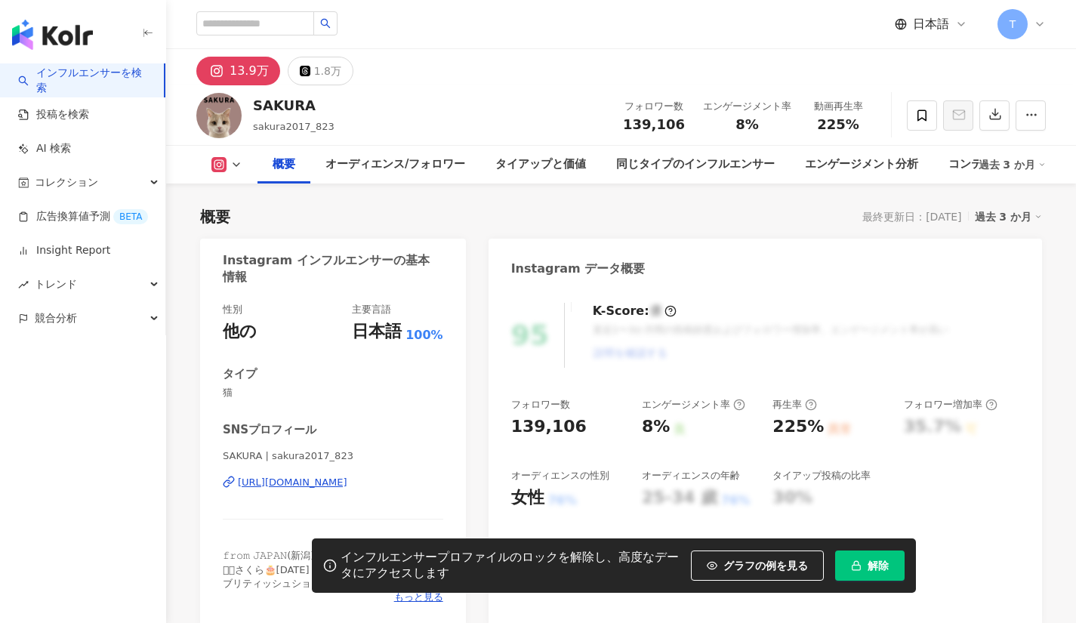
scroll to position [79, 0]
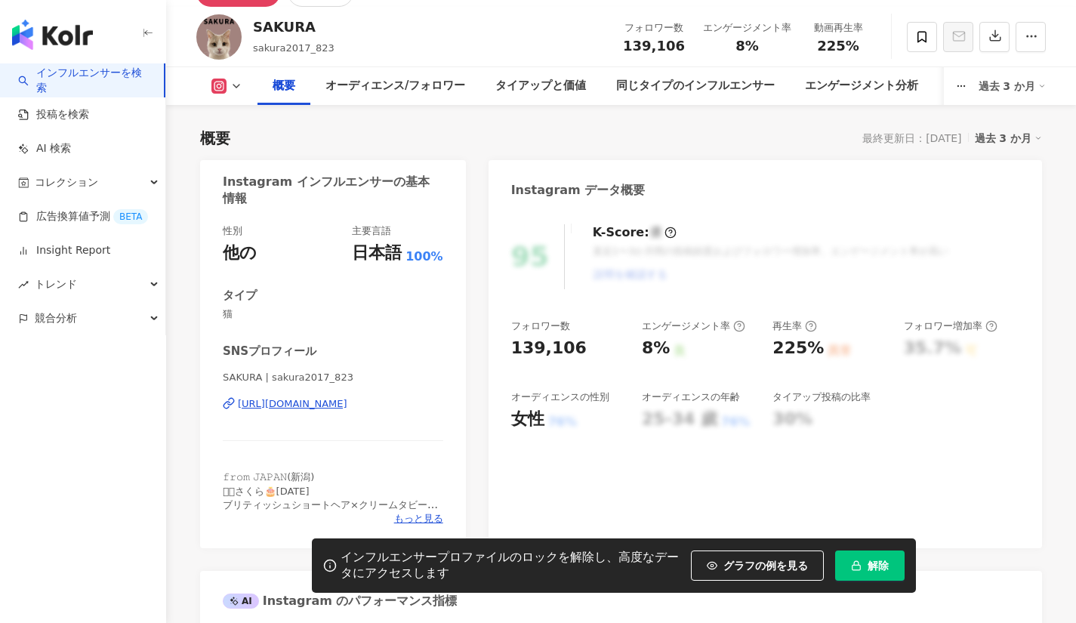
click at [305, 405] on div "[URL][DOMAIN_NAME]" at bounding box center [292, 404] width 109 height 14
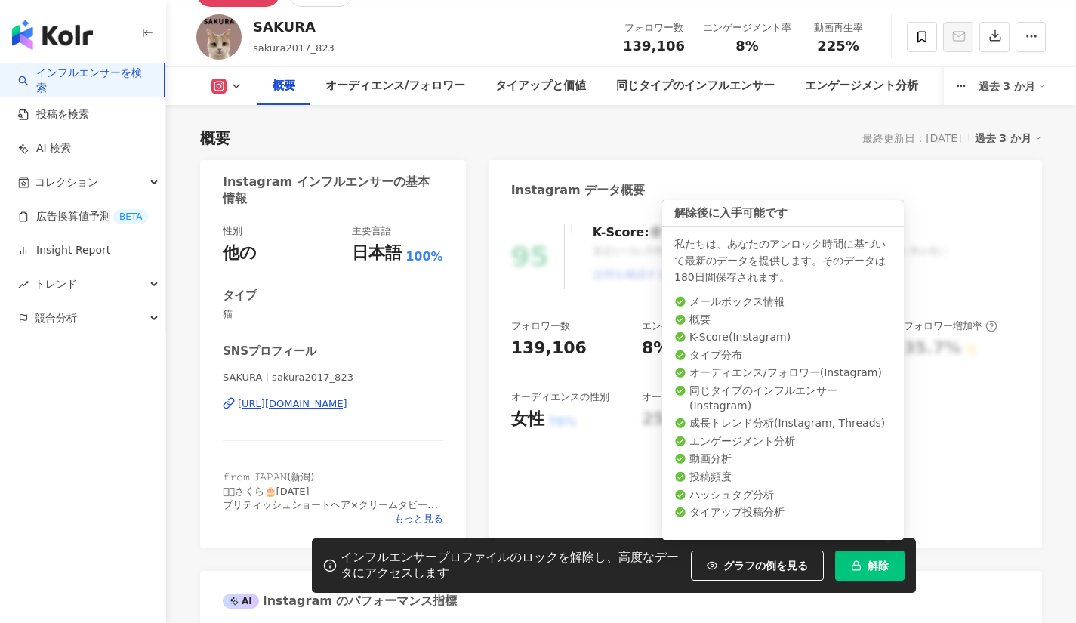
click at [859, 565] on icon "button" at bounding box center [856, 565] width 11 height 11
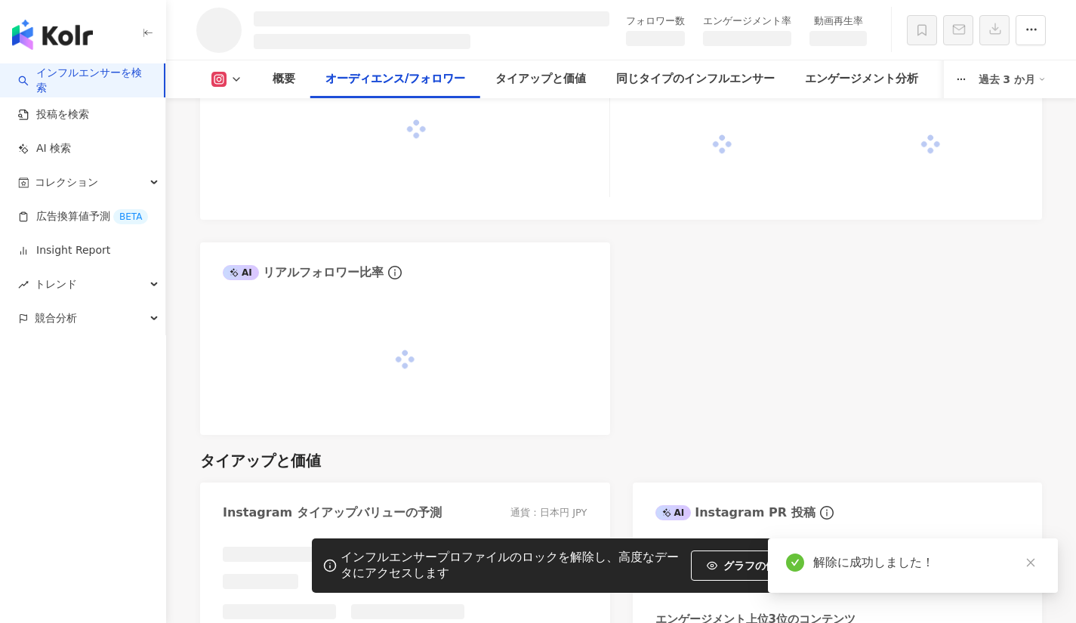
scroll to position [1359, 0]
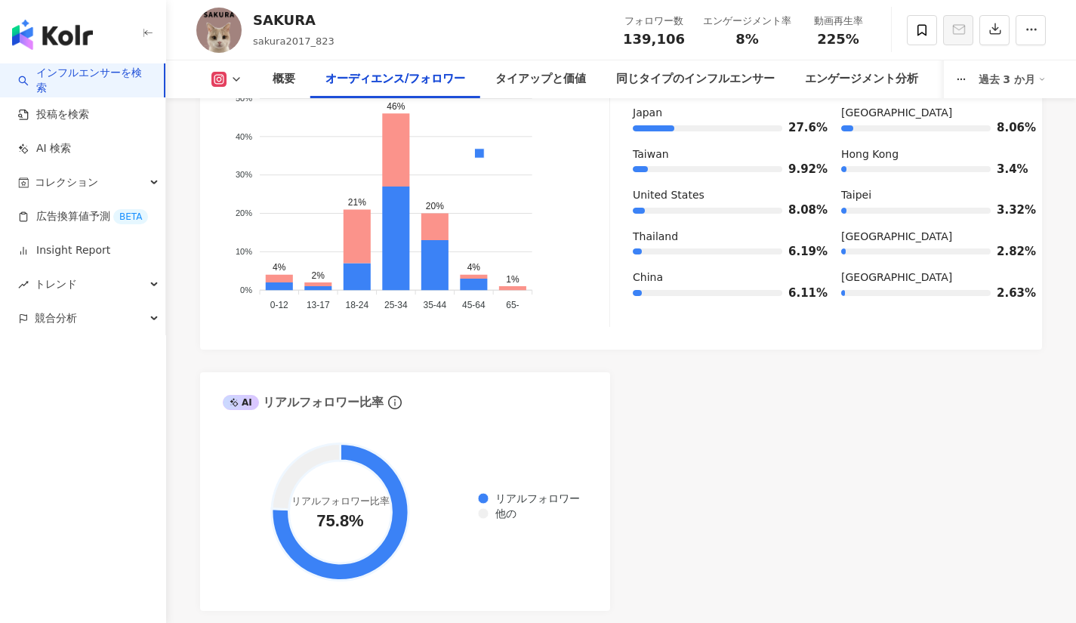
scroll to position [1494, 0]
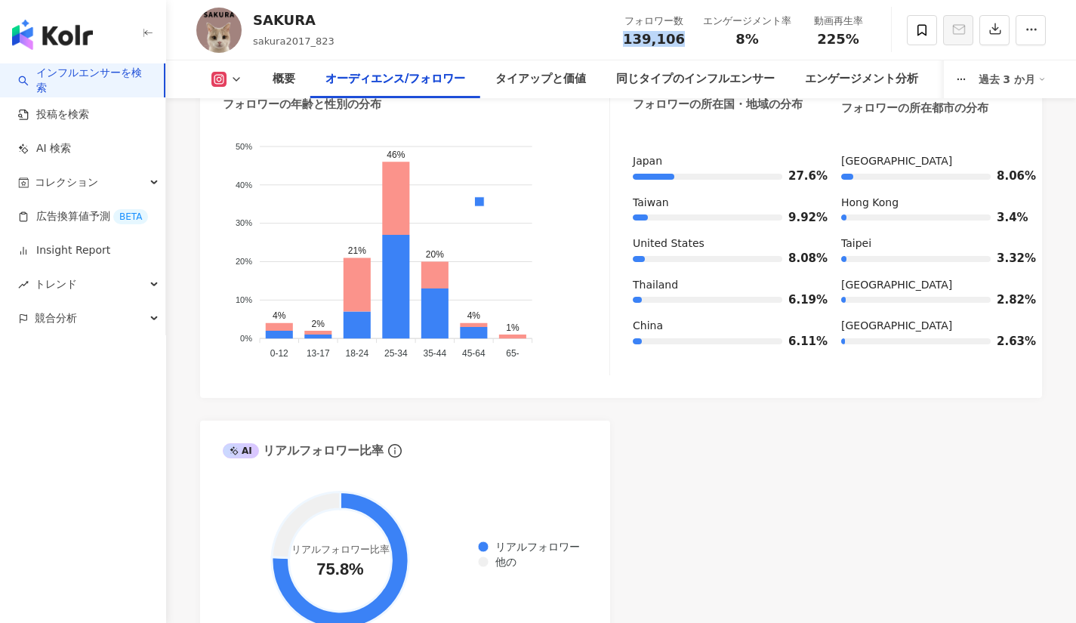
drag, startPoint x: 615, startPoint y: 42, endPoint x: 683, endPoint y: 47, distance: 68.1
click at [683, 47] on div "SAKURA sakura2017_823 フォロワー数 139,106 エンゲージメント率 8% 動画再生率 225%" at bounding box center [621, 30] width 910 height 60
copy span "139,106"
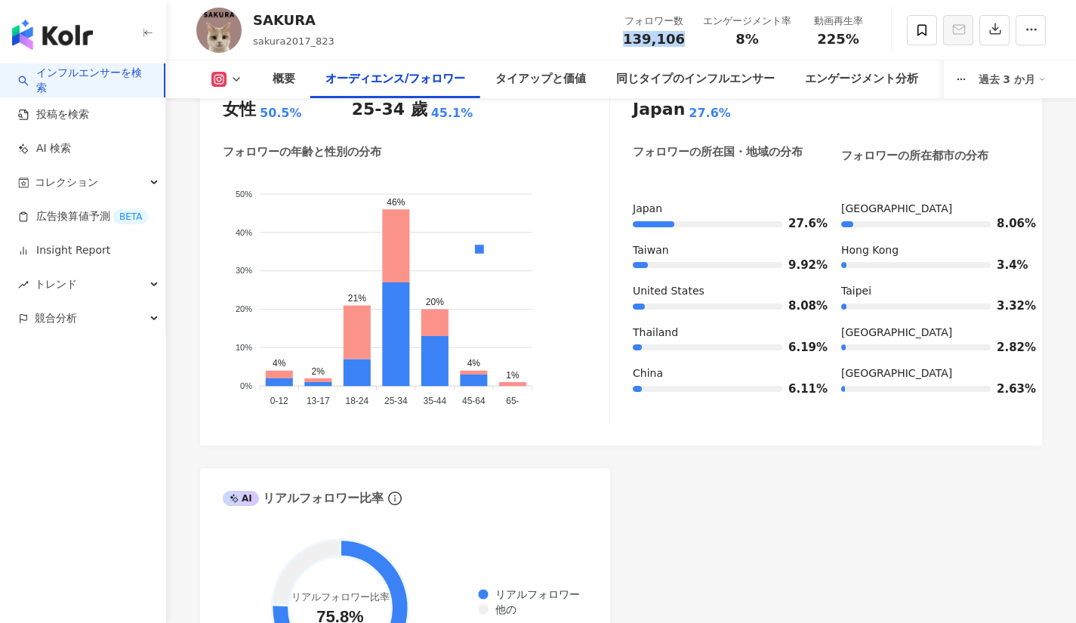
scroll to position [1312, 0]
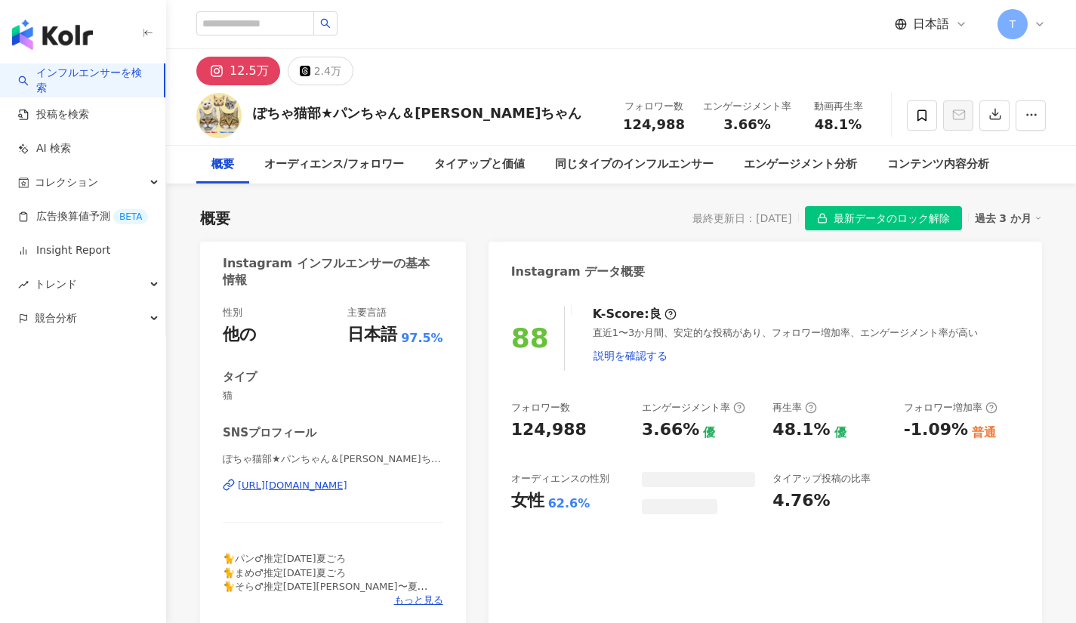
click at [347, 485] on div "https://www.instagram.com/soramameco2/" at bounding box center [292, 486] width 109 height 14
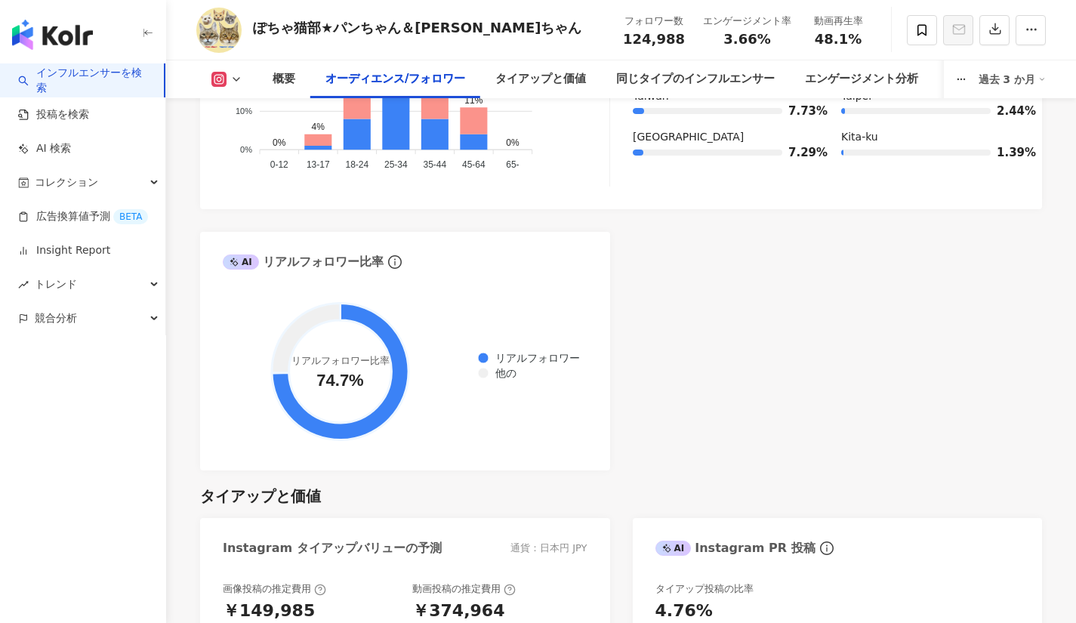
scroll to position [1686, 0]
drag, startPoint x: 627, startPoint y: 43, endPoint x: 689, endPoint y: 45, distance: 62.0
click at [689, 45] on div "フォロワー数 124,988" at bounding box center [654, 30] width 80 height 32
copy span "124,988"
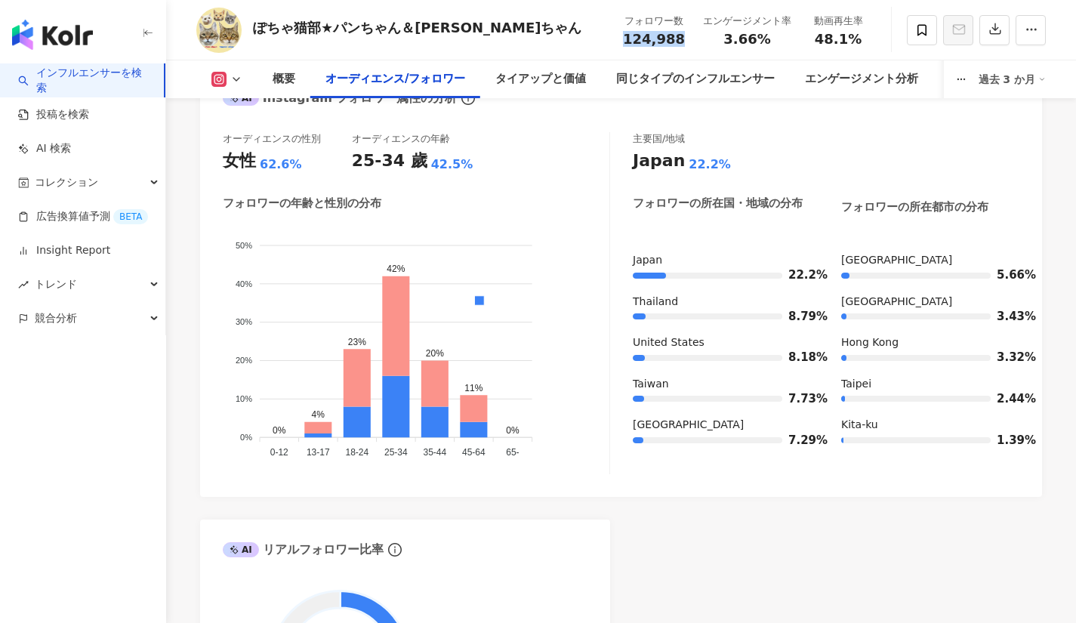
scroll to position [1354, 0]
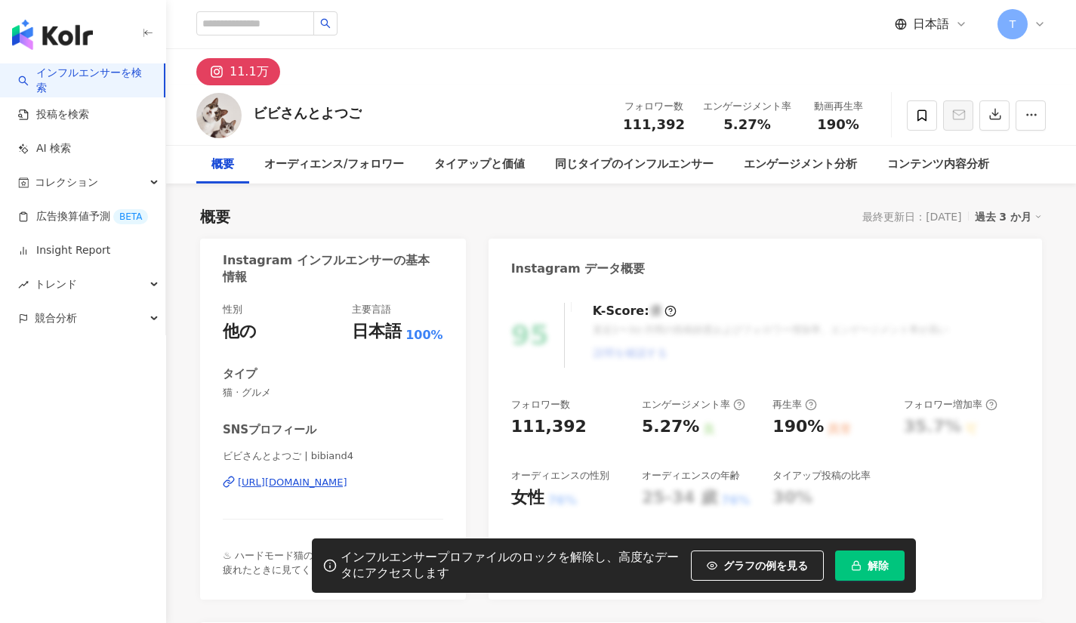
click at [347, 476] on div "[URL][DOMAIN_NAME]" at bounding box center [292, 483] width 109 height 14
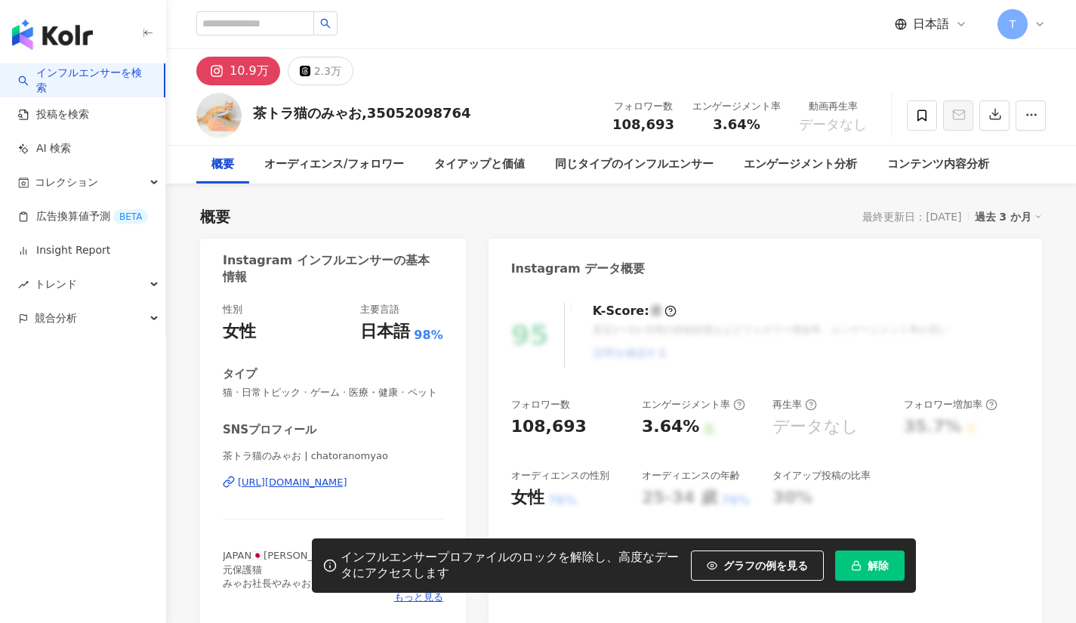
click at [867, 575] on button "解除" at bounding box center [869, 566] width 69 height 30
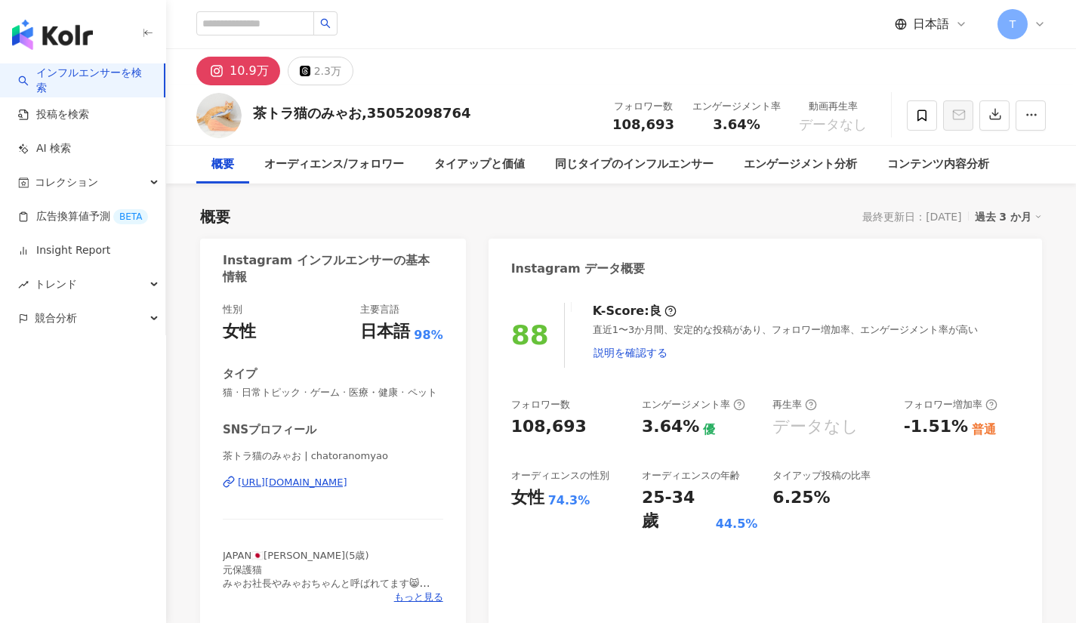
click at [316, 484] on div "https://www.instagram.com/chatoranomyao/" at bounding box center [292, 483] width 109 height 14
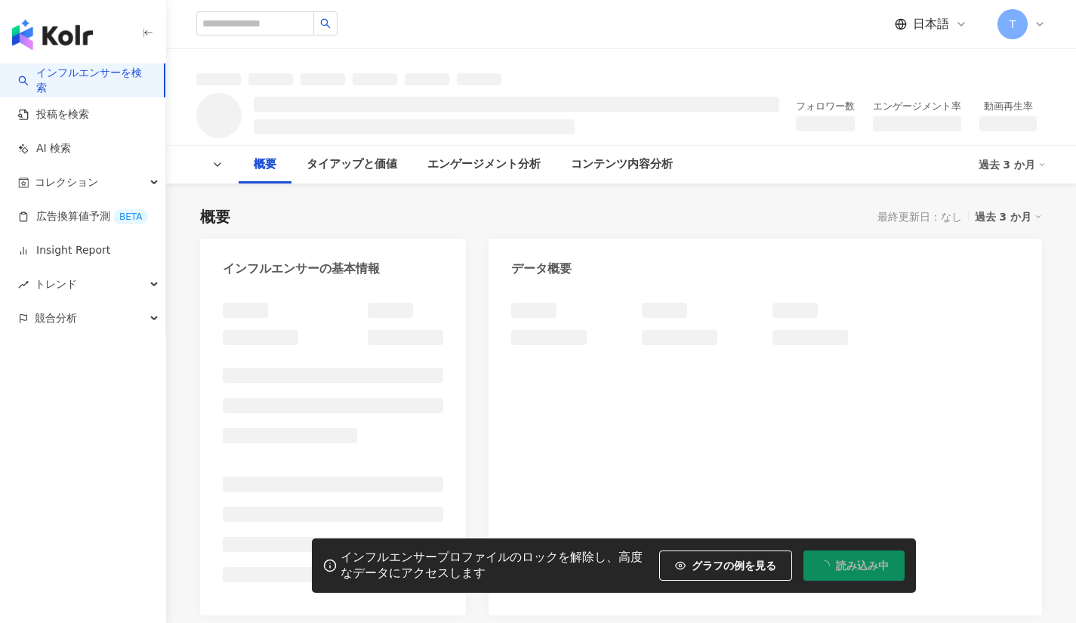
click at [516, 215] on div "概要 最終更新日：なし 過去 3 か月" at bounding box center [621, 216] width 842 height 21
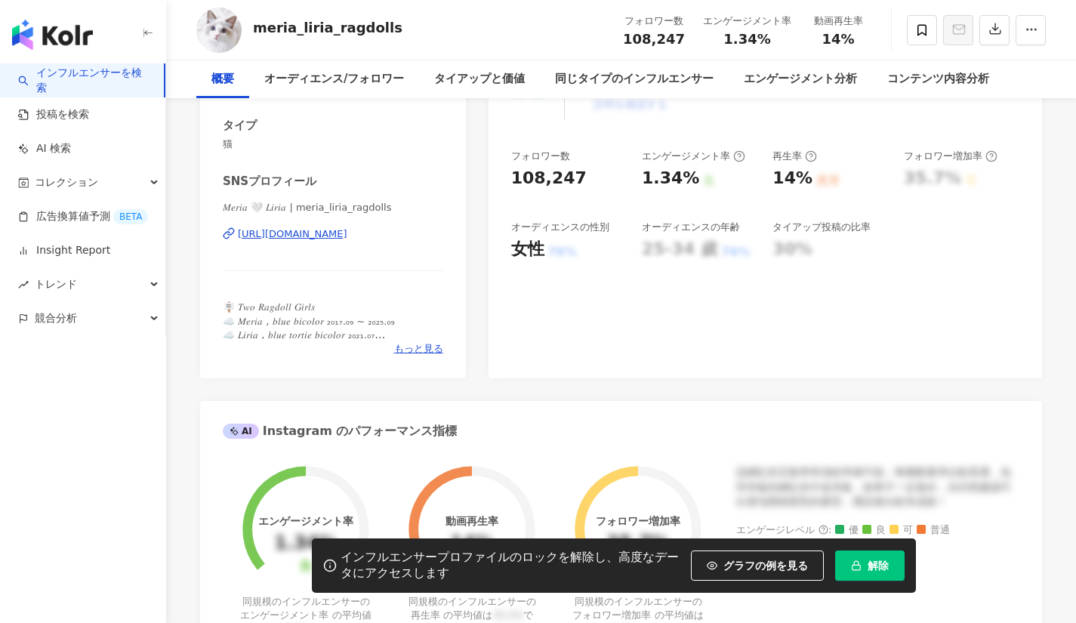
click at [281, 231] on div "[URL][DOMAIN_NAME]" at bounding box center [292, 234] width 109 height 14
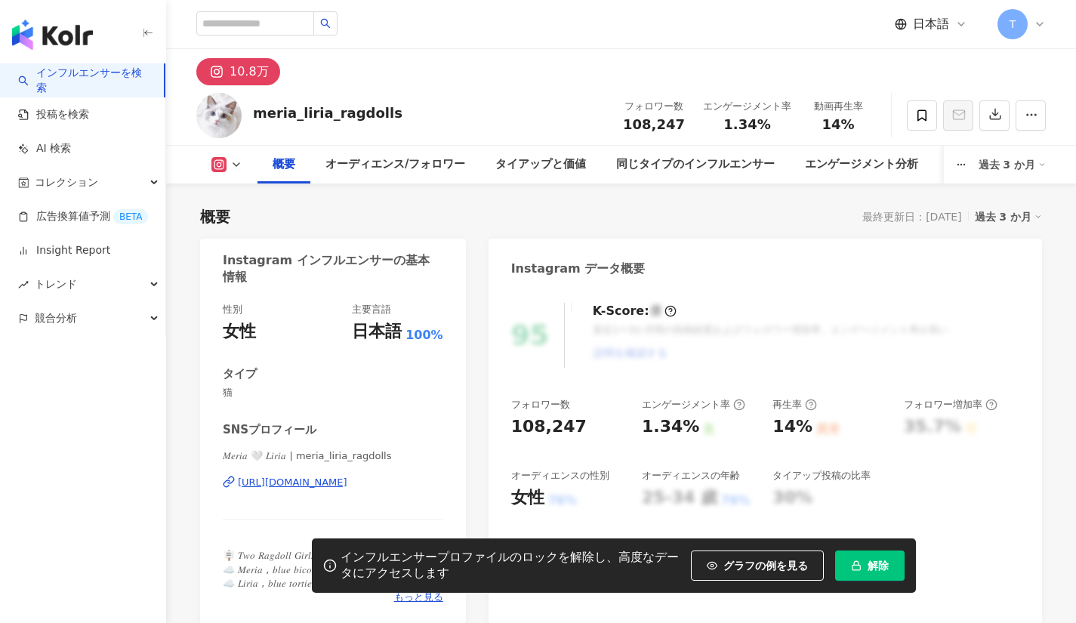
scroll to position [93, 0]
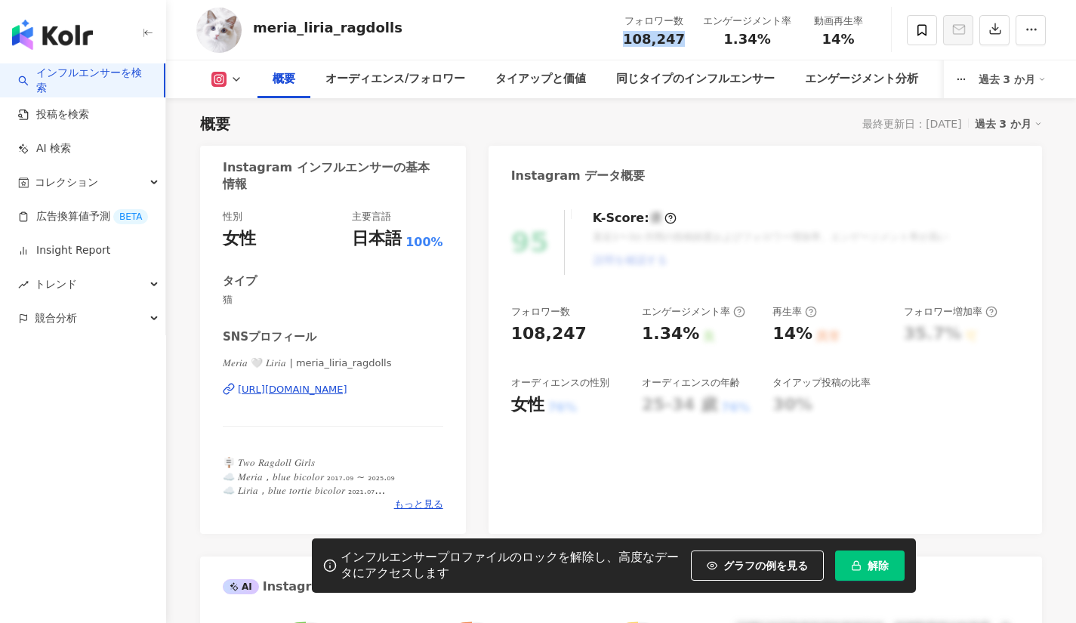
drag, startPoint x: 628, startPoint y: 39, endPoint x: 680, endPoint y: 47, distance: 52.8
click at [680, 47] on div "108,247" at bounding box center [654, 39] width 62 height 15
copy span "108,247"
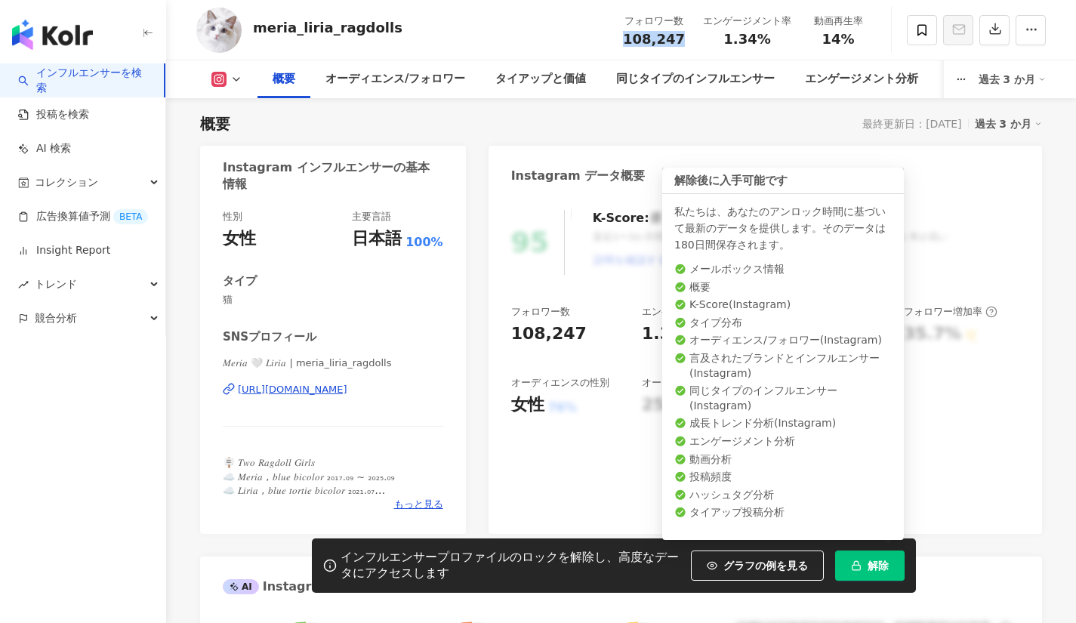
click at [862, 570] on button "解除" at bounding box center [869, 566] width 69 height 30
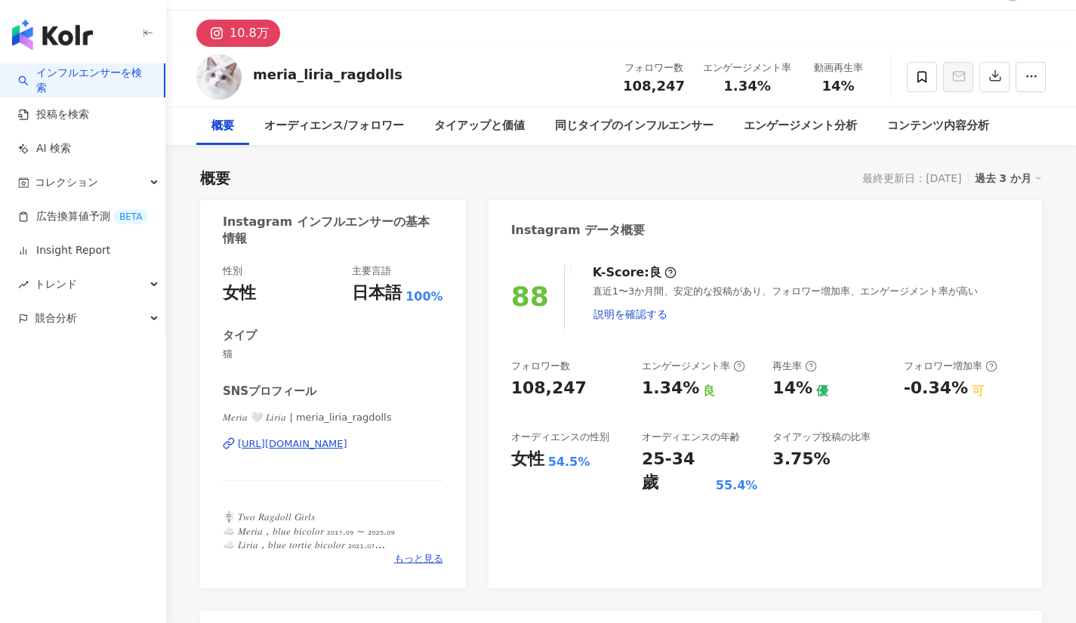
scroll to position [38, 0]
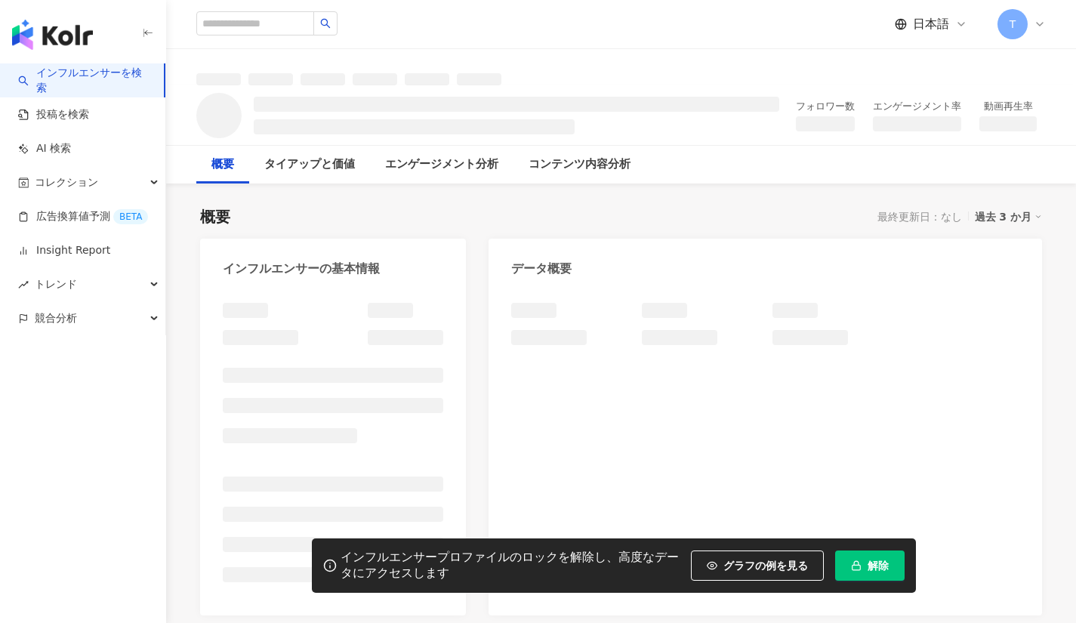
click at [854, 556] on button "解除" at bounding box center [869, 566] width 69 height 30
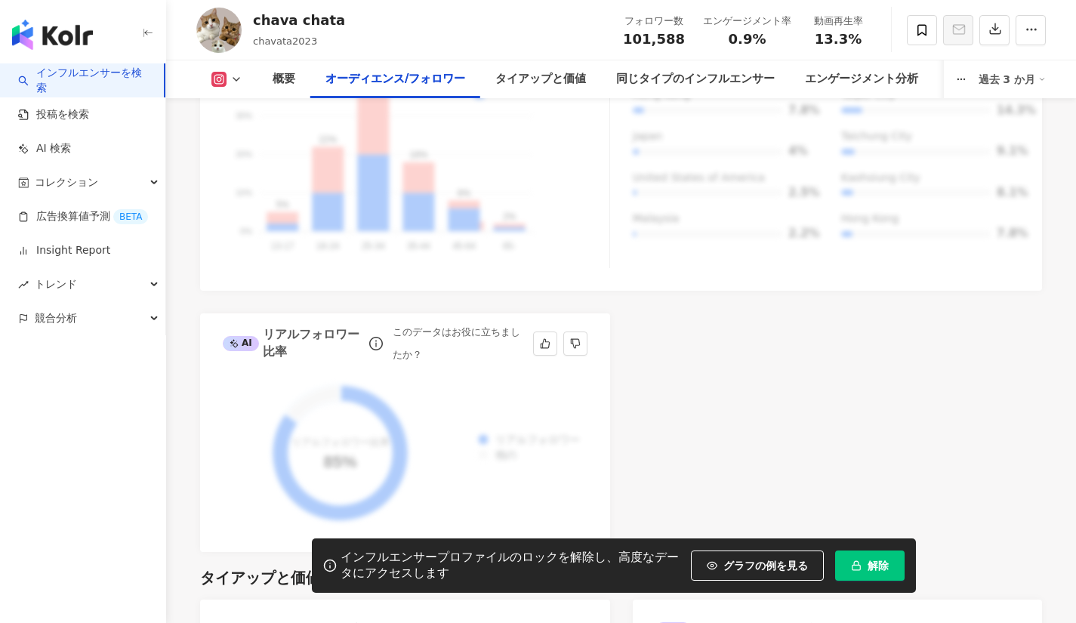
scroll to position [1609, 0]
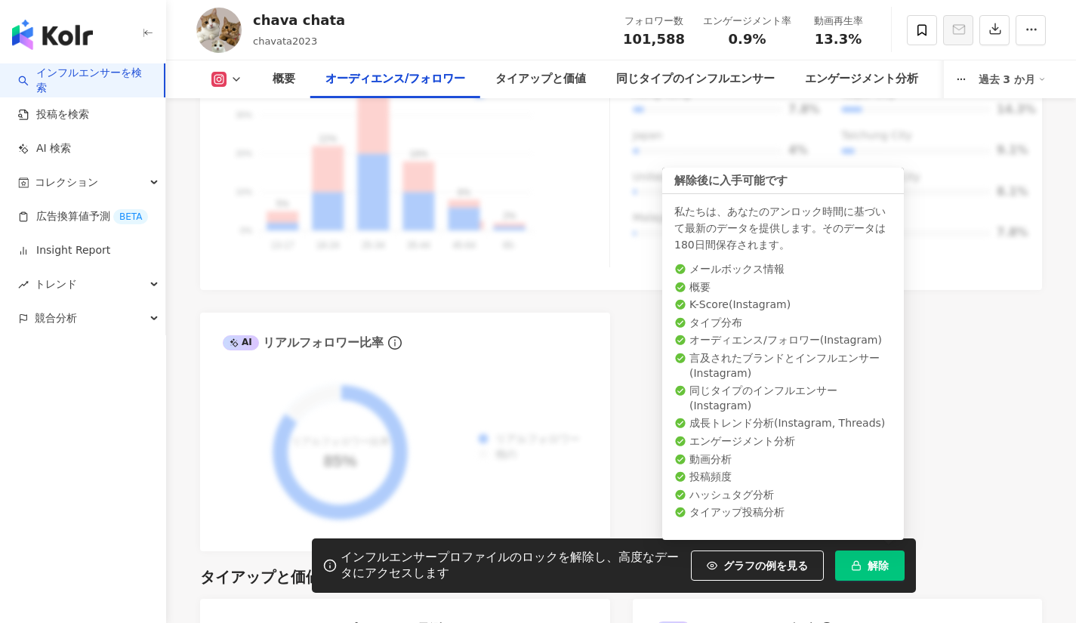
click at [878, 564] on span "解除" at bounding box center [878, 566] width 21 height 12
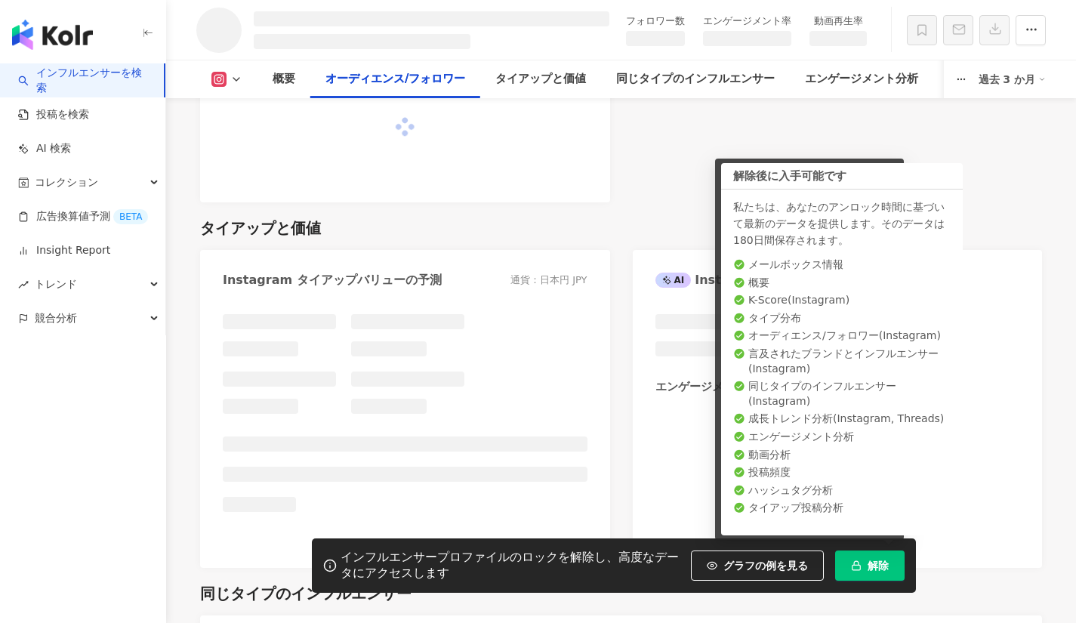
scroll to position [1458, 0]
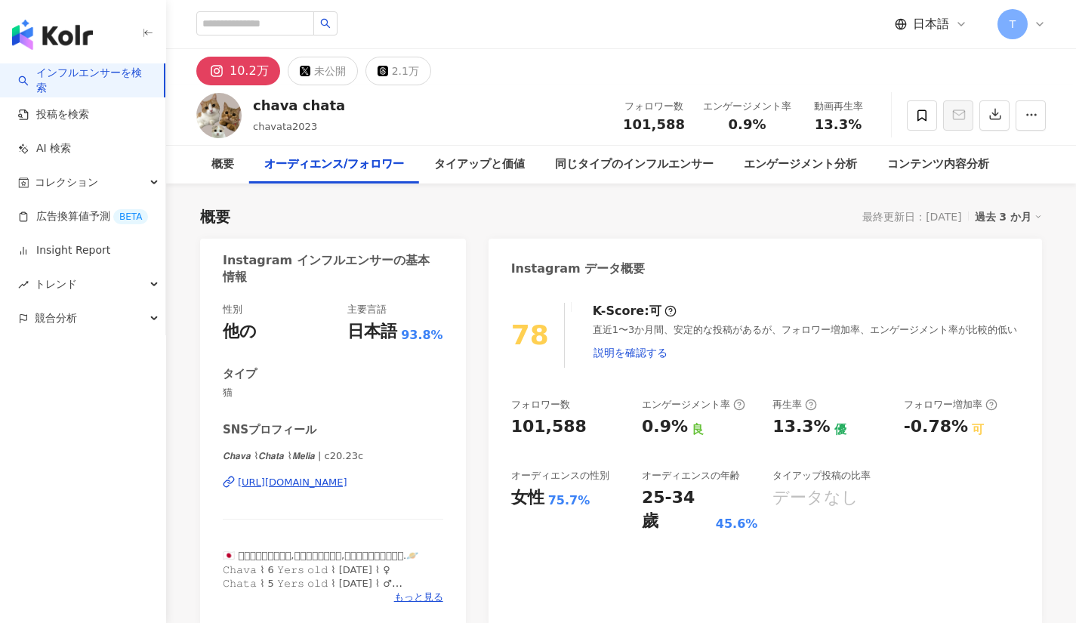
click at [267, 484] on div "[URL][DOMAIN_NAME]" at bounding box center [292, 483] width 109 height 14
drag, startPoint x: 622, startPoint y: 119, endPoint x: 692, endPoint y: 131, distance: 71.3
click at [692, 131] on div "フォロワー数 101,588" at bounding box center [654, 115] width 80 height 32
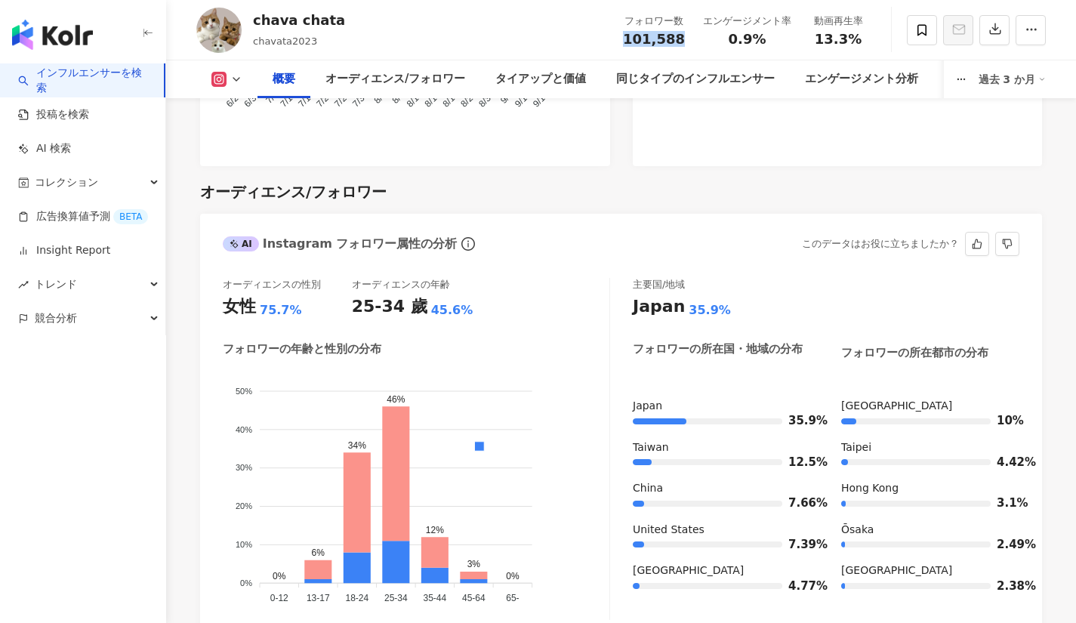
scroll to position [1248, 0]
